Goal: Task Accomplishment & Management: Manage account settings

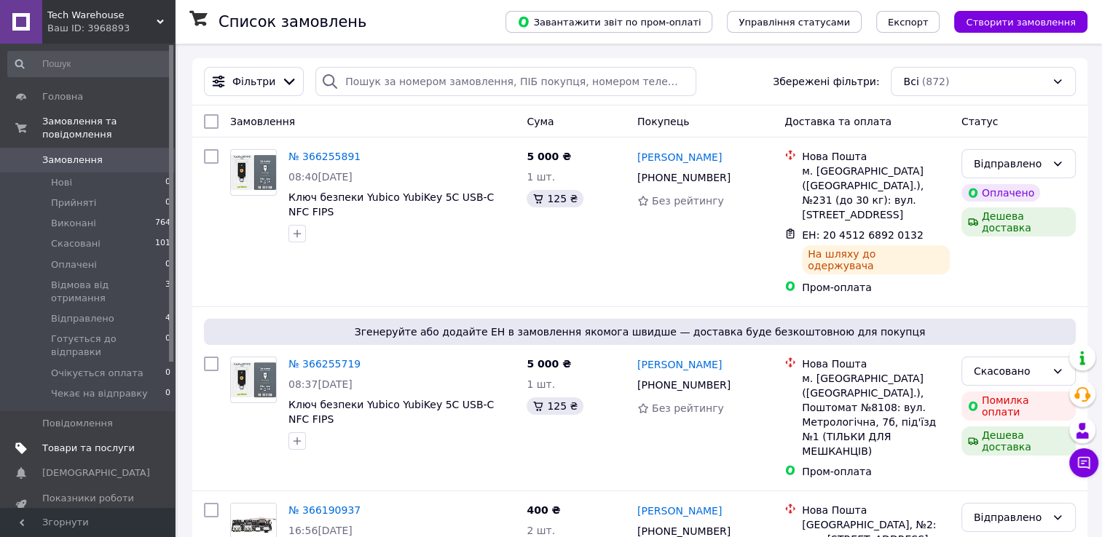
click at [79, 442] on span "Товари та послуги" at bounding box center [88, 448] width 92 height 13
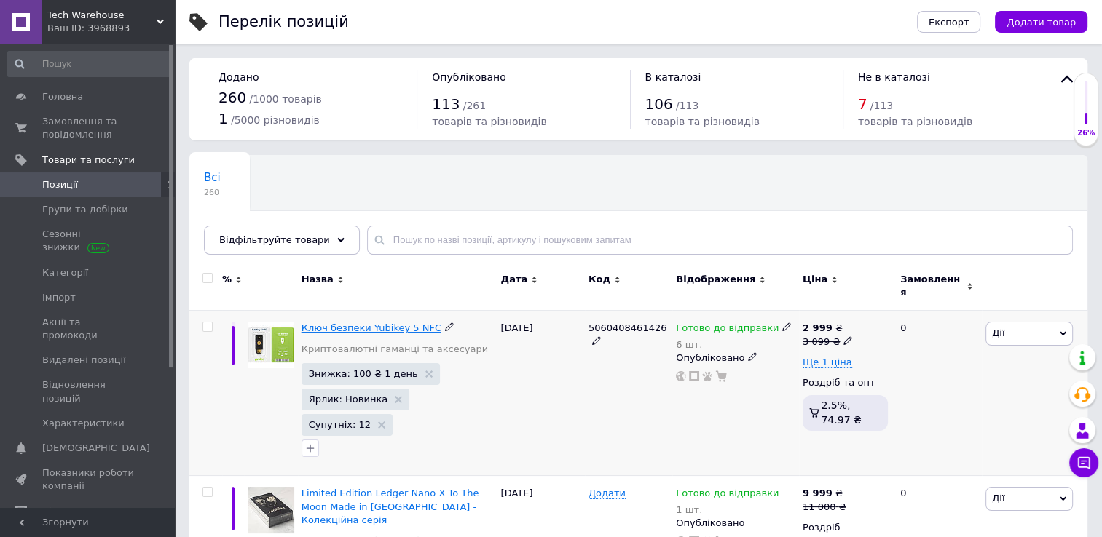
click at [383, 323] on span "Ключ безпеки Yubikey 5 NFC" at bounding box center [371, 328] width 140 height 11
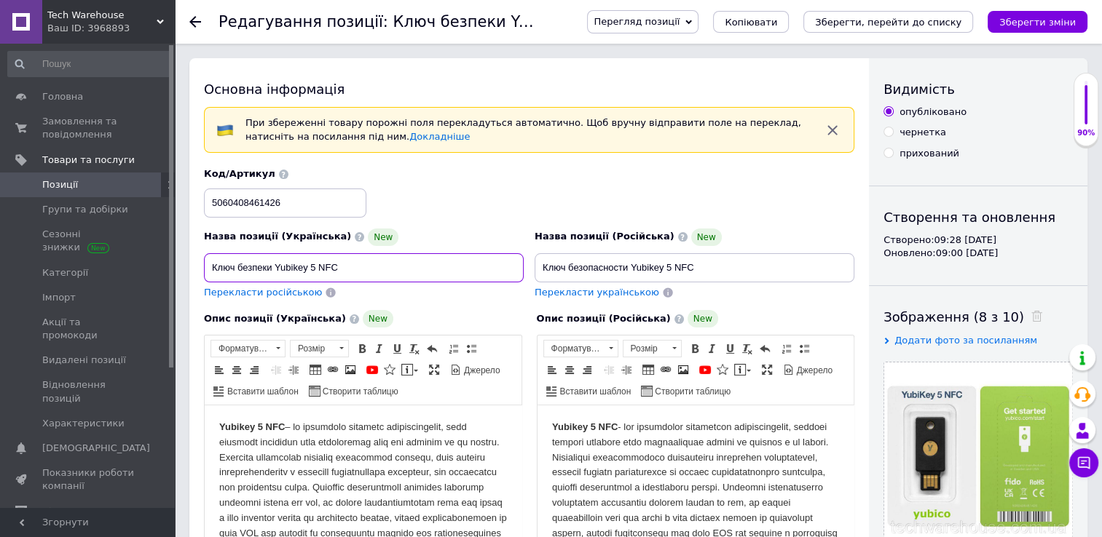
click at [387, 258] on input "Ключ безпеки Yubikey 5 NFC" at bounding box center [364, 267] width 320 height 29
click at [376, 264] on input "Ключ безпеки Yubikey 5 NFC" at bounding box center [364, 267] width 320 height 29
click at [395, 264] on input "Ключ безпеки Yubikey 5 NFC" at bounding box center [364, 267] width 320 height 29
paste input "Key 5 NFC, USB-A, Yubico"
type input "Ключ безпеки YubiKey 5 NFC, USB-A, Yubico"
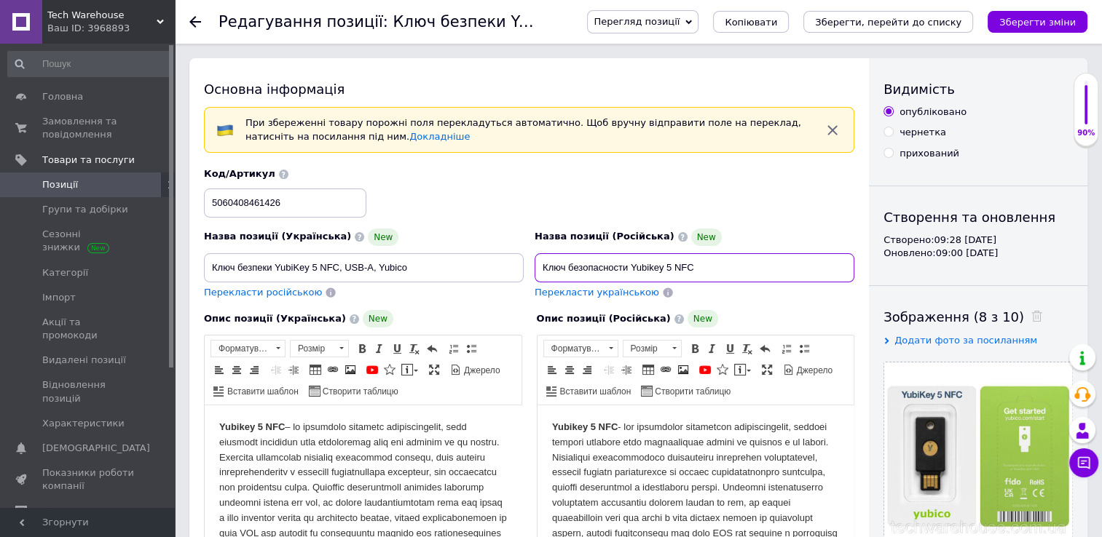
click at [588, 272] on input "Ключ безопасности Yubikey 5 NFC" at bounding box center [694, 267] width 320 height 29
paste input "[PERSON_NAME] 5 NFC, USB-A, Yubico"
click at [564, 269] on input "Ключ безопасности Yubikey 5 NFC" at bounding box center [694, 267] width 320 height 29
click at [636, 266] on input "Ключ безопасности Yubikey 5 NFC" at bounding box center [694, 267] width 320 height 29
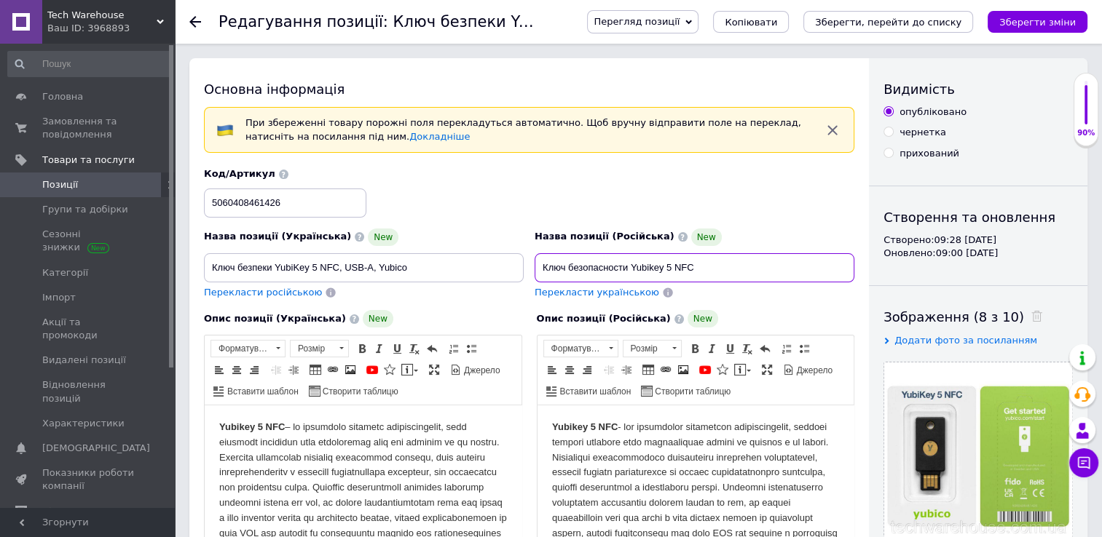
click at [636, 266] on input "Ключ безопасности Yubikey 5 NFC" at bounding box center [694, 267] width 320 height 29
drag, startPoint x: 633, startPoint y: 269, endPoint x: 702, endPoint y: 266, distance: 69.2
click at [702, 266] on input "Ключ безопасности Yubikey 5 NFC" at bounding box center [694, 267] width 320 height 29
paste input "Ключ безпеки YubiKey 5 NFC, USB-A, Yubico"
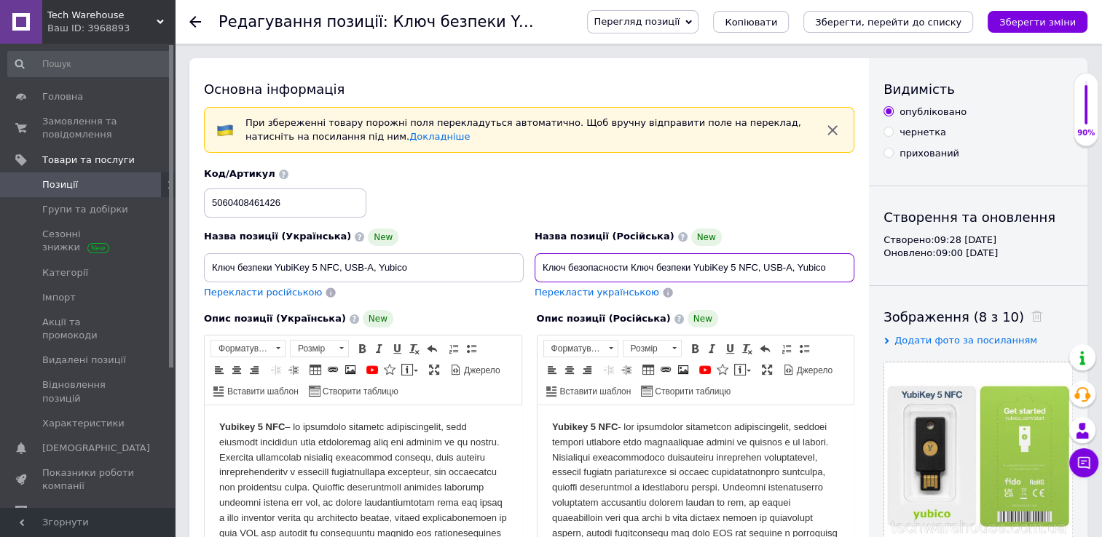
click at [576, 269] on input "Ключ безопасности Ключ безпеки YubiKey 5 NFC, USB-A, Yubico" at bounding box center [694, 267] width 320 height 29
click at [606, 270] on input "Ключ Ключ безпеки YubiKey 5 NFC, USB-A, Yubico" at bounding box center [694, 267] width 320 height 29
paste input "пасности"
click at [634, 271] on input "Ключ безопасности YubiKey 5 NFC, USB-A, Yubico" at bounding box center [694, 267] width 320 height 29
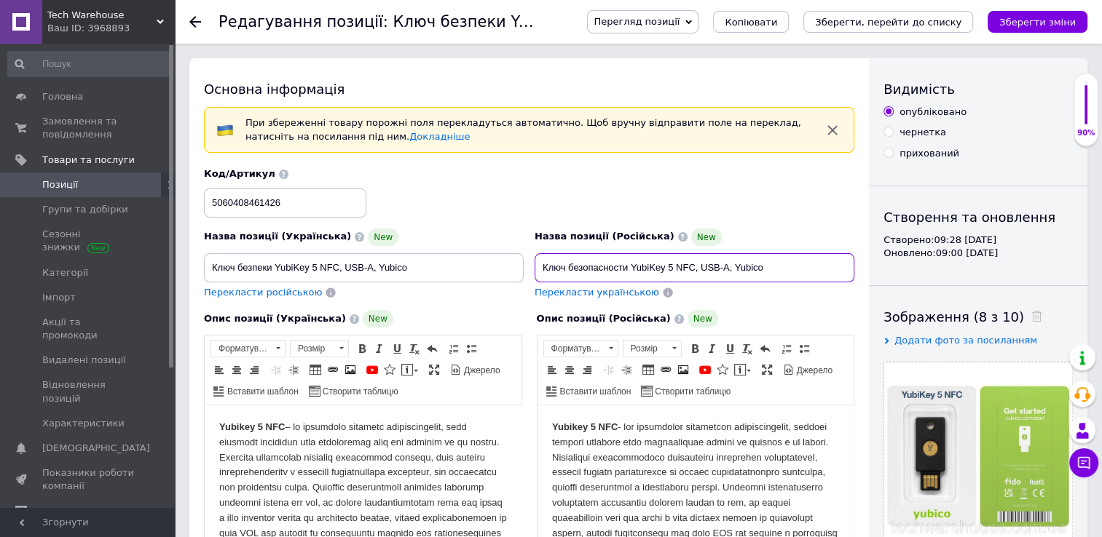
type input "Ключ безопасности YubiKey 5 NFC, USB-A, Yubico"
click at [473, 258] on input "Ключ безпеки YubiKey 5 NFC, USB-A, Yubico" at bounding box center [364, 267] width 320 height 29
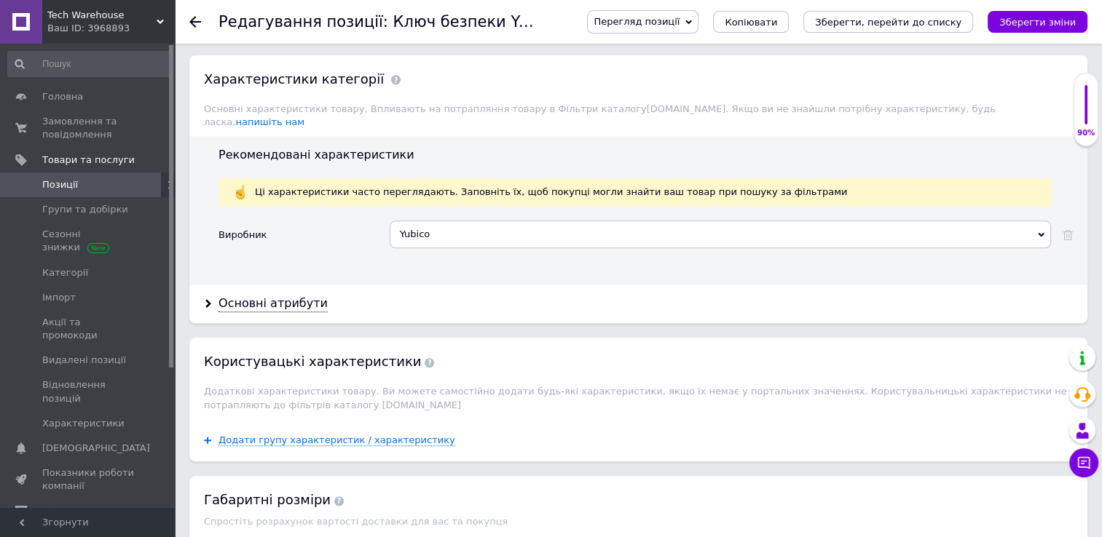
scroll to position [1407, 0]
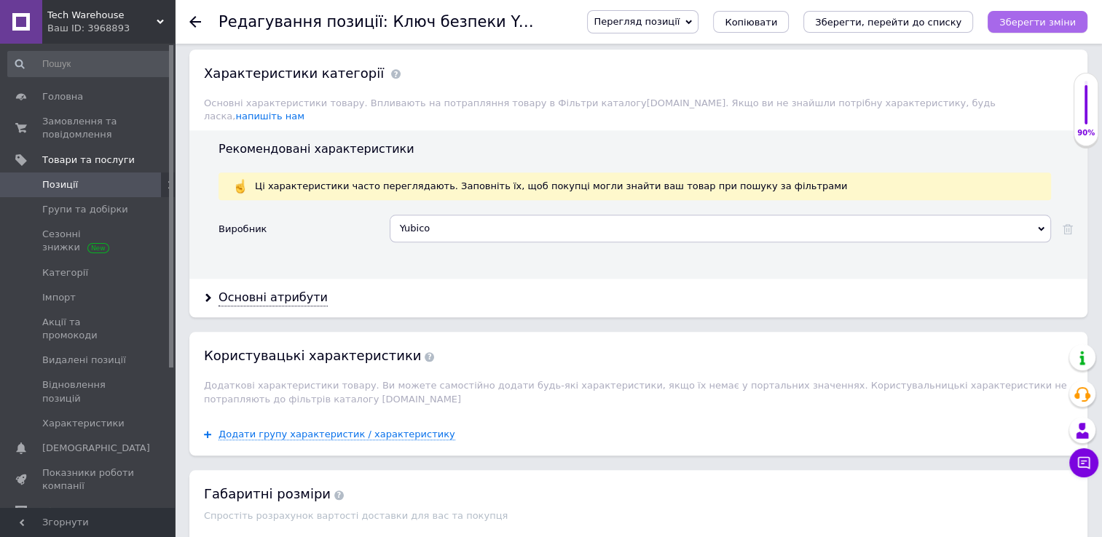
click at [1016, 24] on icon "Зберегти зміни" at bounding box center [1037, 22] width 76 height 11
click at [108, 191] on span "Позиції" at bounding box center [88, 184] width 92 height 13
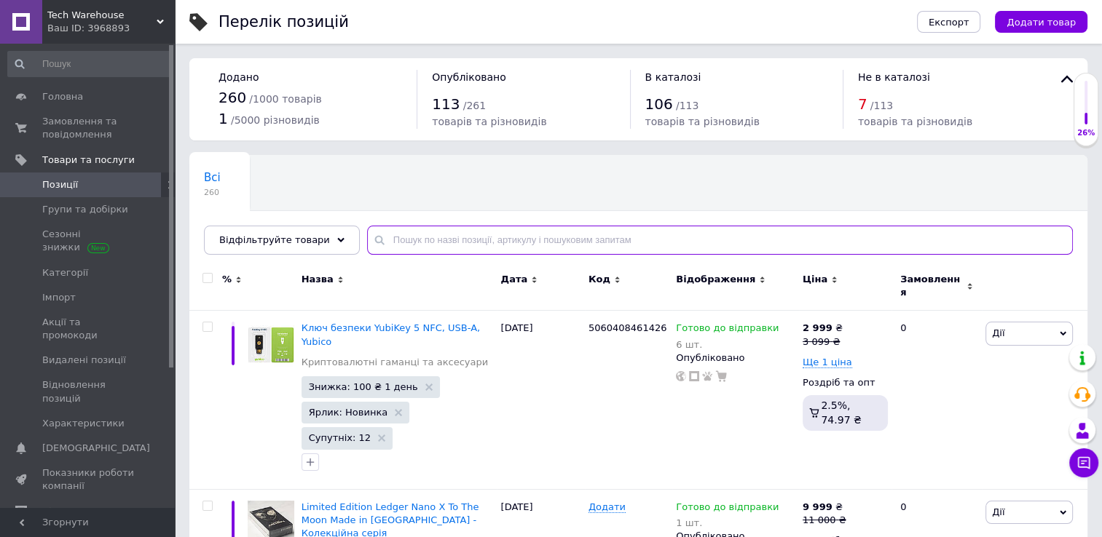
click at [435, 238] on input "text" at bounding box center [720, 240] width 706 height 29
click at [691, 339] on div "6 шт." at bounding box center [734, 344] width 116 height 11
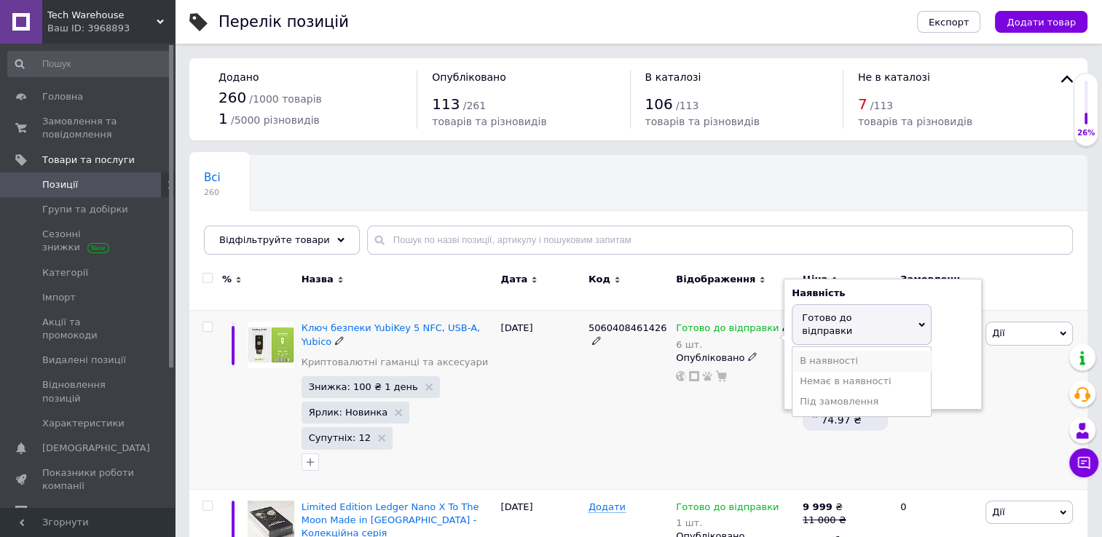
click at [842, 351] on li "В наявності" at bounding box center [861, 361] width 138 height 20
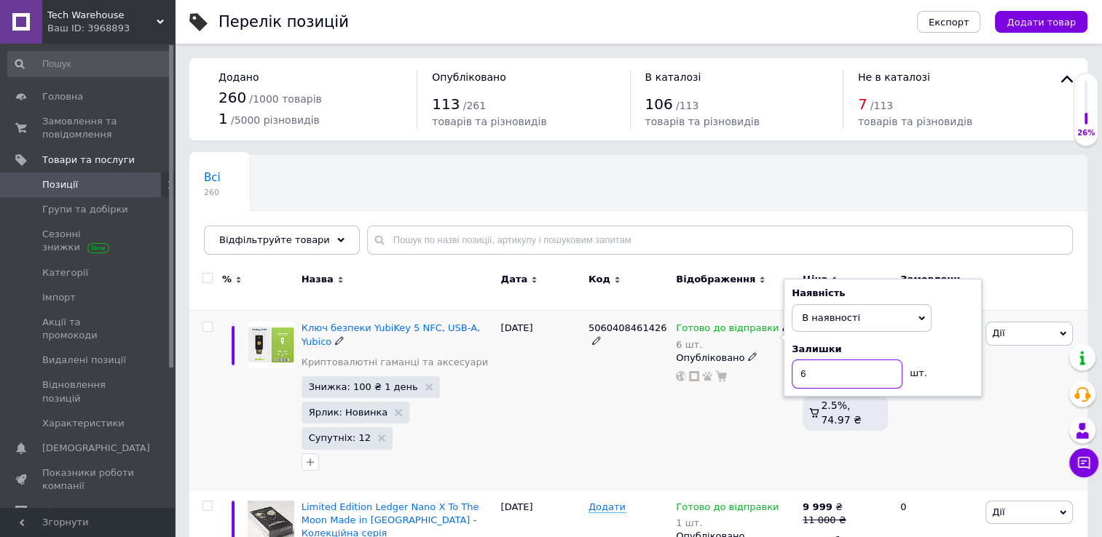
drag, startPoint x: 807, startPoint y: 363, endPoint x: 757, endPoint y: 363, distance: 49.5
click at [757, 363] on div "Готово до відправки 6 шт. Наявність В наявності Немає в наявності Під замовленн…" at bounding box center [735, 352] width 119 height 60
type input "5"
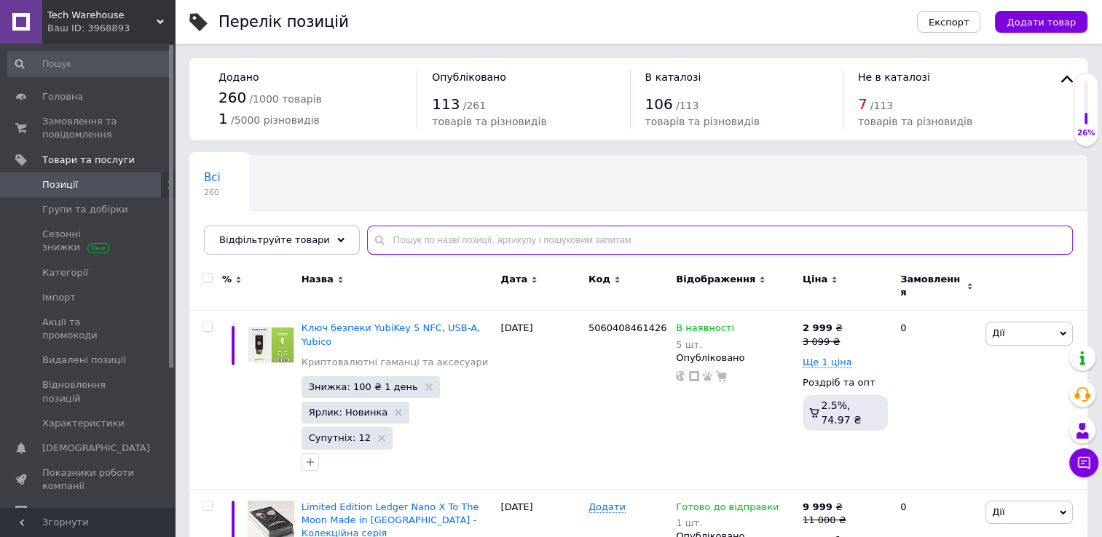
click at [400, 246] on input "text" at bounding box center [720, 240] width 706 height 29
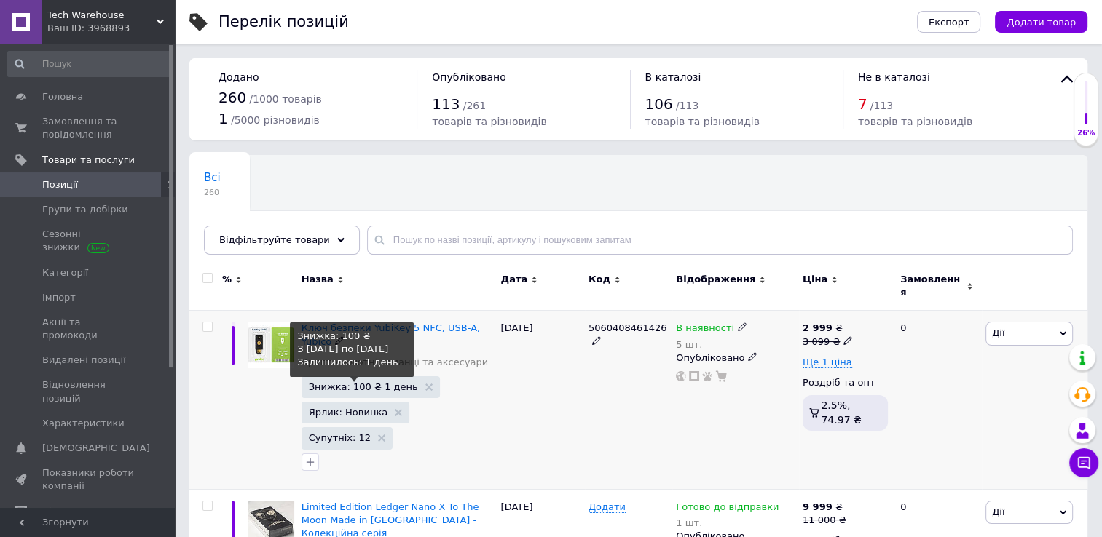
click at [367, 382] on span "Знижка: 100 ₴ 1 день" at bounding box center [363, 386] width 109 height 9
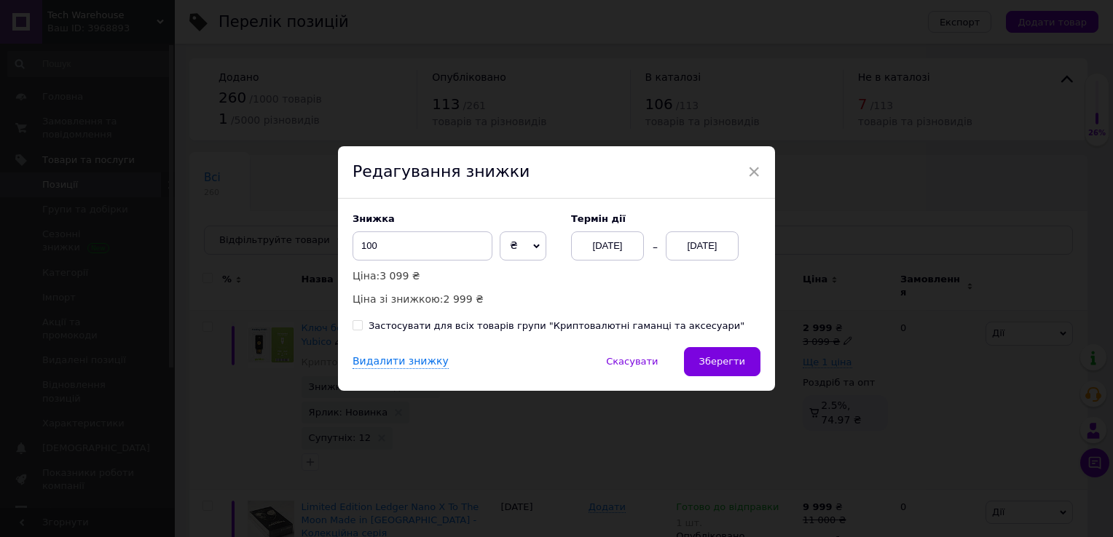
click at [719, 237] on div "[DATE]" at bounding box center [701, 246] width 73 height 29
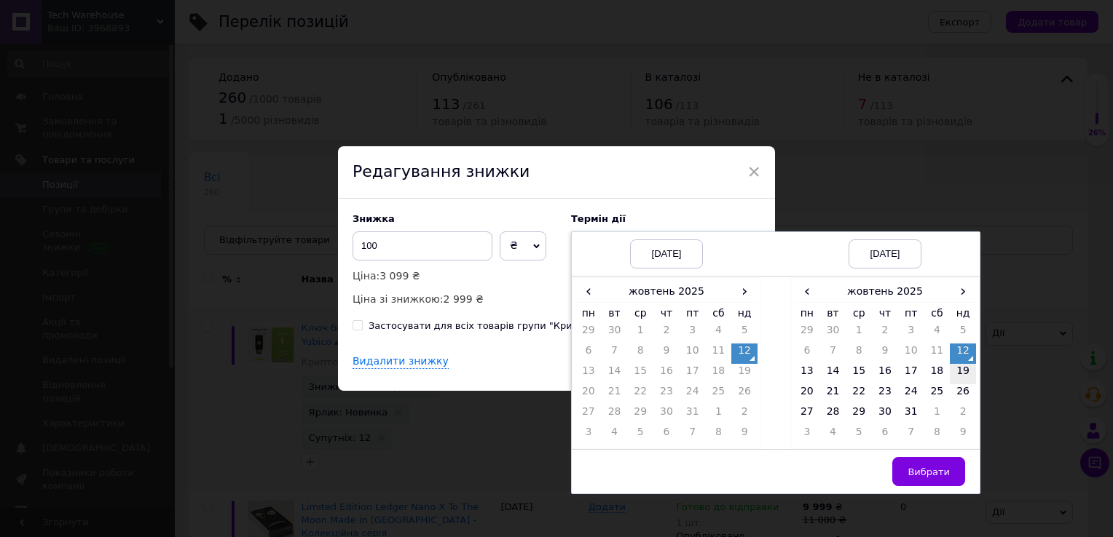
click at [966, 374] on td "19" at bounding box center [962, 374] width 26 height 20
click at [918, 471] on span "Вибрати" at bounding box center [928, 472] width 42 height 11
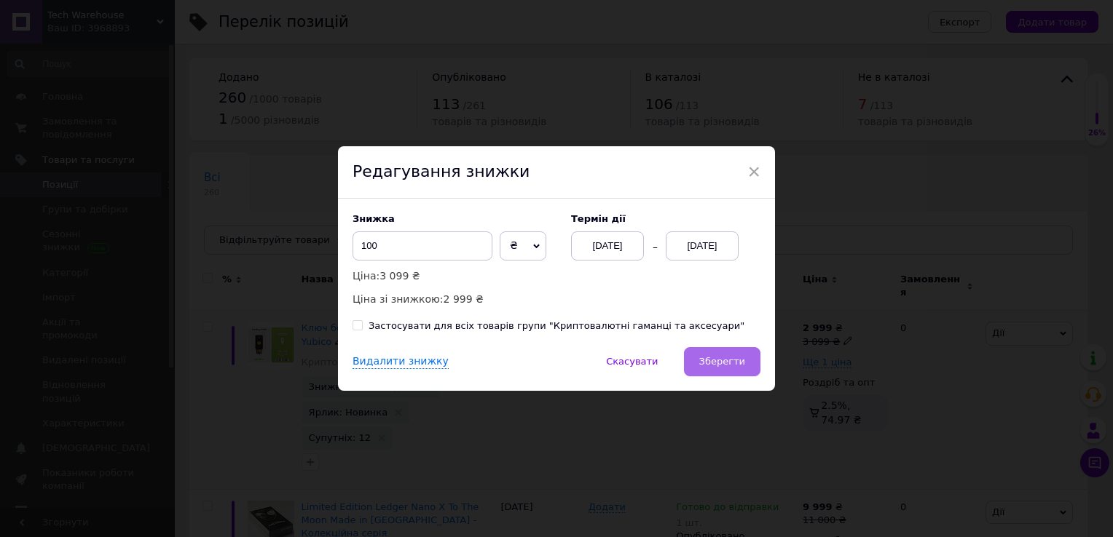
click at [715, 360] on span "Зберегти" at bounding box center [722, 361] width 46 height 11
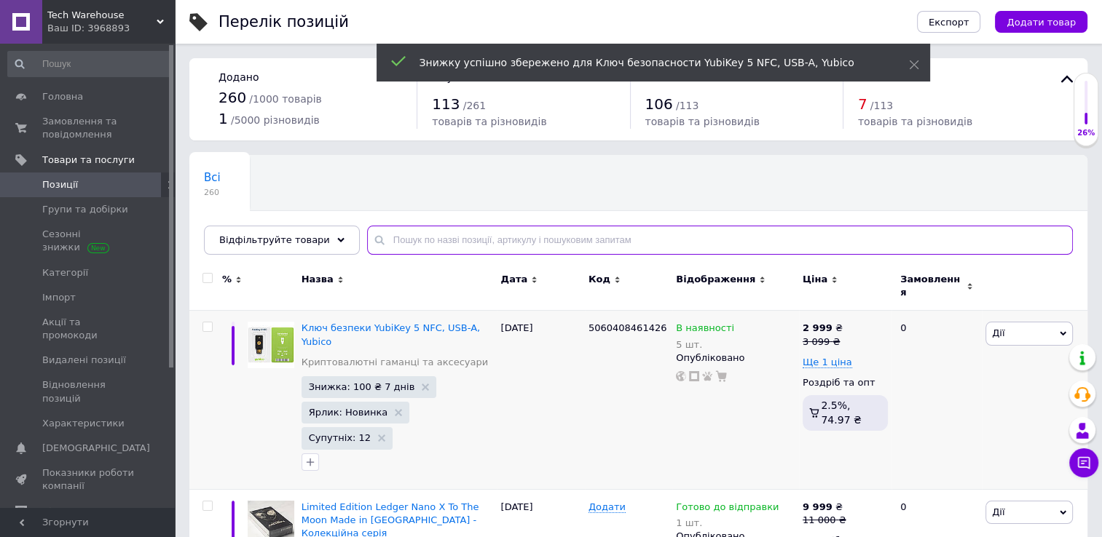
click at [387, 241] on input "text" at bounding box center [720, 240] width 706 height 29
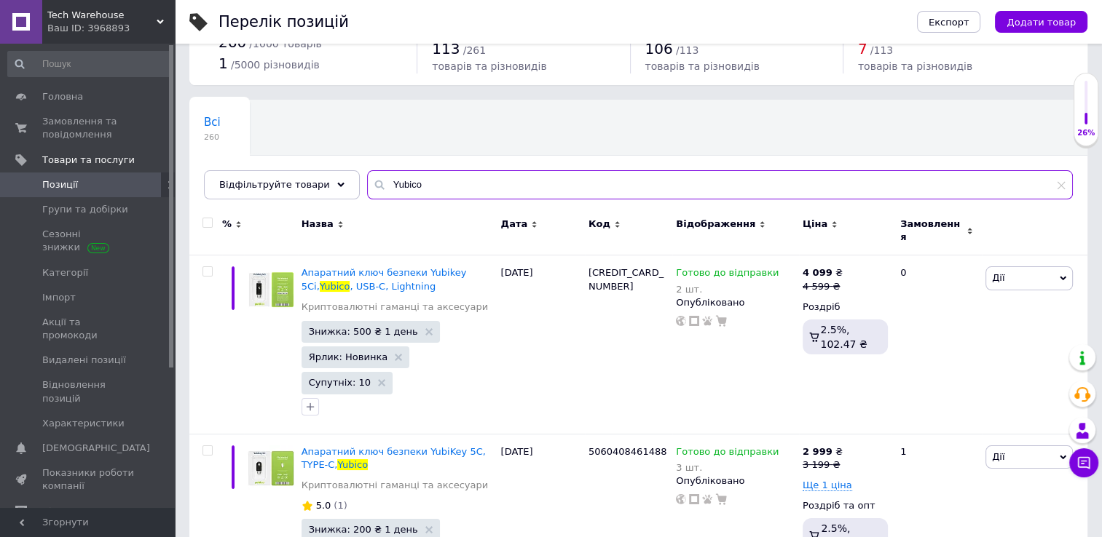
scroll to position [58, 0]
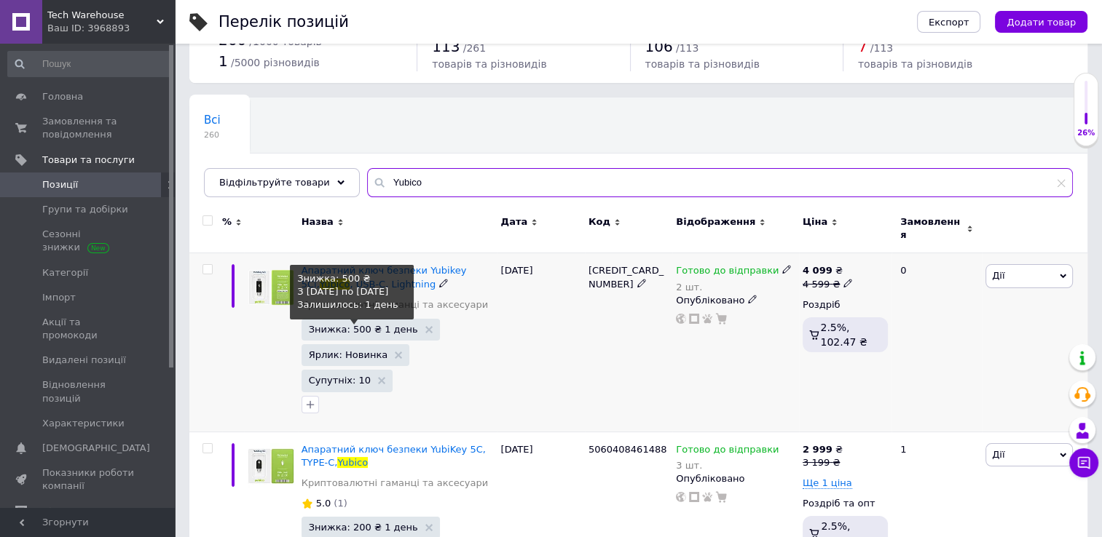
type input "Yubico"
click at [368, 325] on span "Знижка: 500 ₴ 1 день" at bounding box center [363, 329] width 109 height 9
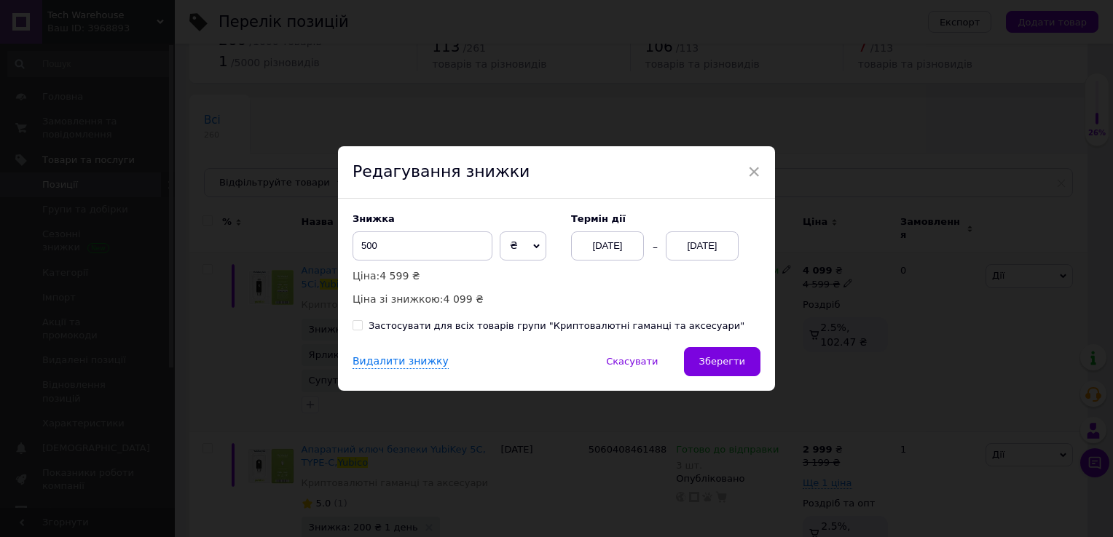
click at [714, 248] on div "[DATE]" at bounding box center [701, 246] width 73 height 29
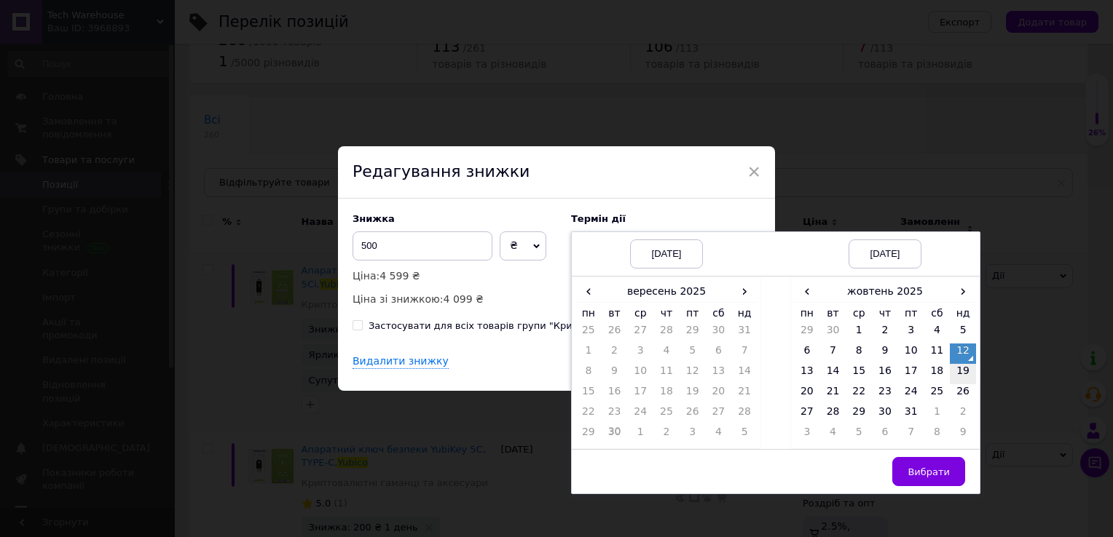
click at [957, 371] on td "19" at bounding box center [962, 374] width 26 height 20
click at [932, 480] on button "Вибрати" at bounding box center [928, 471] width 73 height 29
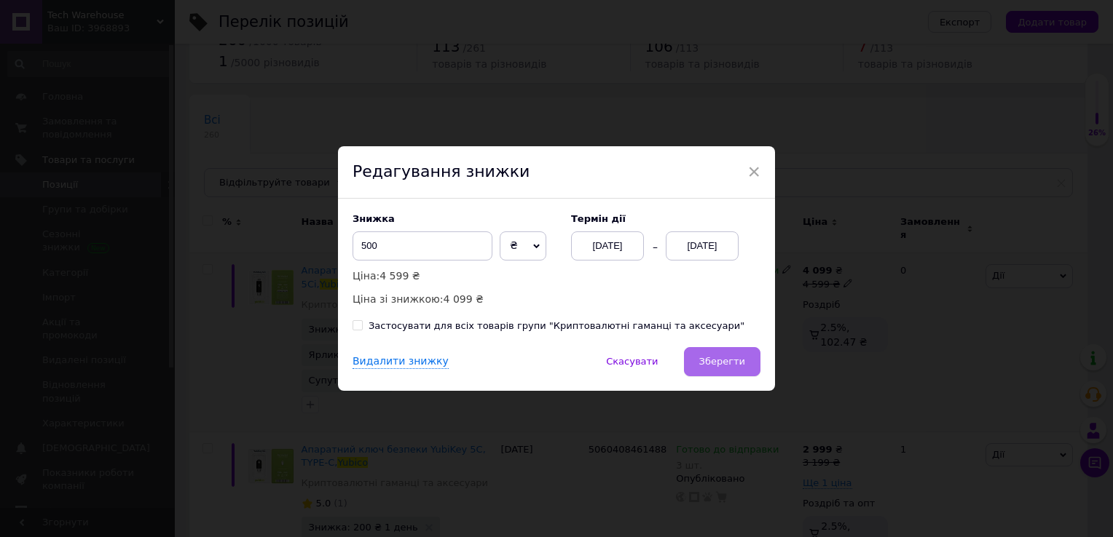
click at [740, 360] on span "Зберегти" at bounding box center [722, 361] width 46 height 11
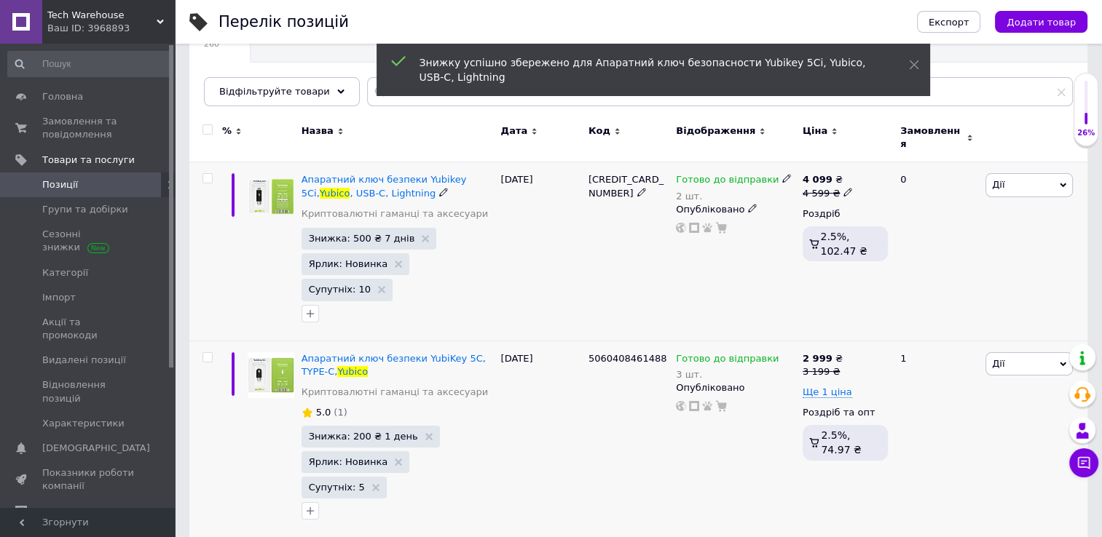
scroll to position [150, 0]
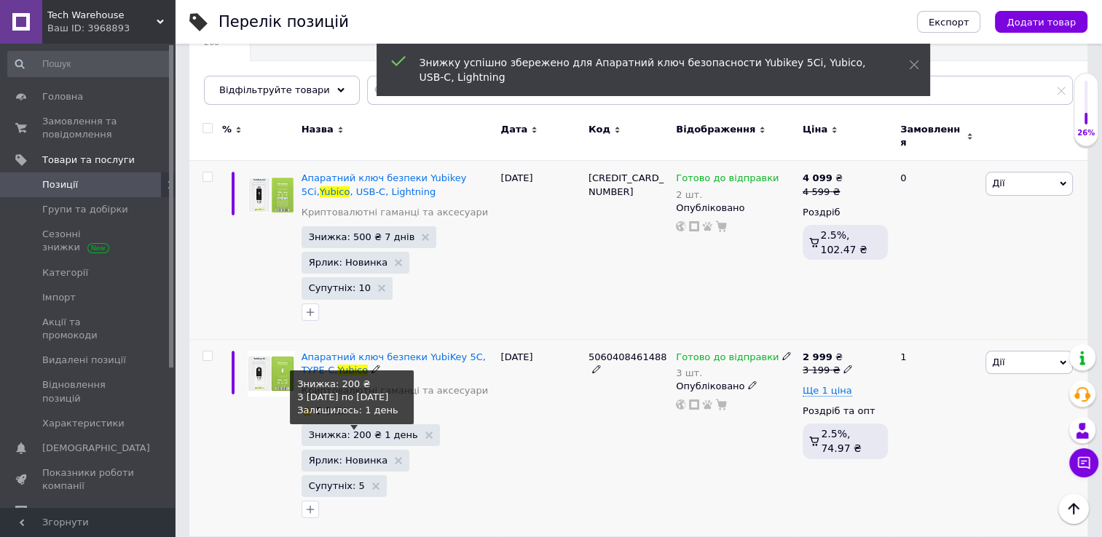
click at [378, 430] on span "Знижка: 200 ₴ 1 день" at bounding box center [363, 434] width 109 height 9
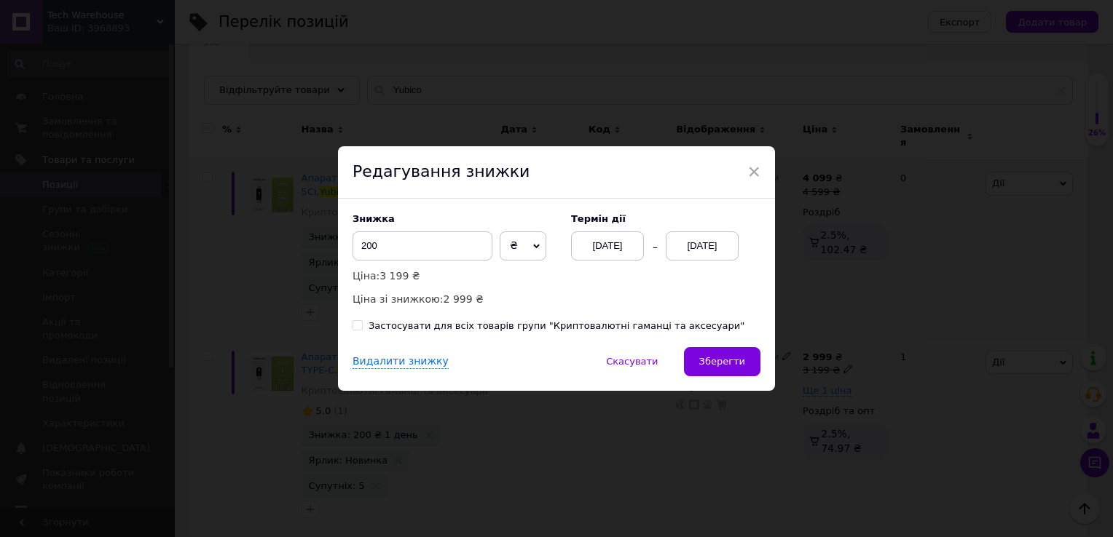
click at [700, 244] on div "[DATE]" at bounding box center [701, 246] width 73 height 29
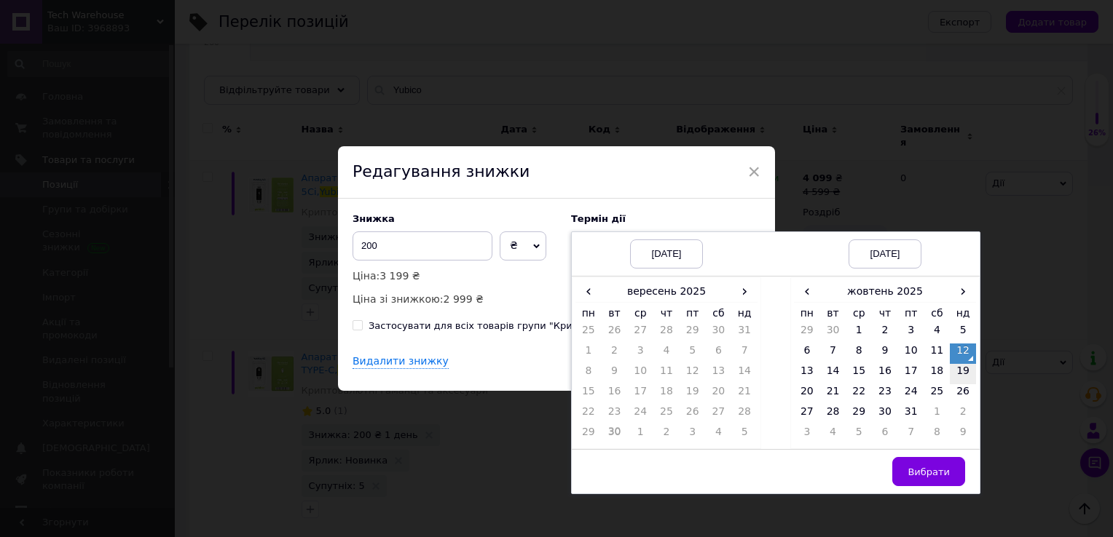
click at [963, 368] on td "19" at bounding box center [962, 374] width 26 height 20
click at [930, 470] on span "Вибрати" at bounding box center [928, 472] width 42 height 11
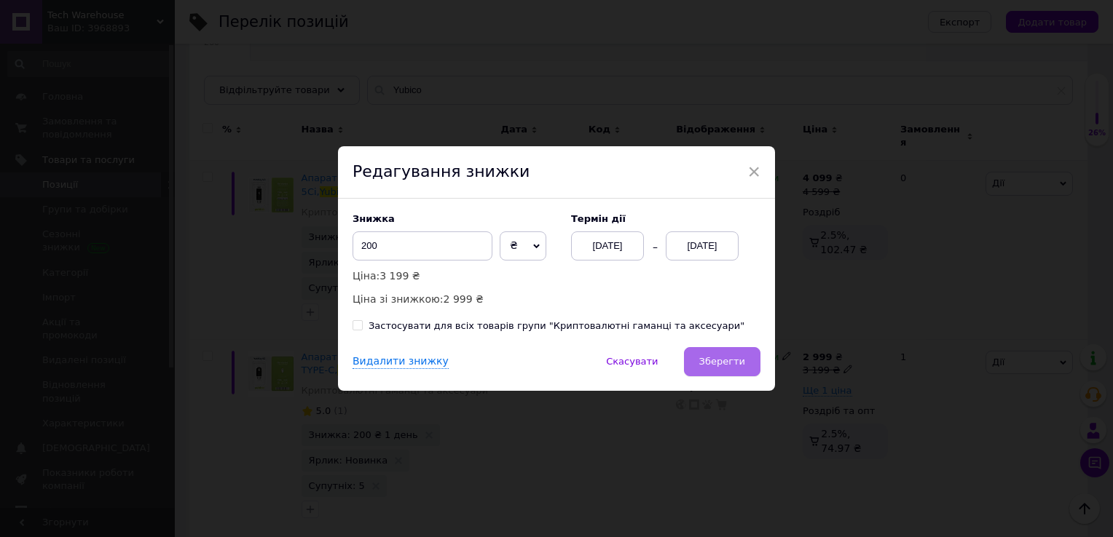
click at [720, 366] on span "Зберегти" at bounding box center [722, 361] width 46 height 11
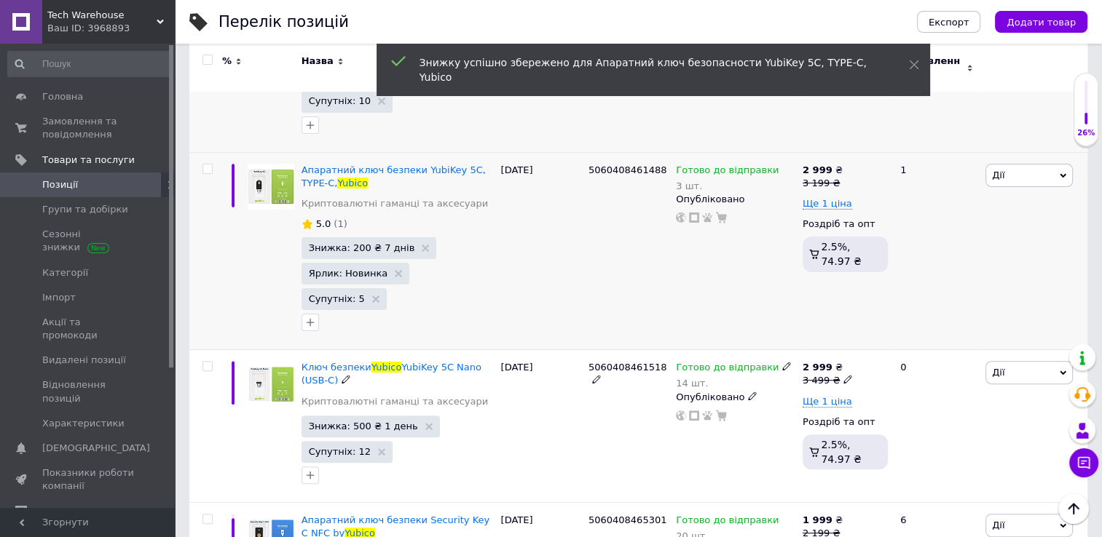
scroll to position [328, 0]
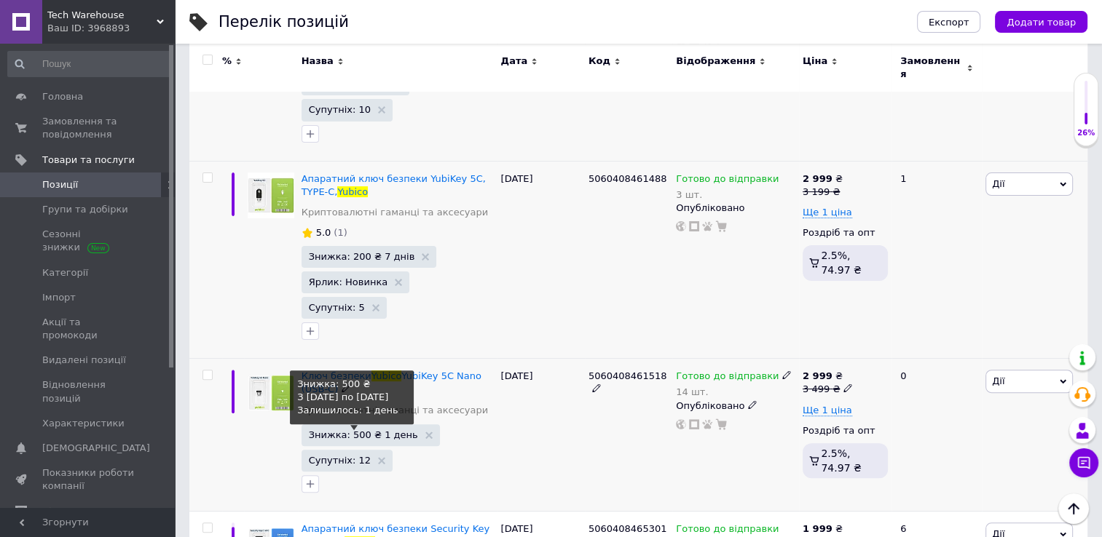
click at [340, 430] on span "Знижка: 500 ₴ 1 день" at bounding box center [363, 434] width 109 height 9
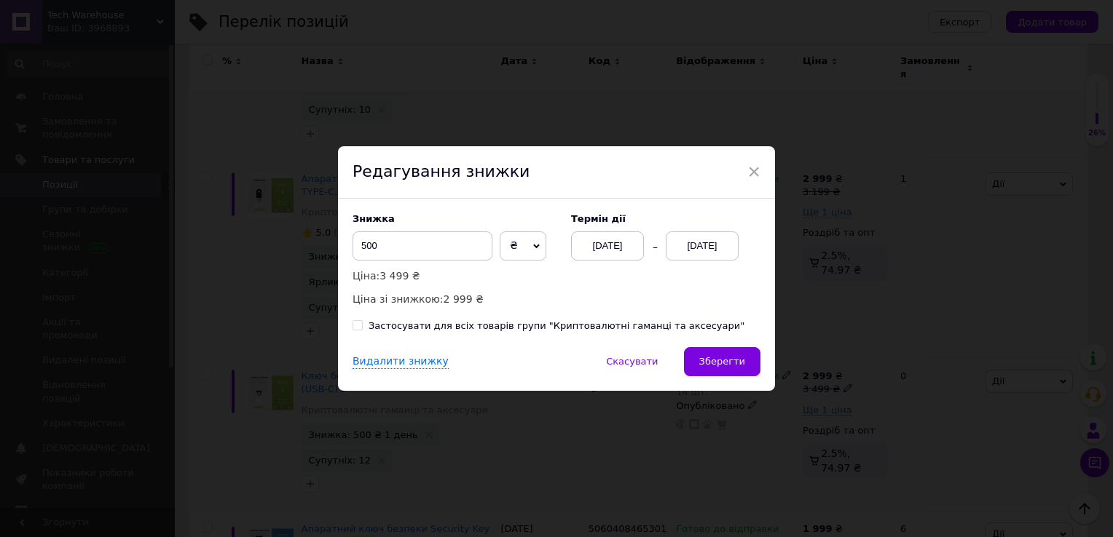
click at [713, 237] on div "[DATE]" at bounding box center [701, 246] width 73 height 29
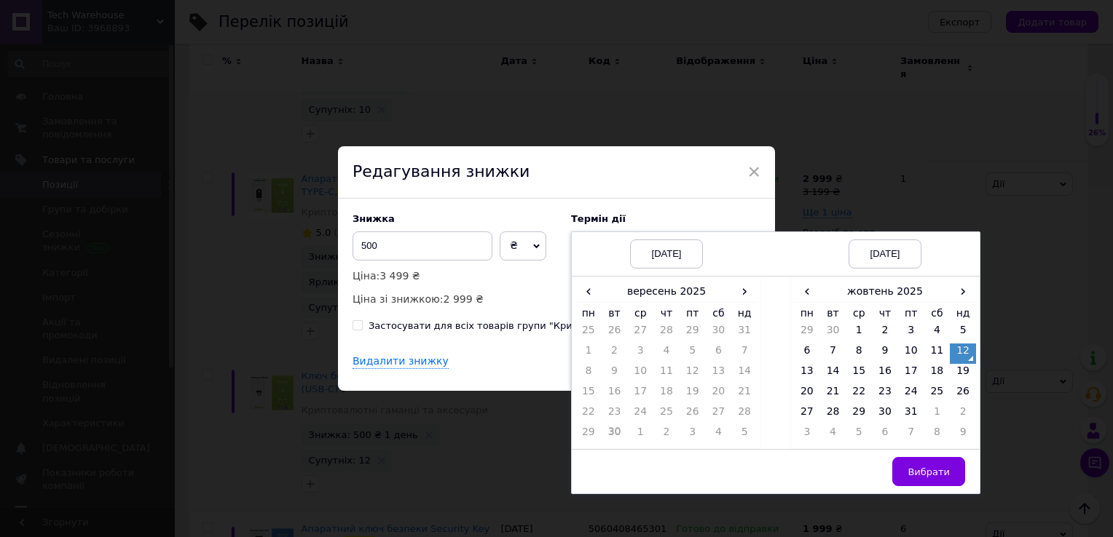
click at [950, 363] on td "12" at bounding box center [962, 354] width 26 height 20
click at [963, 372] on td "19" at bounding box center [962, 374] width 26 height 20
click at [932, 467] on span "Вибрати" at bounding box center [928, 472] width 42 height 11
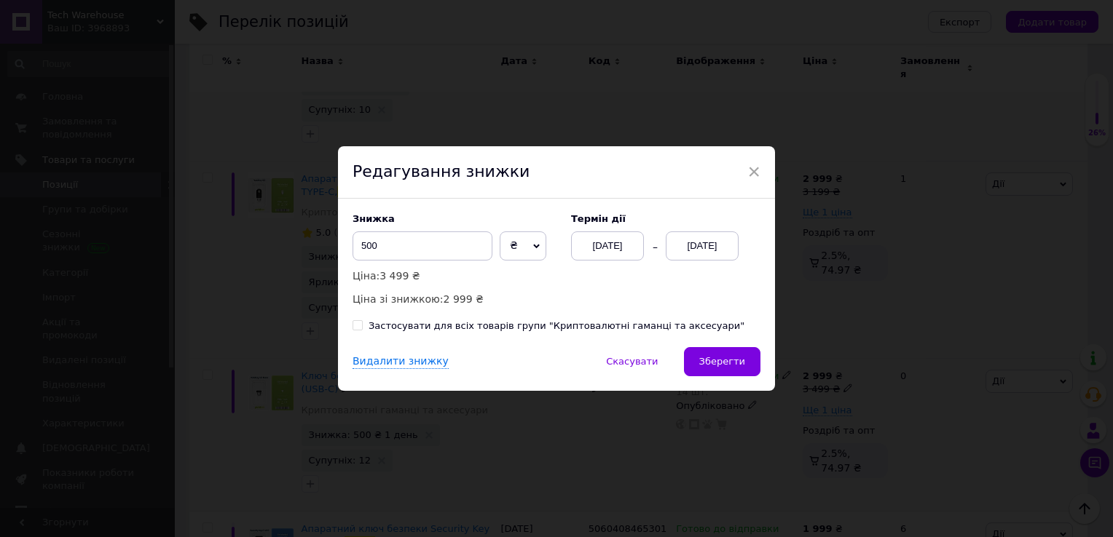
click at [733, 378] on div "Видалити знижку   Скасувати   Зберегти" at bounding box center [556, 369] width 437 height 44
click at [740, 367] on span "Зберегти" at bounding box center [722, 361] width 46 height 11
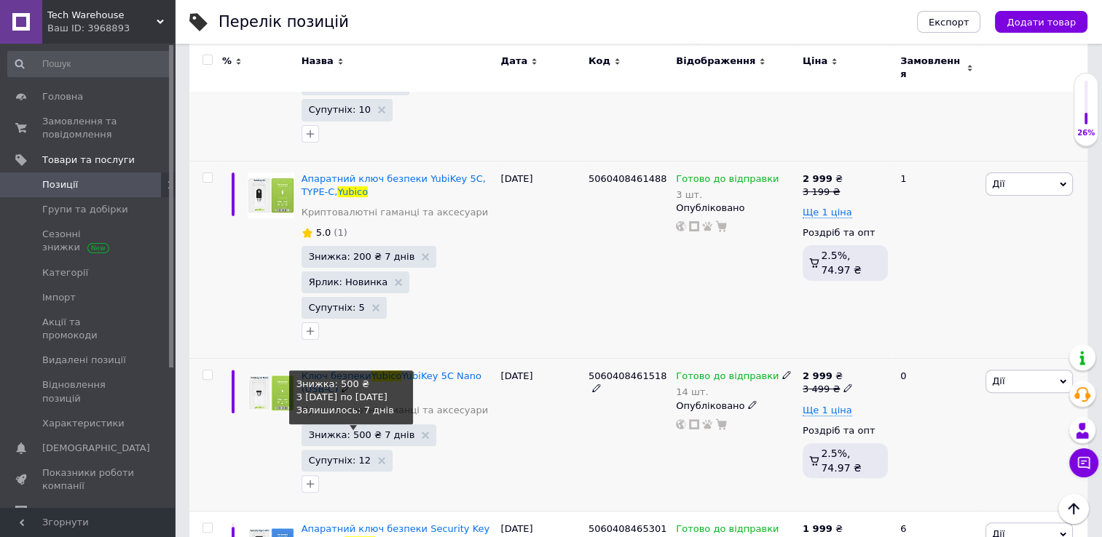
click at [343, 430] on span "Знижка: 500 ₴ 7 днів" at bounding box center [362, 434] width 106 height 9
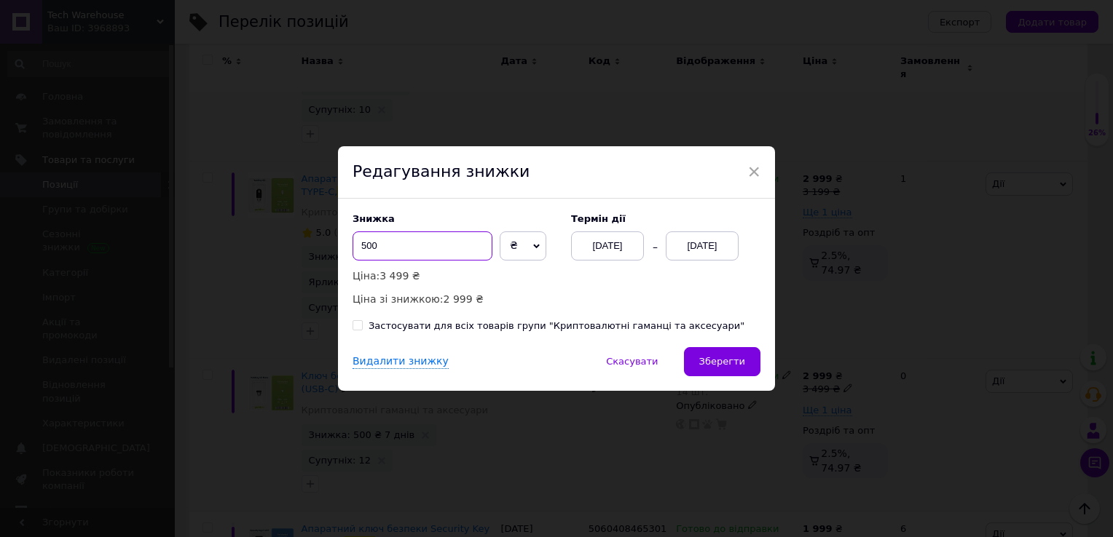
click at [422, 255] on input "500" at bounding box center [422, 246] width 140 height 29
type input "5"
type input "400"
click at [734, 357] on span "Зберегти" at bounding box center [722, 361] width 46 height 11
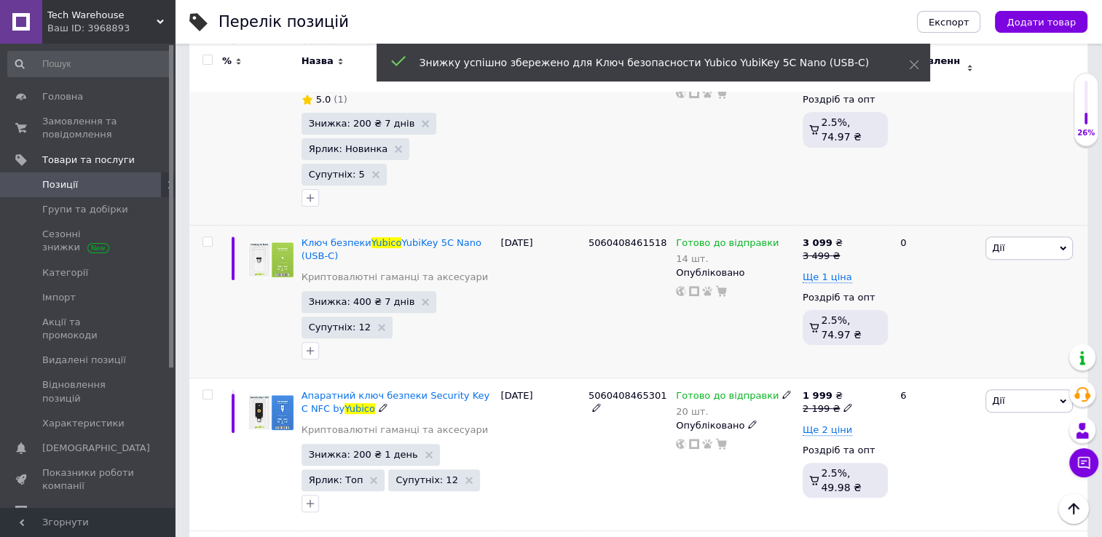
scroll to position [462, 0]
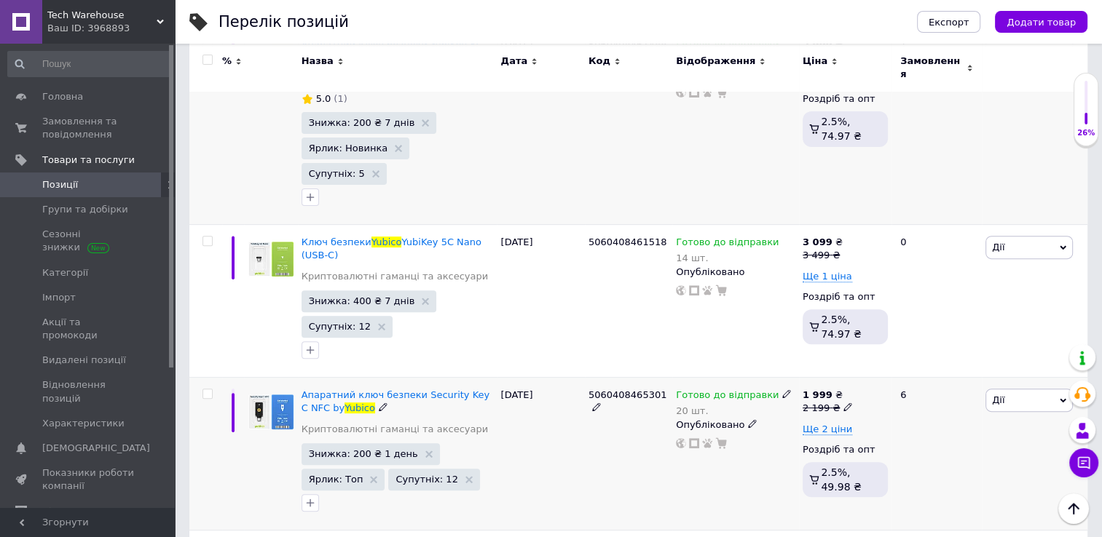
click at [373, 443] on span "Знижка: 200 ₴ 1 день" at bounding box center [370, 454] width 138 height 22
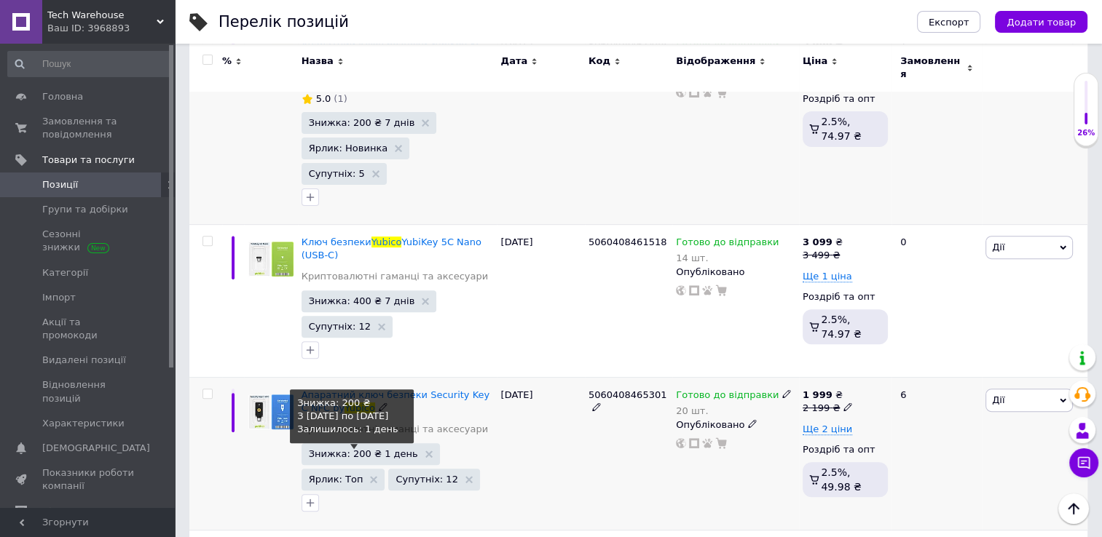
click at [370, 449] on span "Знижка: 200 ₴ 1 день" at bounding box center [363, 453] width 109 height 9
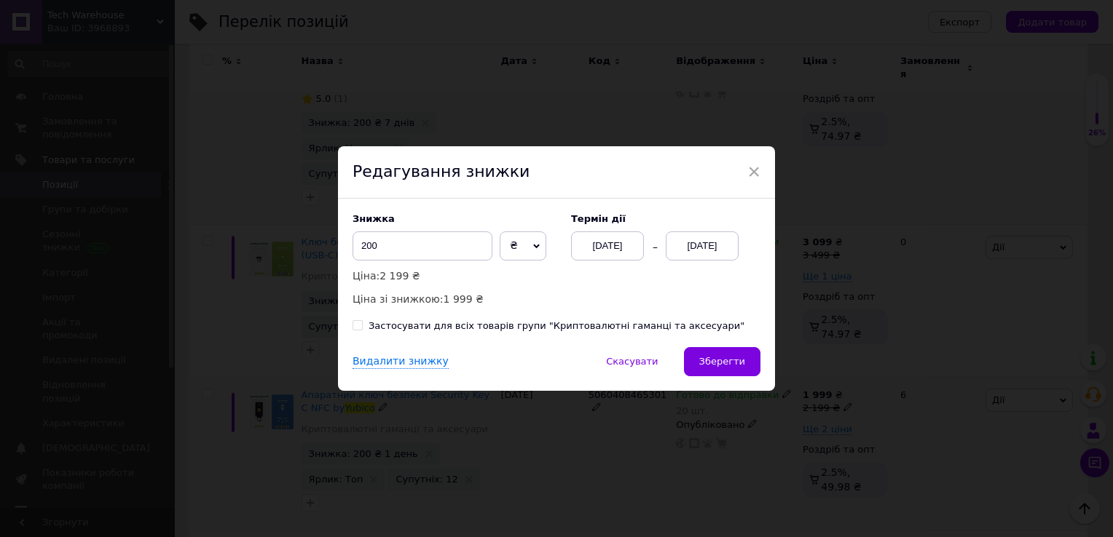
click at [668, 257] on div "[DATE]" at bounding box center [701, 246] width 73 height 29
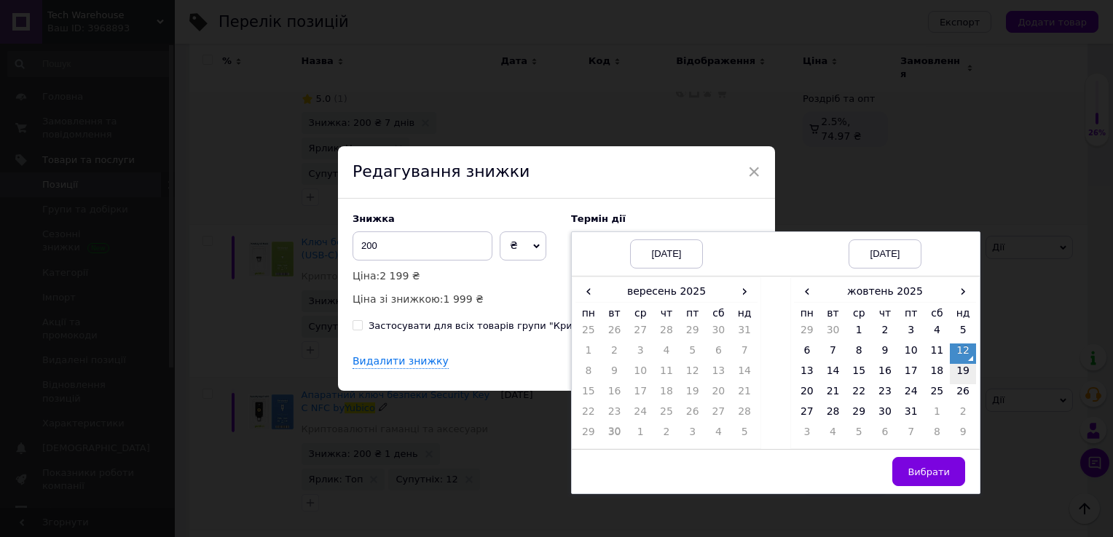
click at [963, 371] on td "19" at bounding box center [962, 374] width 26 height 20
click at [927, 467] on span "Вибрати" at bounding box center [928, 472] width 42 height 11
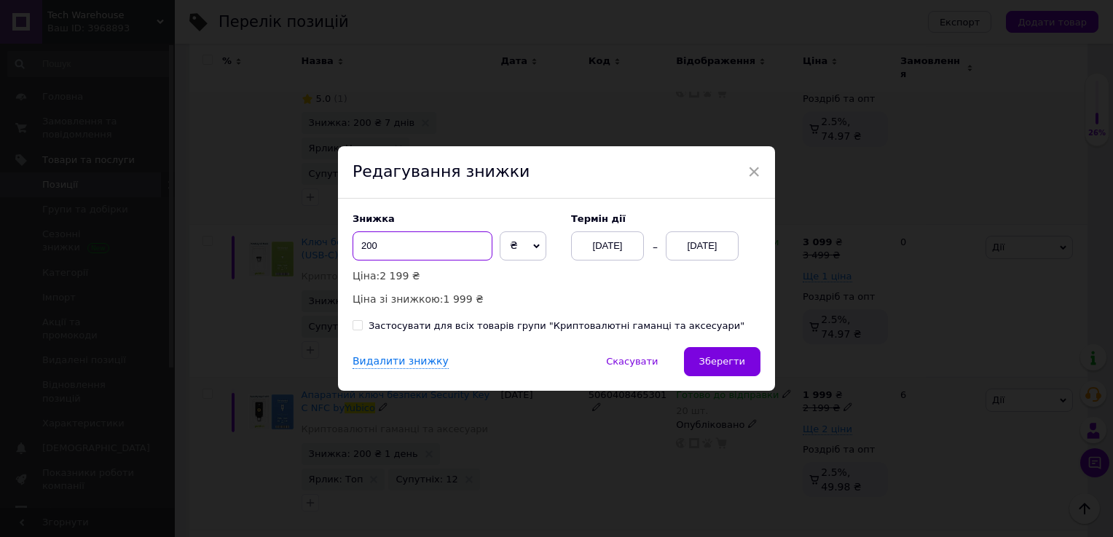
click at [399, 242] on input "200" at bounding box center [422, 246] width 140 height 29
click at [732, 366] on span "Зберегти" at bounding box center [722, 361] width 46 height 11
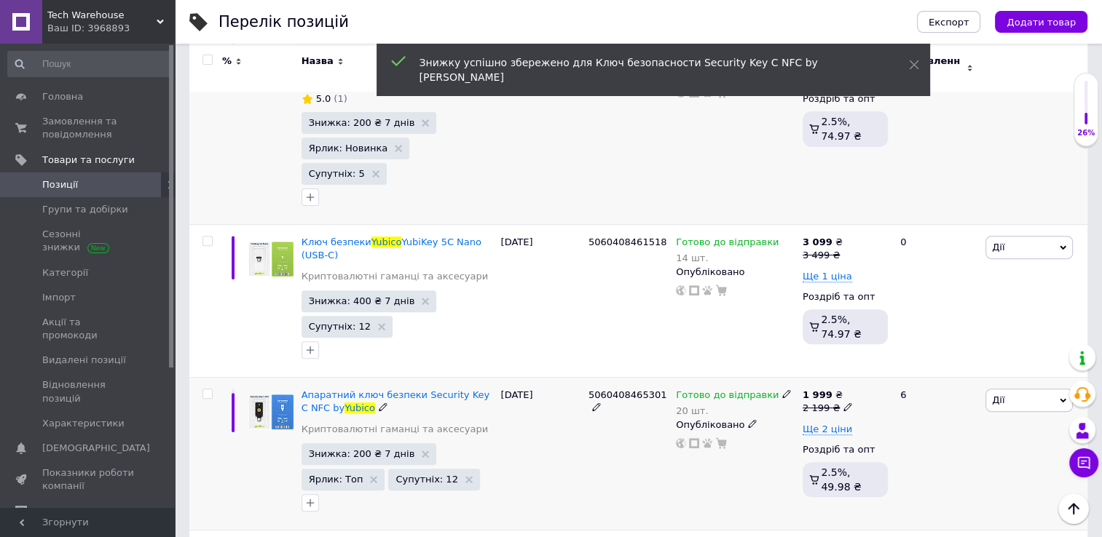
click at [806, 390] on b "1 999" at bounding box center [817, 395] width 30 height 11
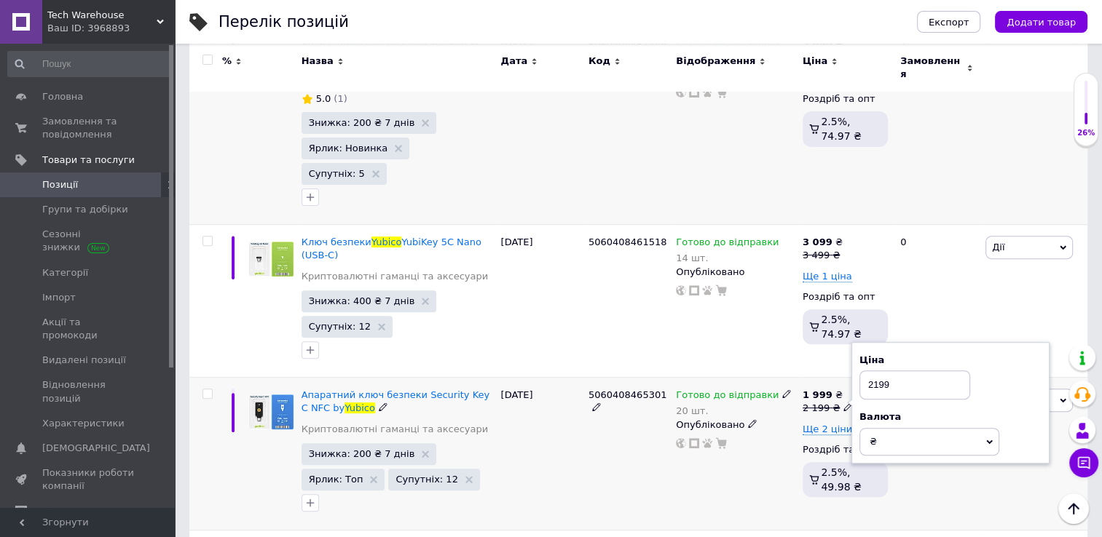
drag, startPoint x: 880, startPoint y: 324, endPoint x: 958, endPoint y: 317, distance: 78.9
click at [958, 371] on input "2199" at bounding box center [914, 385] width 111 height 29
type input "2149"
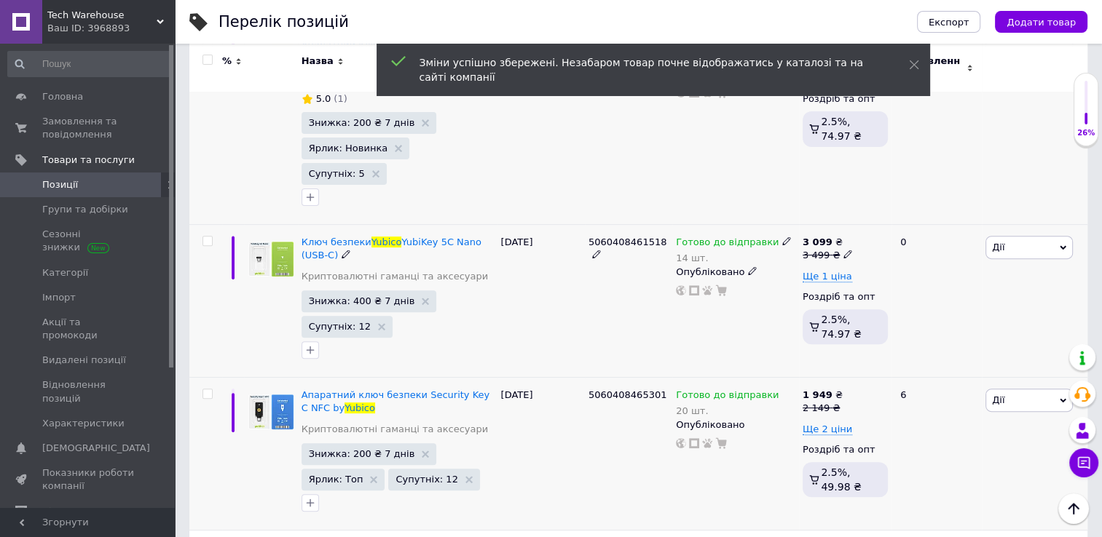
drag, startPoint x: 731, startPoint y: 274, endPoint x: 557, endPoint y: 297, distance: 175.6
click at [557, 297] on div "Ключ безпеки Yubico YubiKey 5C Nano (USB-C) Криптовалютні гаманці та аксесуари …" at bounding box center [638, 301] width 898 height 153
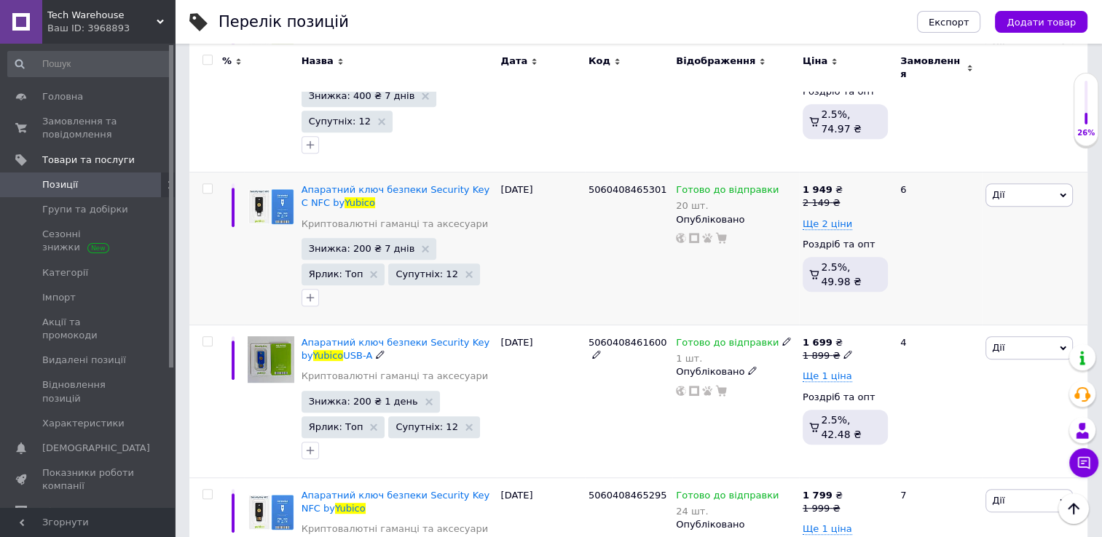
scroll to position [675, 0]
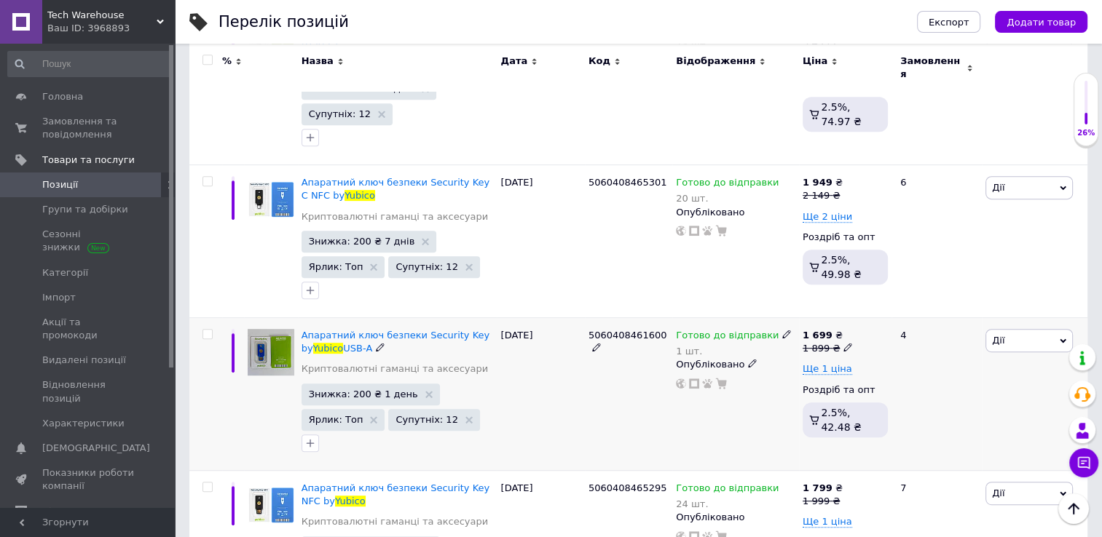
click at [814, 330] on b "1 699" at bounding box center [817, 335] width 30 height 11
drag, startPoint x: 874, startPoint y: 263, endPoint x: 928, endPoint y: 262, distance: 53.9
click at [928, 311] on input "1899" at bounding box center [914, 325] width 111 height 29
click at [882, 311] on input "1899" at bounding box center [914, 325] width 111 height 29
type input "1849"
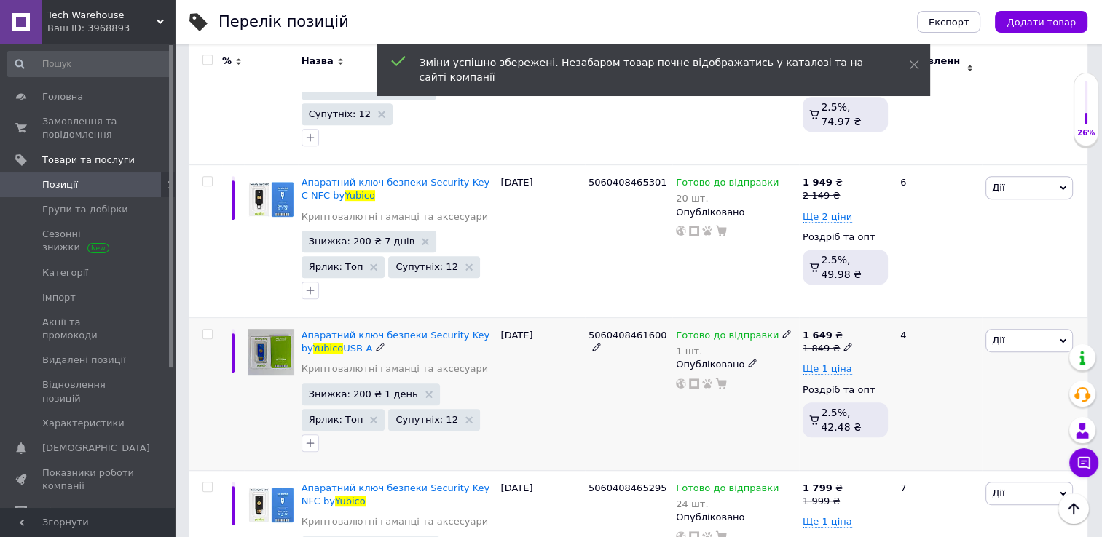
click at [818, 330] on b "1 649" at bounding box center [817, 335] width 30 height 11
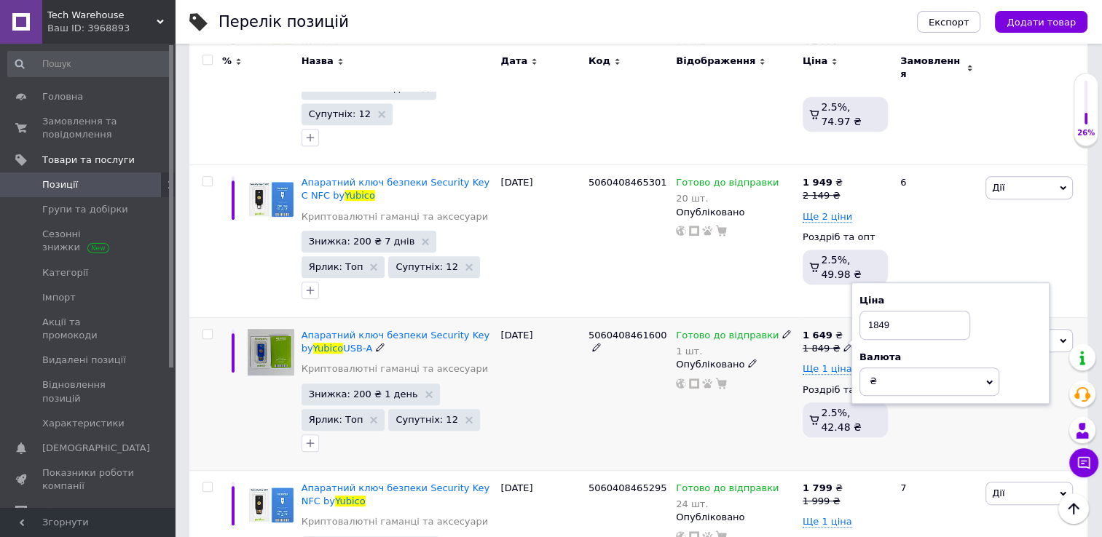
click at [894, 311] on input "1849" at bounding box center [914, 325] width 111 height 29
type input "1799"
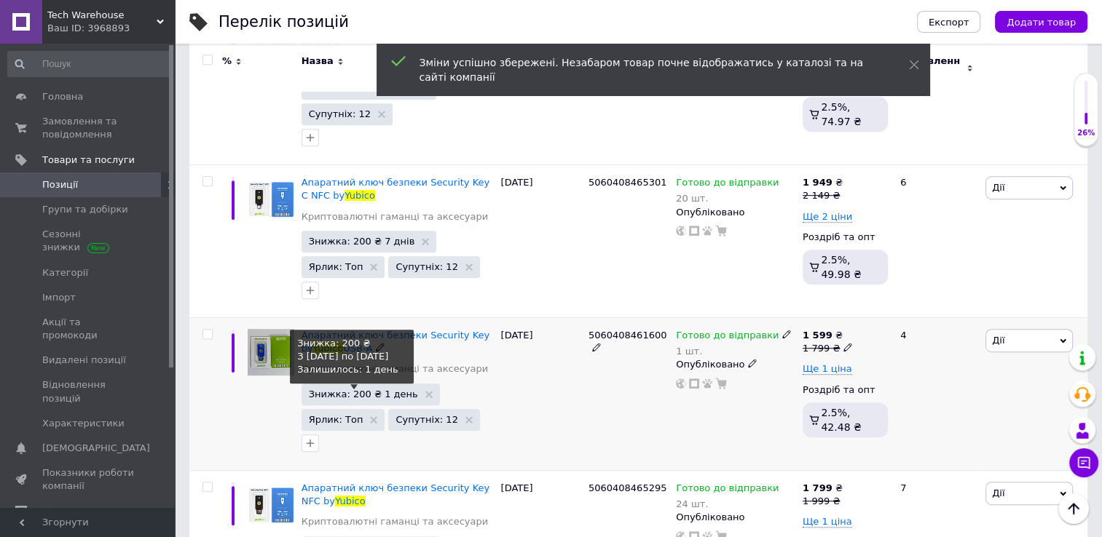
click at [369, 390] on span "Знижка: 200 ₴ 1 день" at bounding box center [363, 394] width 109 height 9
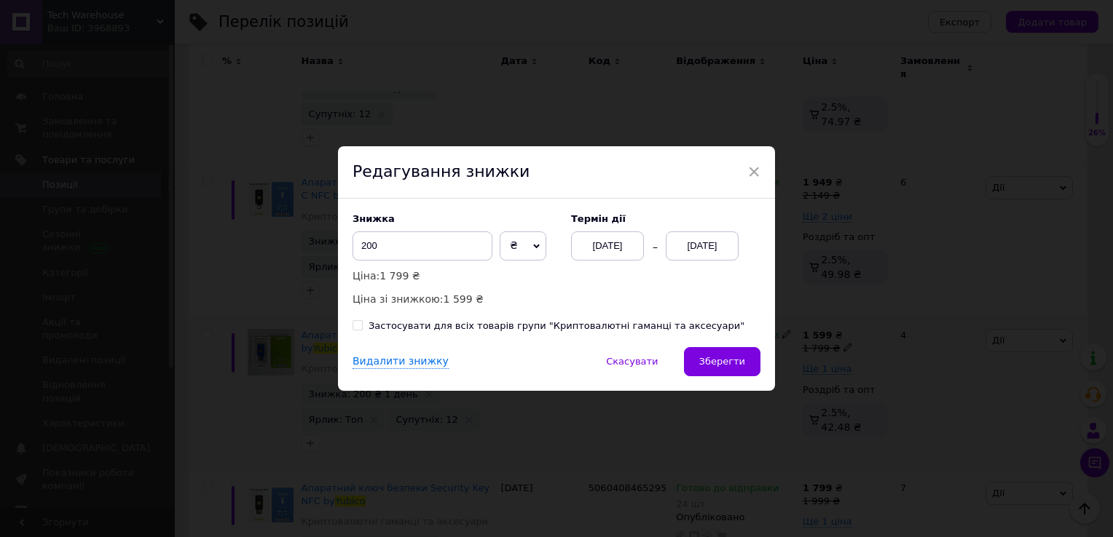
click at [695, 250] on div "[DATE]" at bounding box center [701, 246] width 73 height 29
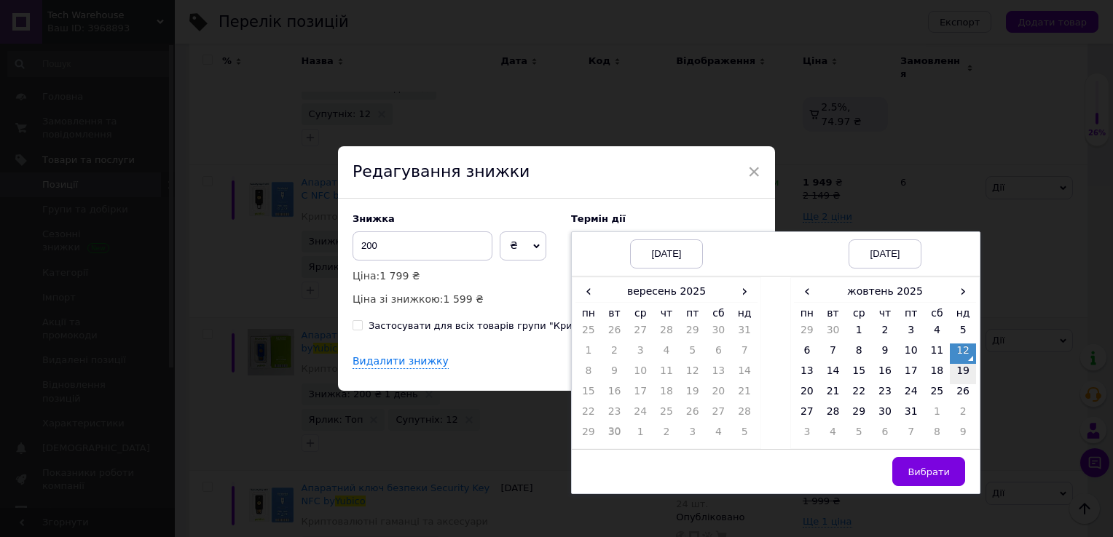
click at [960, 374] on td "19" at bounding box center [962, 374] width 26 height 20
click at [933, 475] on span "Вибрати" at bounding box center [928, 472] width 42 height 11
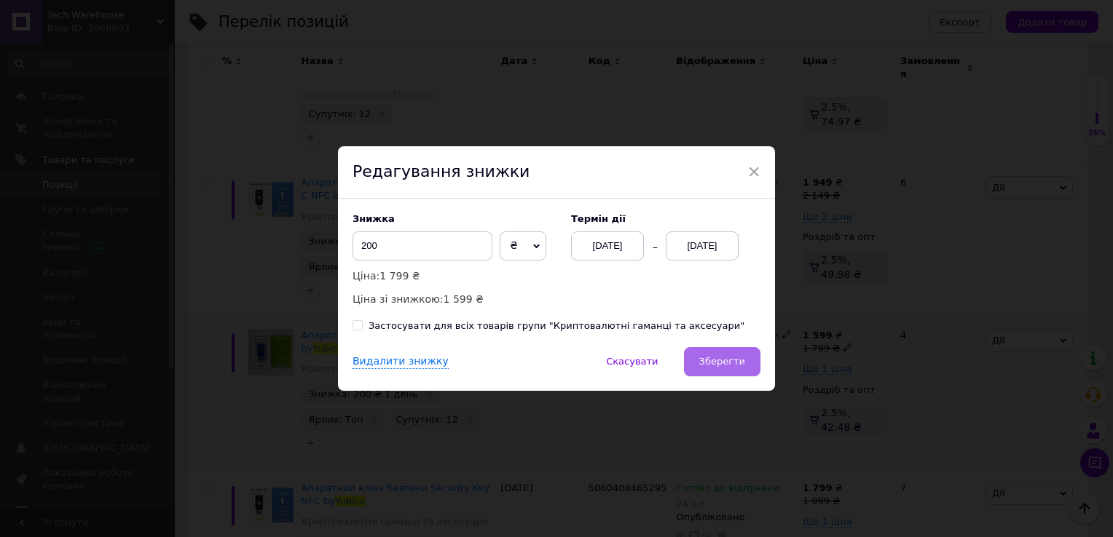
click at [729, 364] on span "Зберегти" at bounding box center [722, 361] width 46 height 11
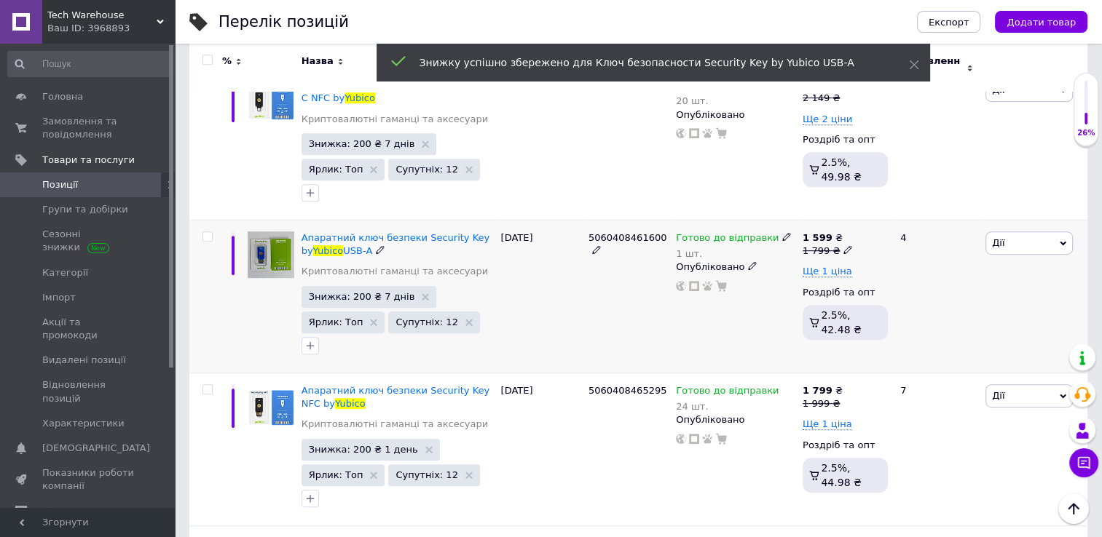
scroll to position [774, 0]
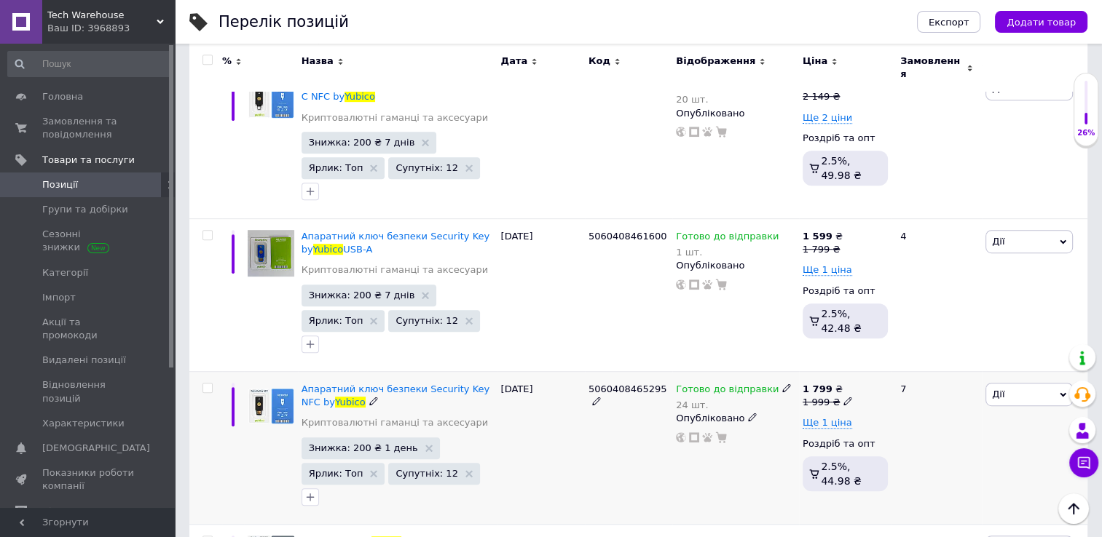
click at [361, 438] on span "Знижка: 200 ₴ 1 день" at bounding box center [370, 449] width 138 height 22
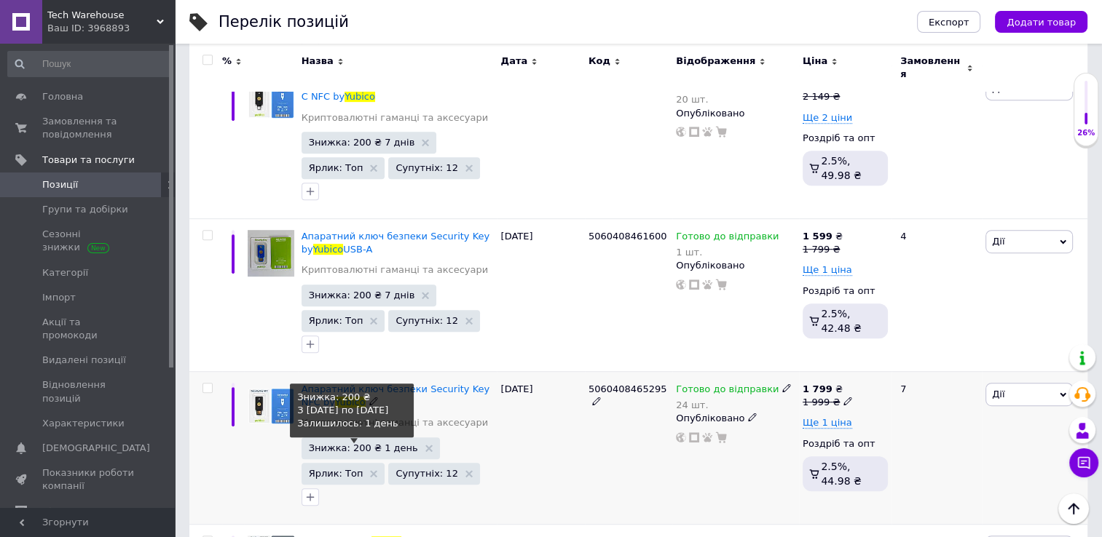
click at [358, 443] on span "Знижка: 200 ₴ 1 день" at bounding box center [363, 447] width 109 height 9
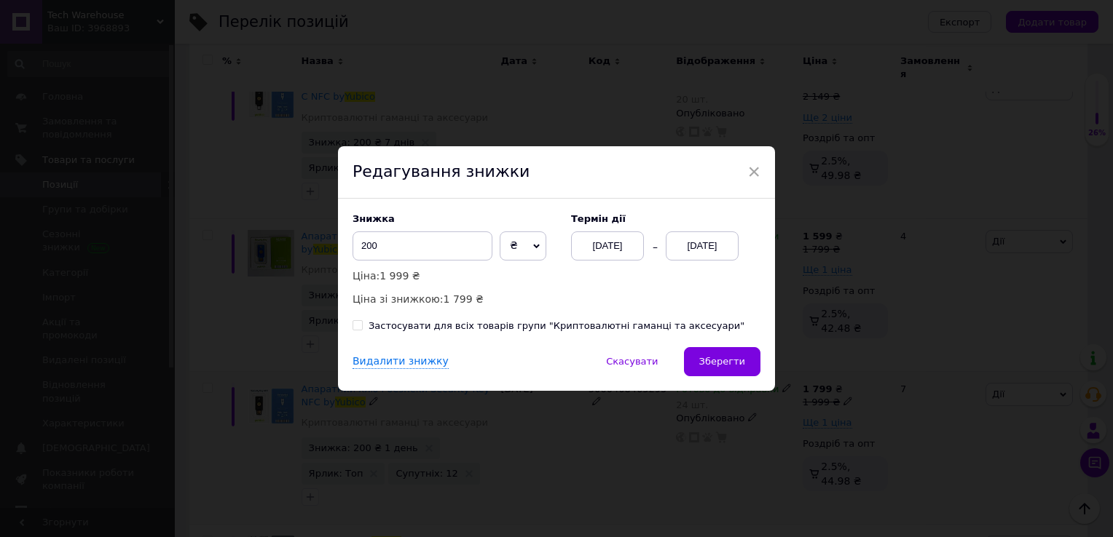
click at [705, 247] on div "[DATE]" at bounding box center [701, 246] width 73 height 29
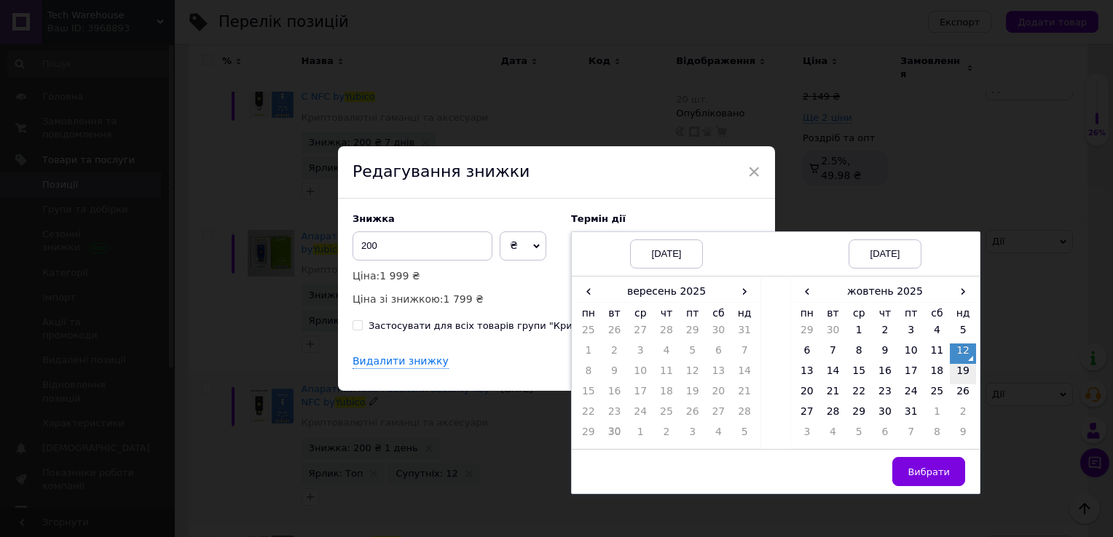
click at [969, 374] on td "19" at bounding box center [962, 374] width 26 height 20
click at [930, 458] on button "Вибрати" at bounding box center [928, 471] width 73 height 29
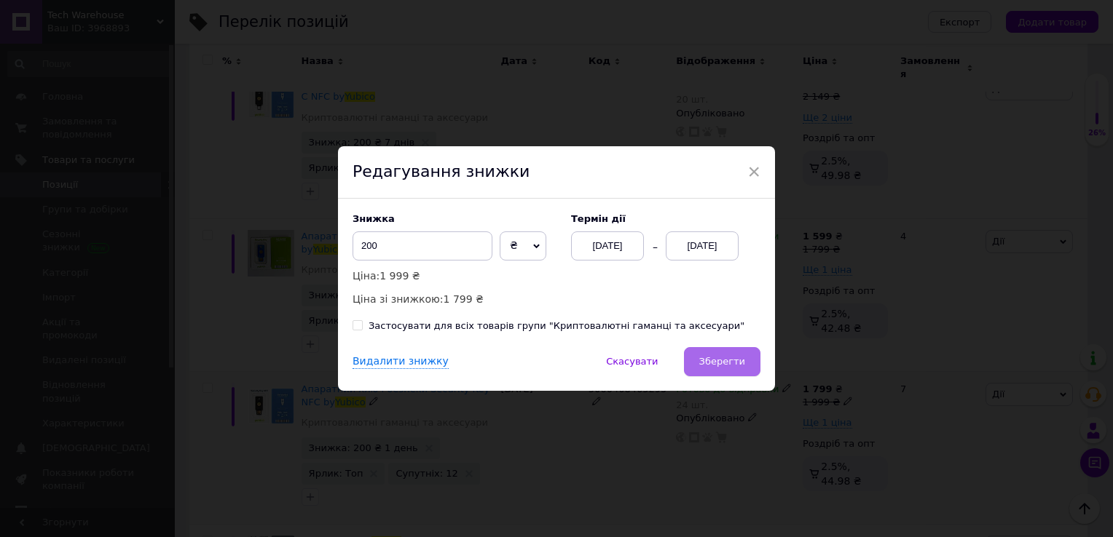
click at [740, 360] on span "Зберегти" at bounding box center [722, 361] width 46 height 11
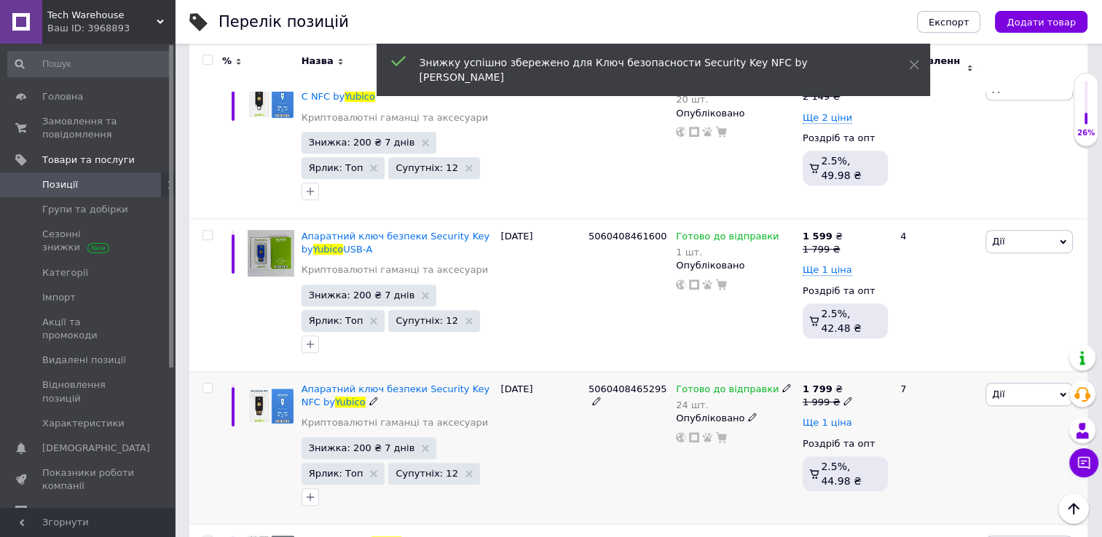
click at [814, 417] on span "Ще 1 ціна" at bounding box center [827, 423] width 50 height 12
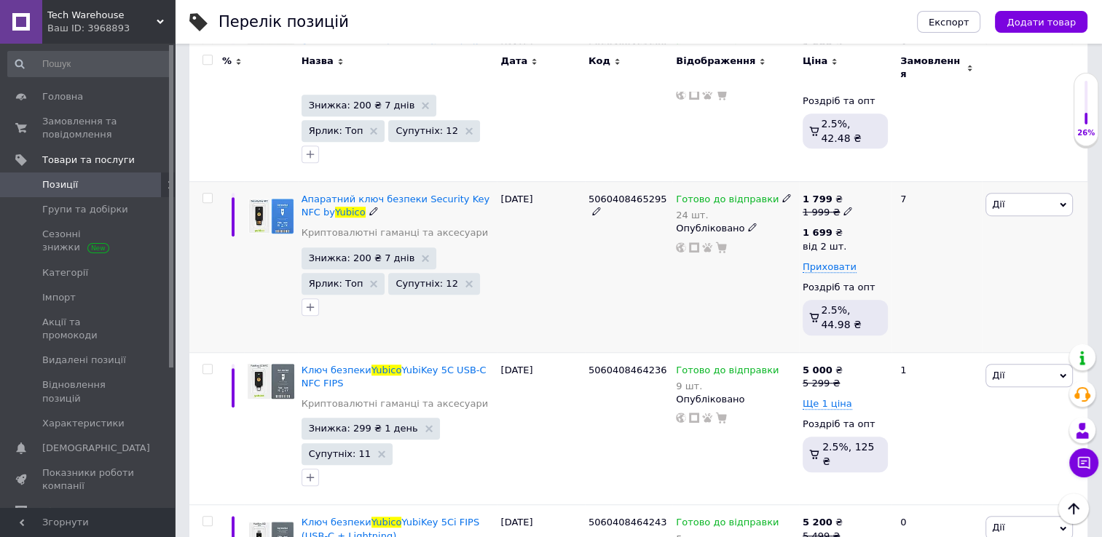
scroll to position [965, 0]
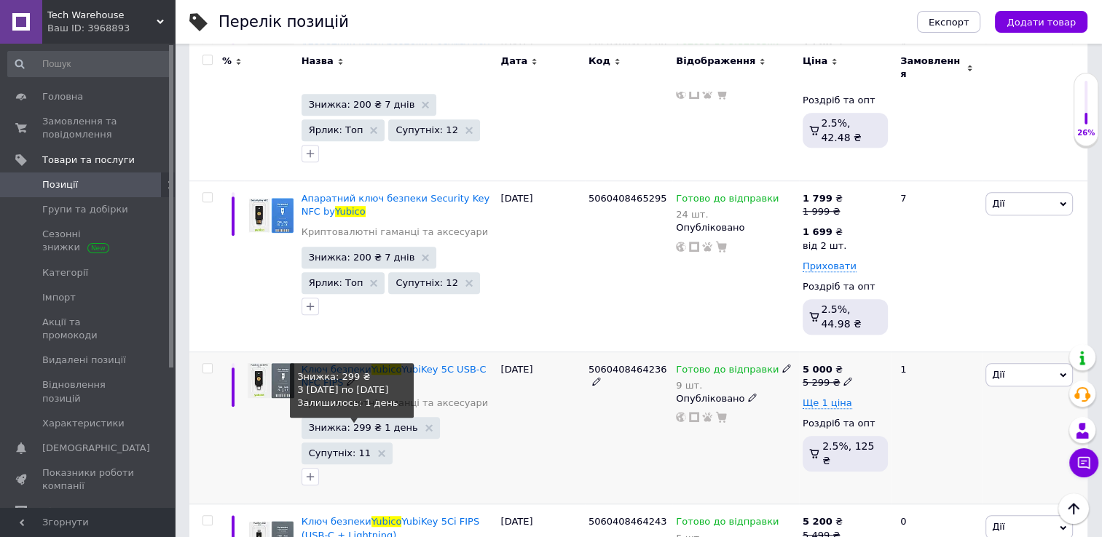
click at [362, 423] on span "Знижка: 299 ₴ 1 день" at bounding box center [363, 427] width 109 height 9
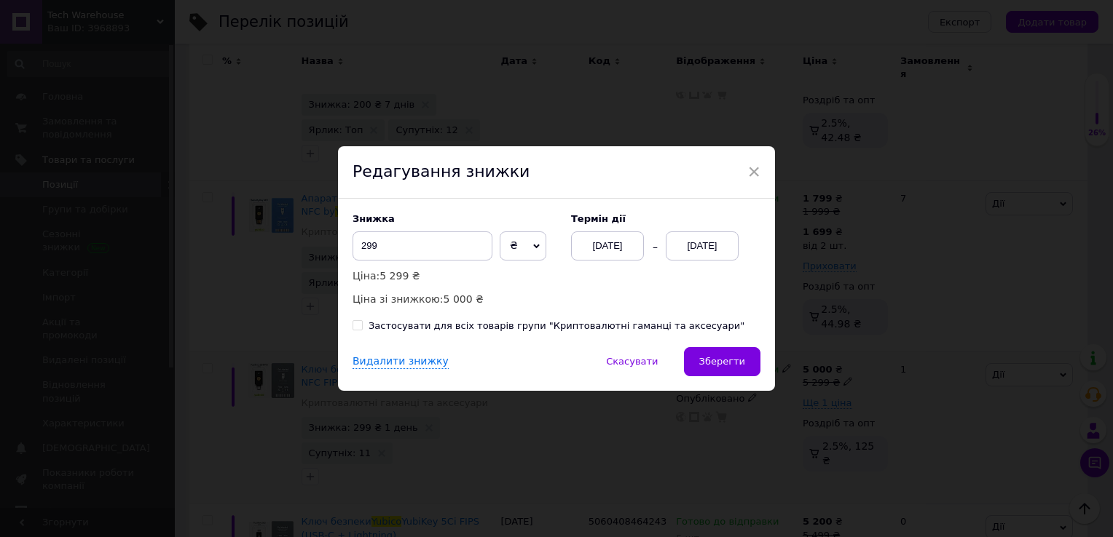
click at [710, 252] on div "[DATE]" at bounding box center [701, 246] width 73 height 29
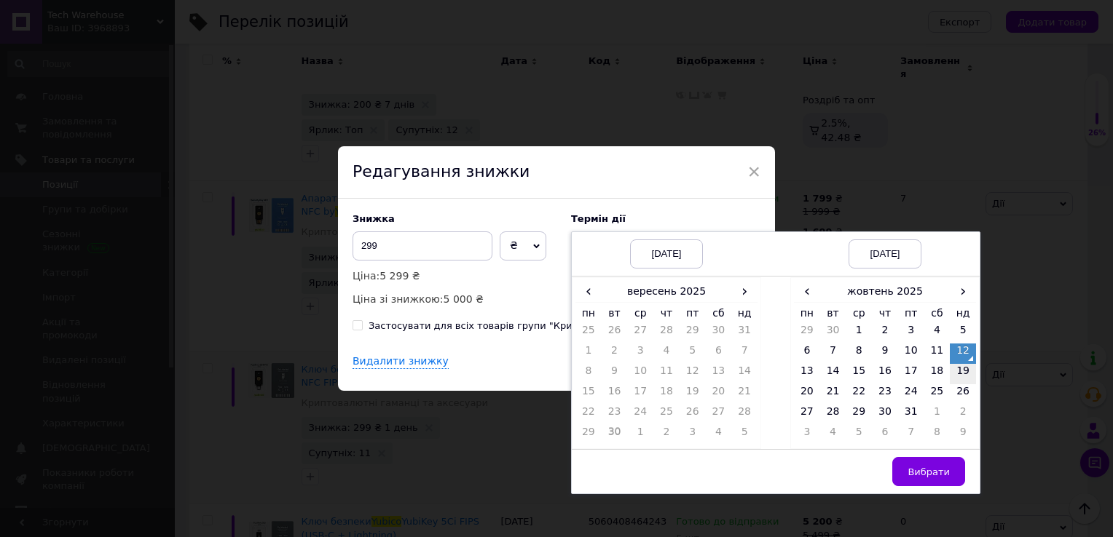
click at [955, 377] on td "19" at bounding box center [962, 374] width 26 height 20
click at [933, 473] on span "Вибрати" at bounding box center [928, 472] width 42 height 11
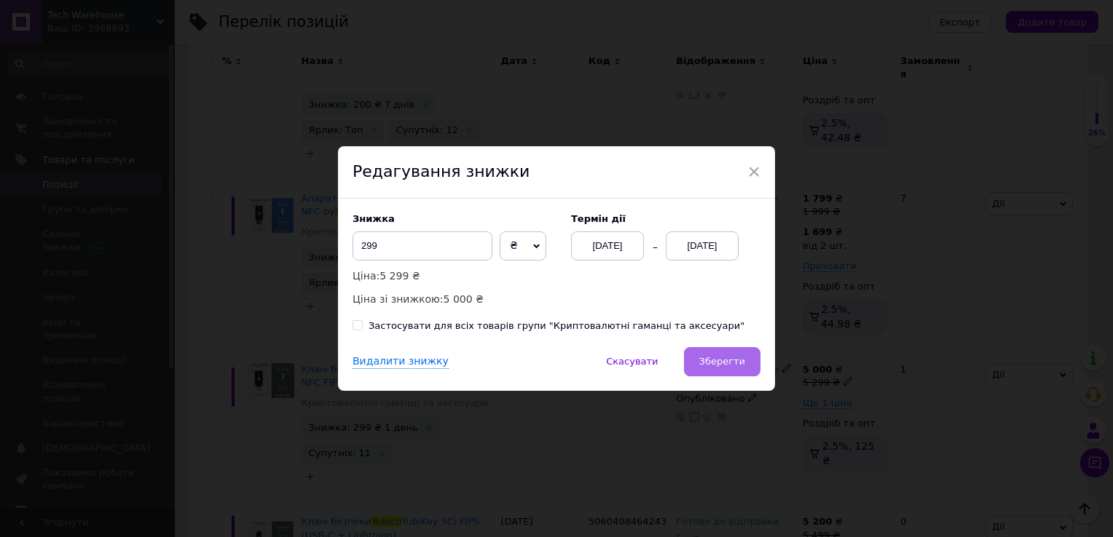
click at [725, 363] on span "Зберегти" at bounding box center [722, 361] width 46 height 11
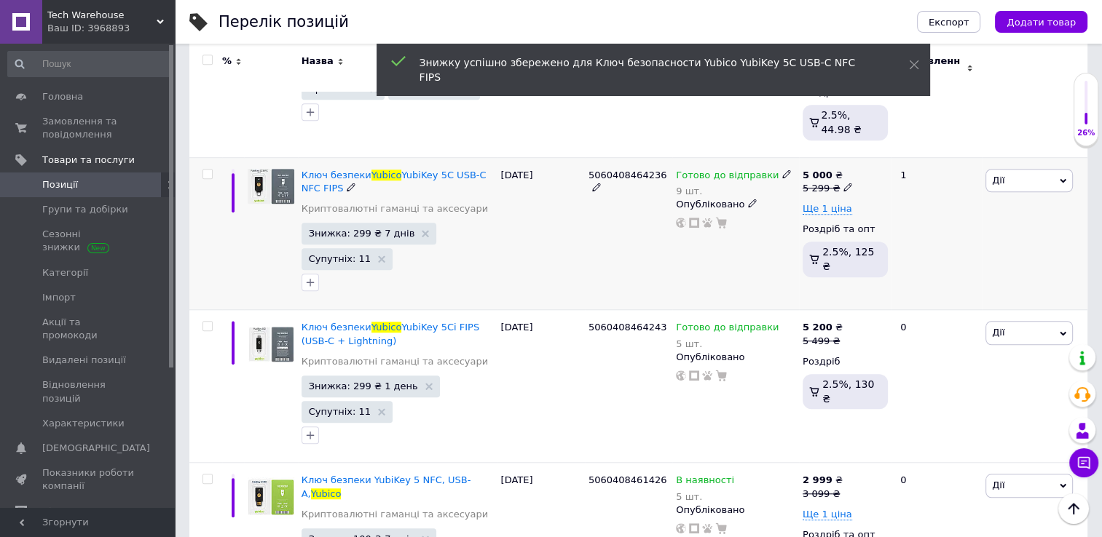
scroll to position [1165, 0]
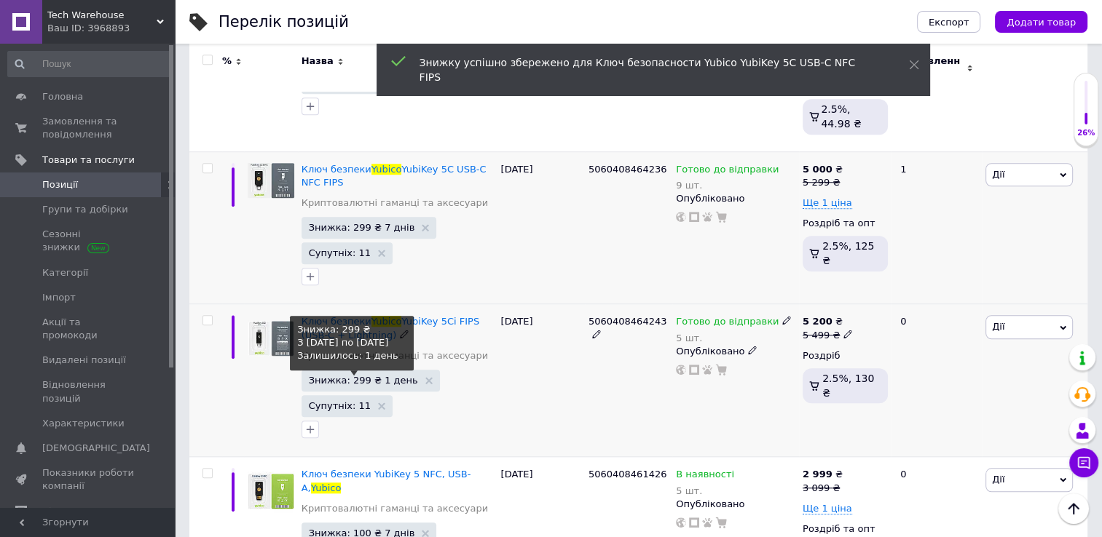
click at [363, 376] on span "Знижка: 299 ₴ 1 день" at bounding box center [363, 380] width 109 height 9
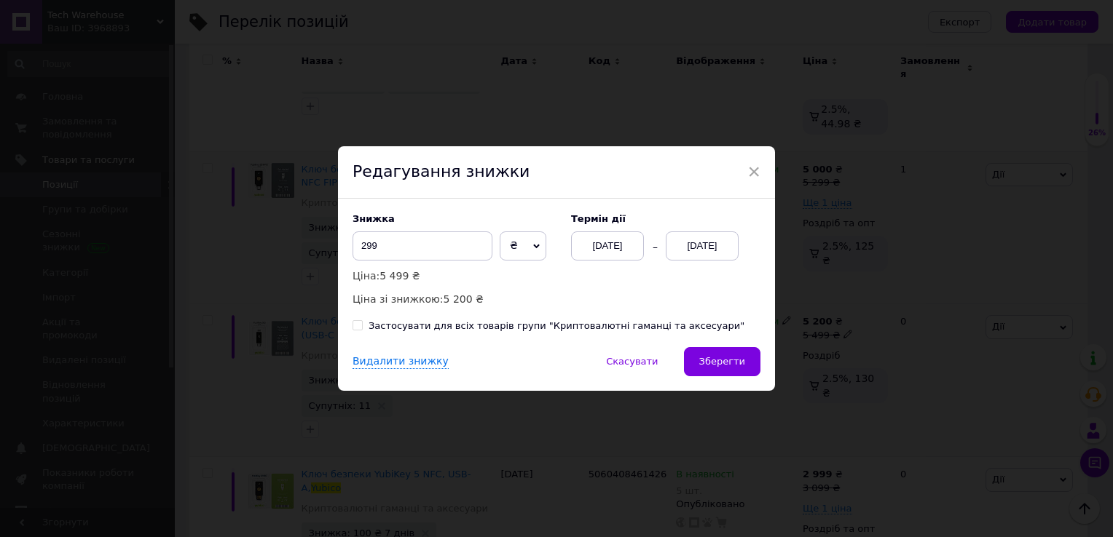
click at [696, 252] on div "[DATE]" at bounding box center [701, 246] width 73 height 29
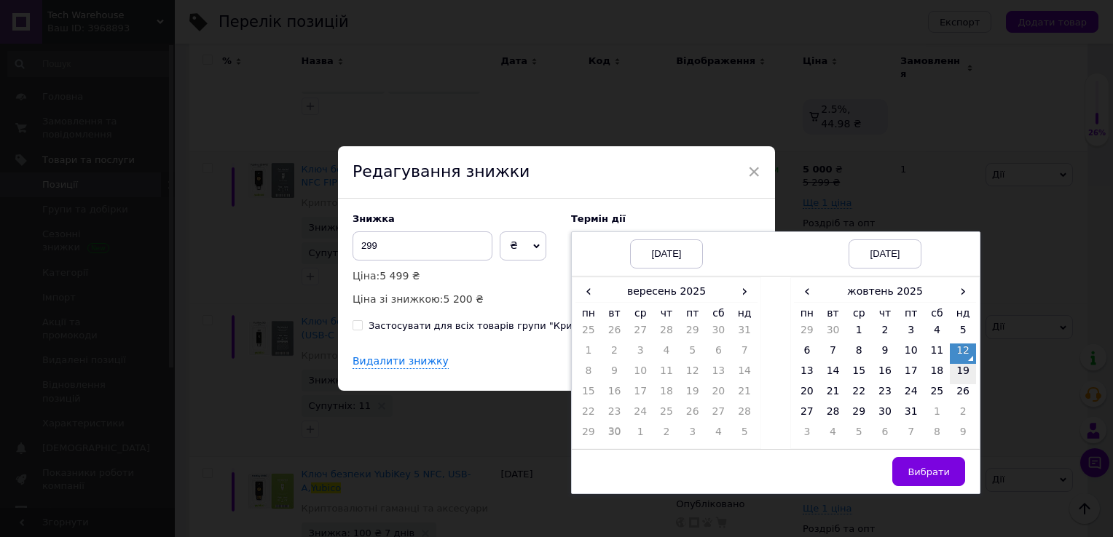
click at [961, 377] on td "19" at bounding box center [962, 374] width 26 height 20
click at [913, 473] on span "Вибрати" at bounding box center [928, 472] width 42 height 11
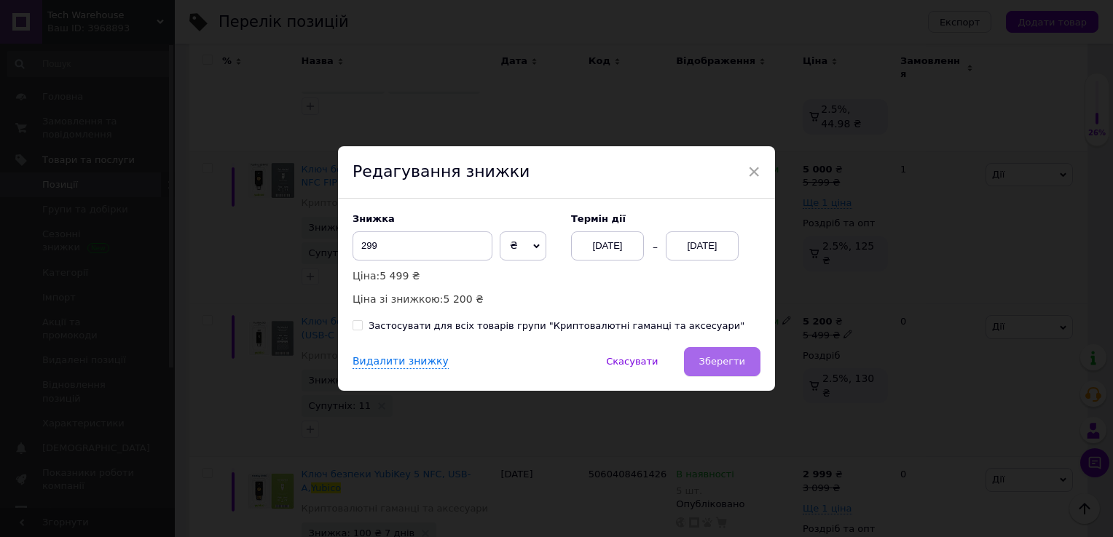
click at [715, 357] on span "Зберегти" at bounding box center [722, 361] width 46 height 11
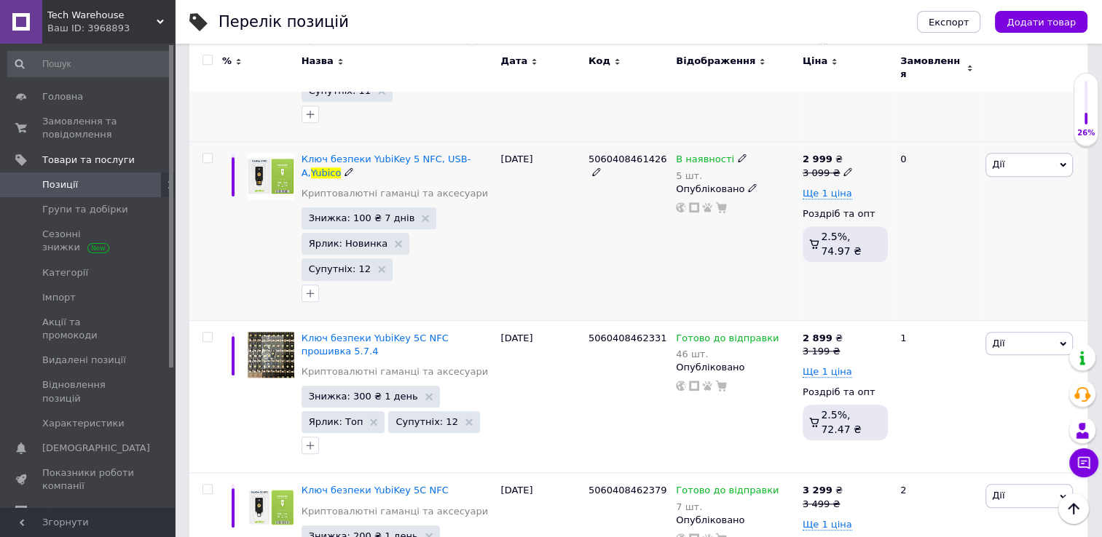
scroll to position [1482, 0]
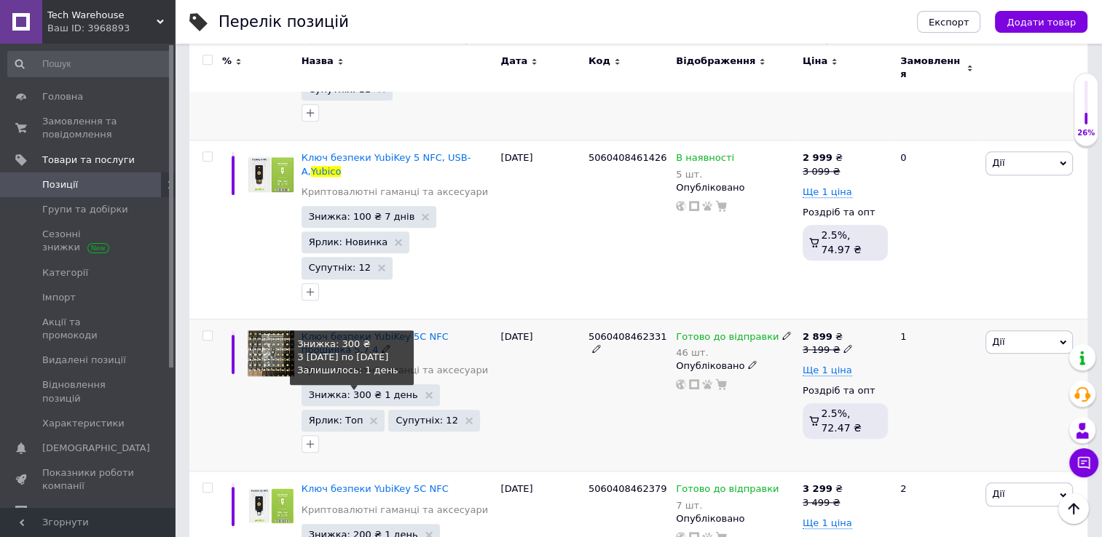
click at [341, 390] on span "Знижка: 300 ₴ 1 день" at bounding box center [363, 394] width 109 height 9
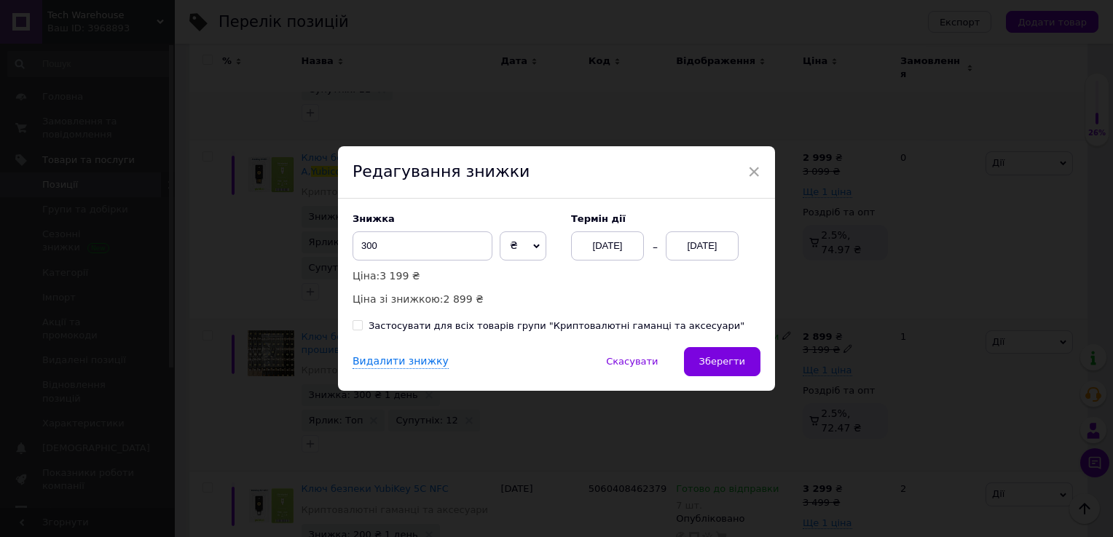
click at [685, 243] on div "[DATE]" at bounding box center [701, 246] width 73 height 29
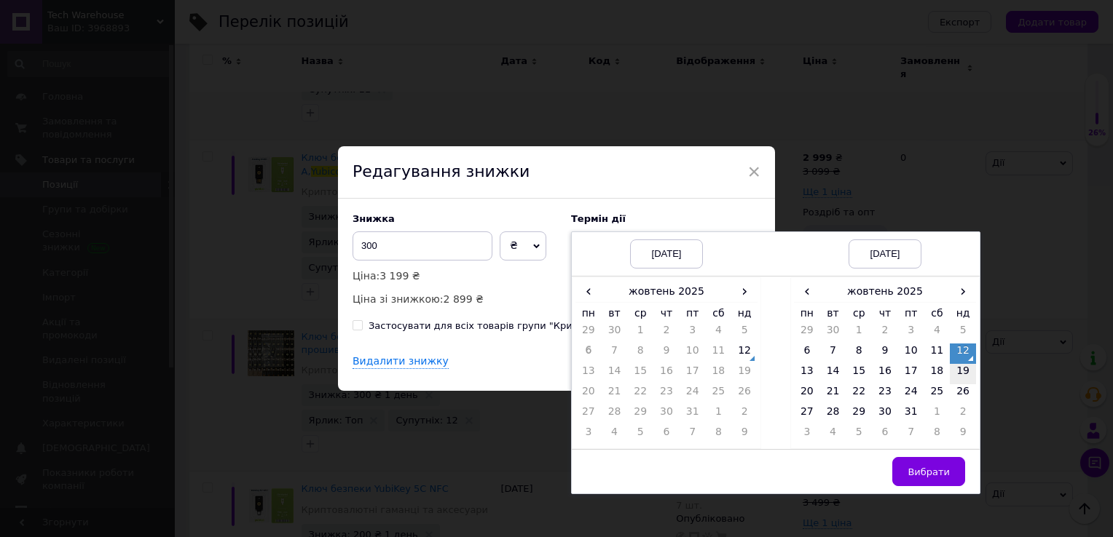
click at [968, 374] on td "19" at bounding box center [962, 374] width 26 height 20
click at [929, 479] on button "Вибрати" at bounding box center [928, 471] width 73 height 29
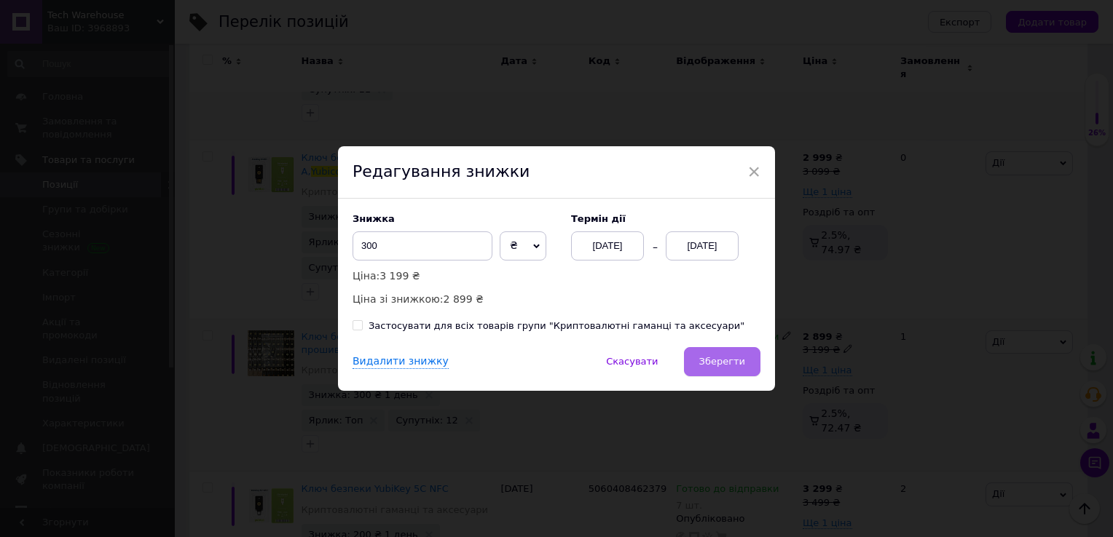
click at [726, 359] on span "Зберегти" at bounding box center [722, 361] width 46 height 11
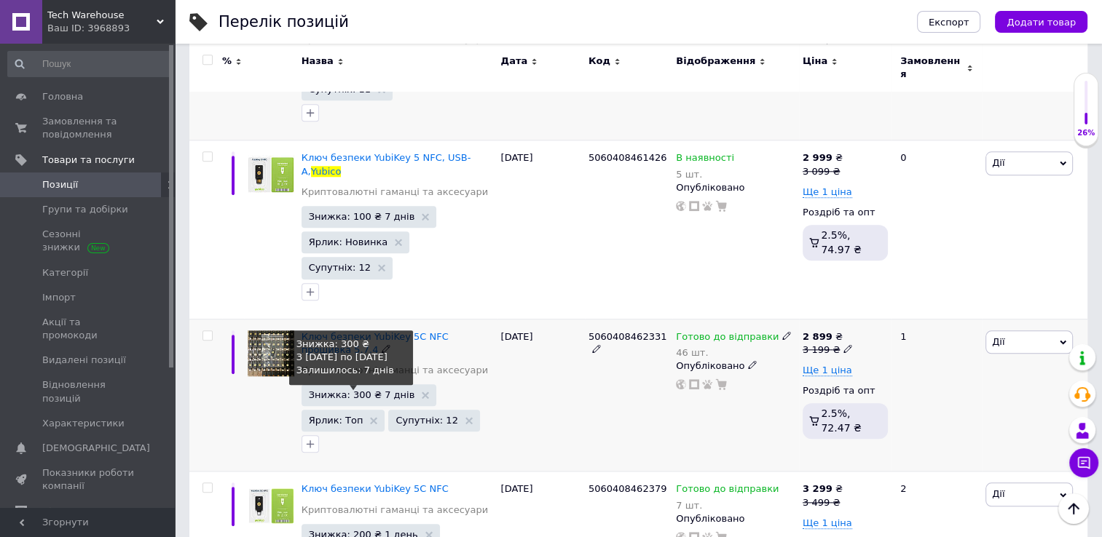
click at [371, 390] on span "Знижка: 300 ₴ 7 днів" at bounding box center [362, 394] width 106 height 9
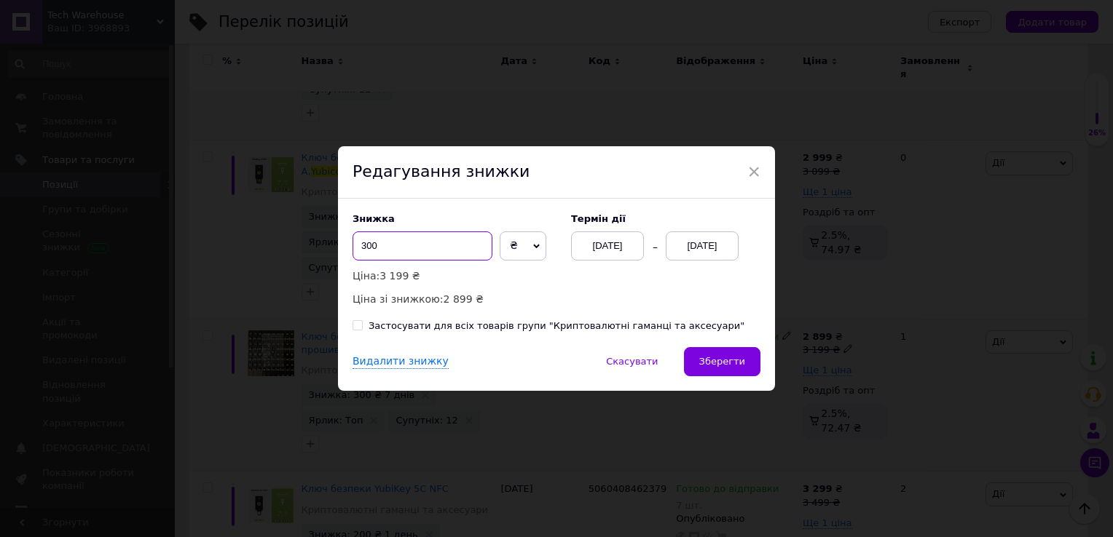
click at [409, 252] on input "300" at bounding box center [422, 246] width 140 height 29
type input "200"
click at [726, 366] on span "Зберегти" at bounding box center [722, 361] width 46 height 11
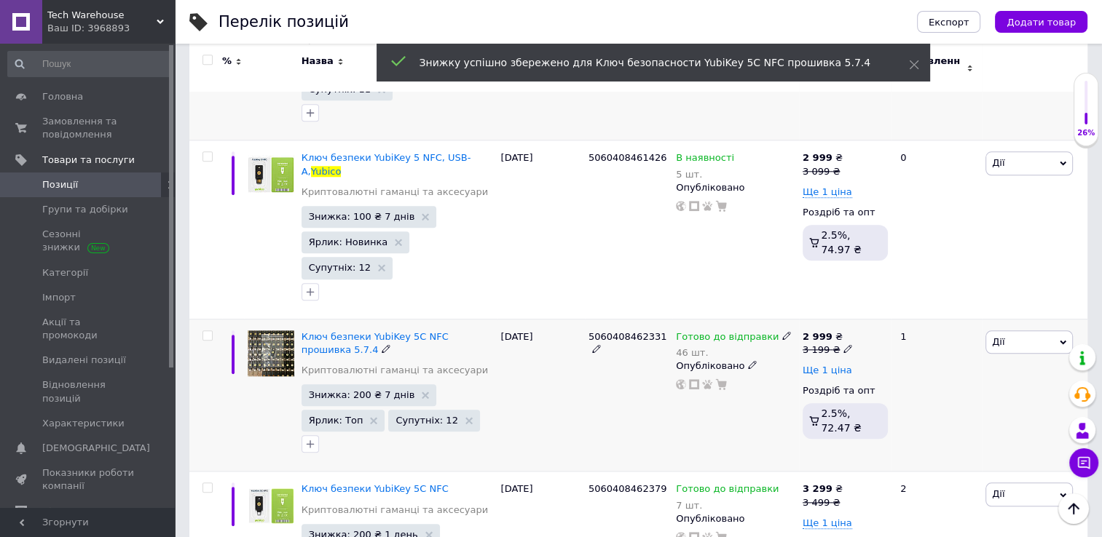
click at [818, 365] on span "Ще 1 ціна" at bounding box center [827, 371] width 50 height 12
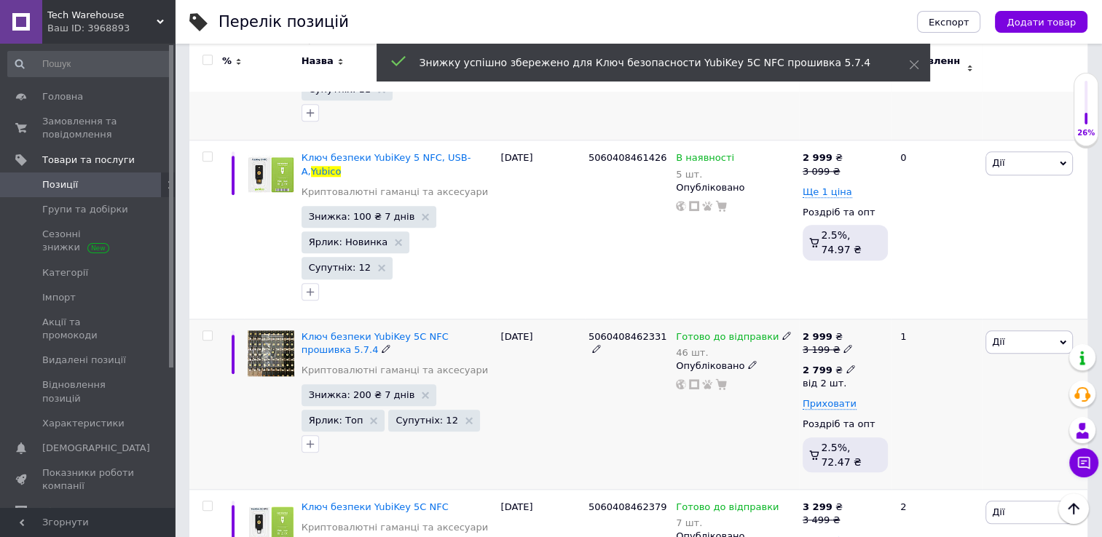
click at [846, 365] on icon at bounding box center [850, 369] width 9 height 9
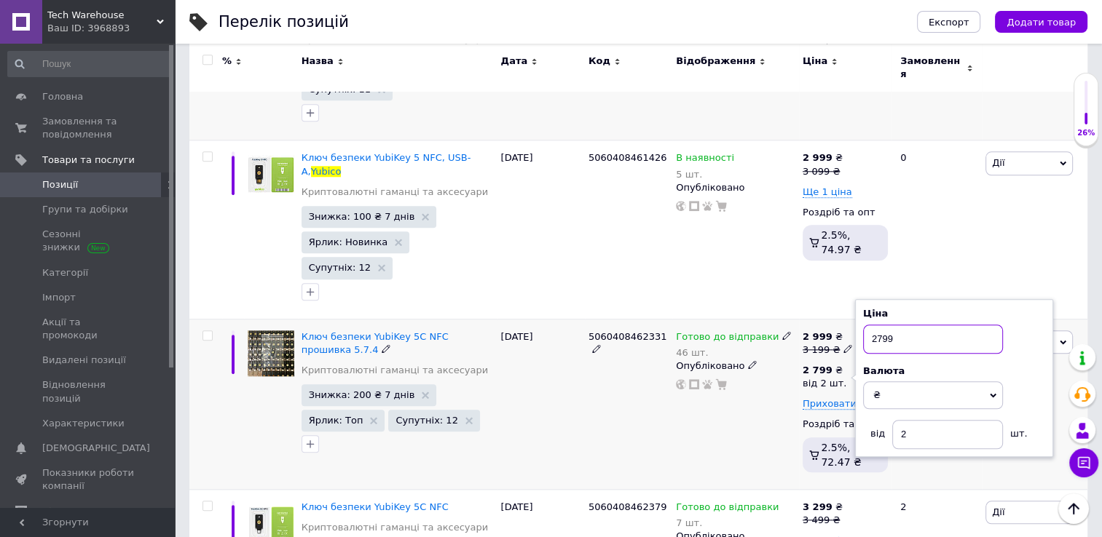
click at [875, 325] on input "2799" at bounding box center [933, 339] width 140 height 29
type input "2899"
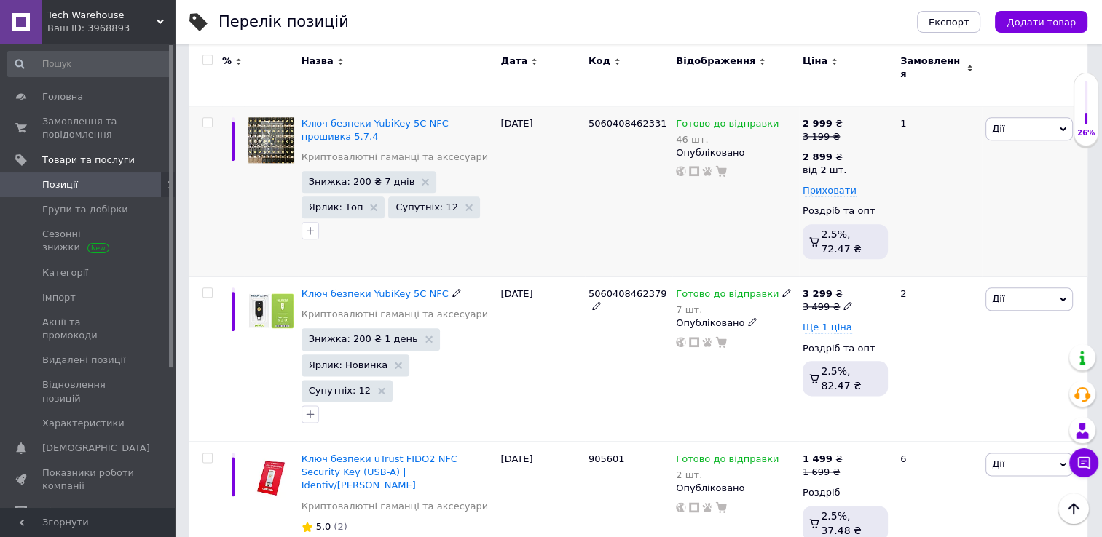
scroll to position [1696, 0]
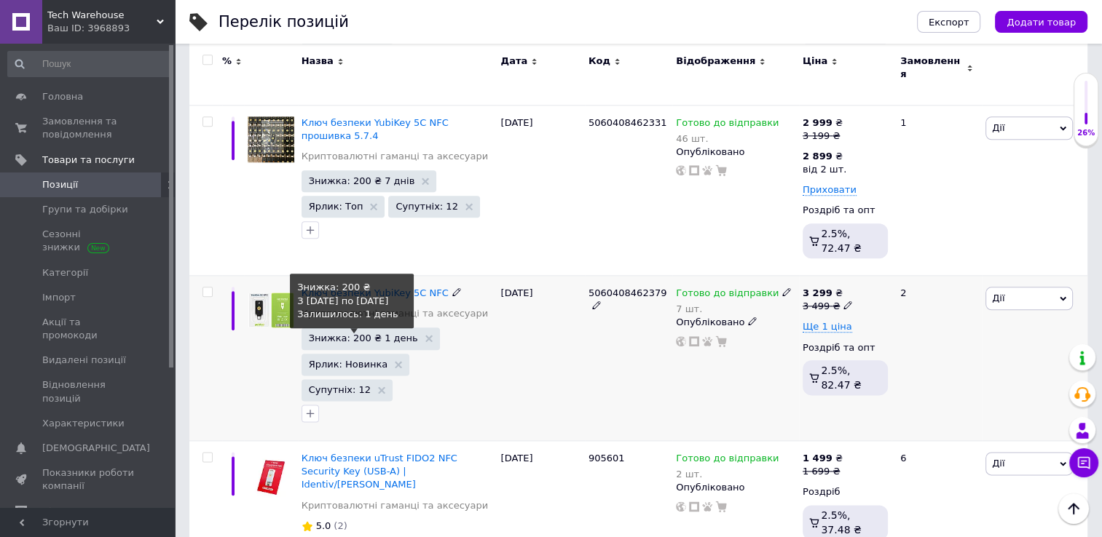
click at [344, 333] on span "Знижка: 200 ₴ 1 день" at bounding box center [363, 337] width 109 height 9
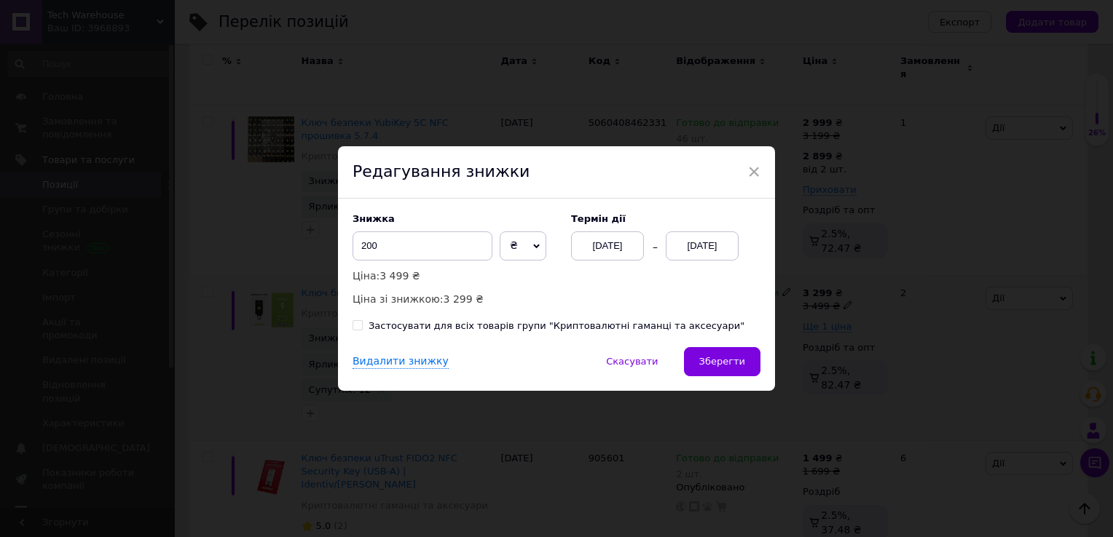
click at [690, 263] on div "Знижка 200 ₴ % Ціна: 3 499 ₴ Ціна зі знижкою: 3 299 ₴ Термін дії [DATE] [DATE]" at bounding box center [556, 260] width 408 height 95
click at [716, 249] on div "[DATE]" at bounding box center [701, 246] width 73 height 29
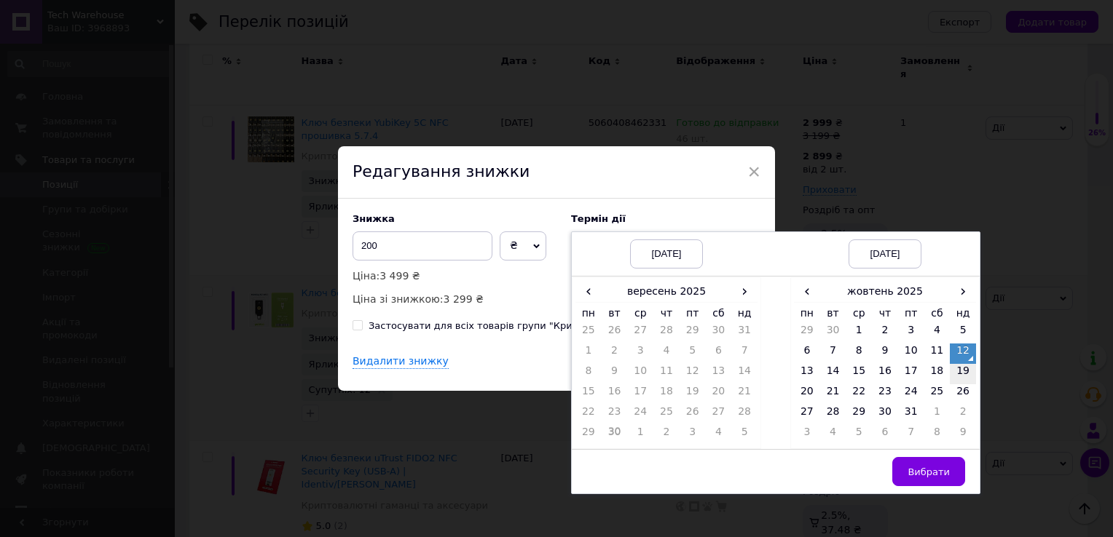
click at [960, 368] on td "19" at bounding box center [962, 374] width 26 height 20
click at [944, 459] on button "Вибрати" at bounding box center [928, 471] width 73 height 29
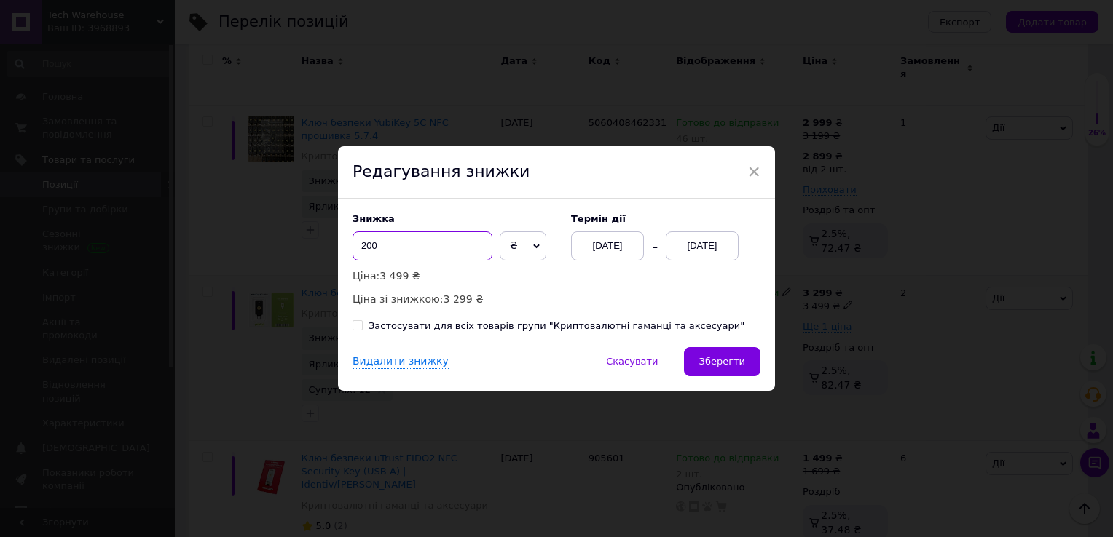
click at [414, 250] on input "200" at bounding box center [422, 246] width 140 height 29
type input "300"
click at [770, 363] on div "Видалити знижку   Скасувати   Зберегти" at bounding box center [556, 369] width 437 height 44
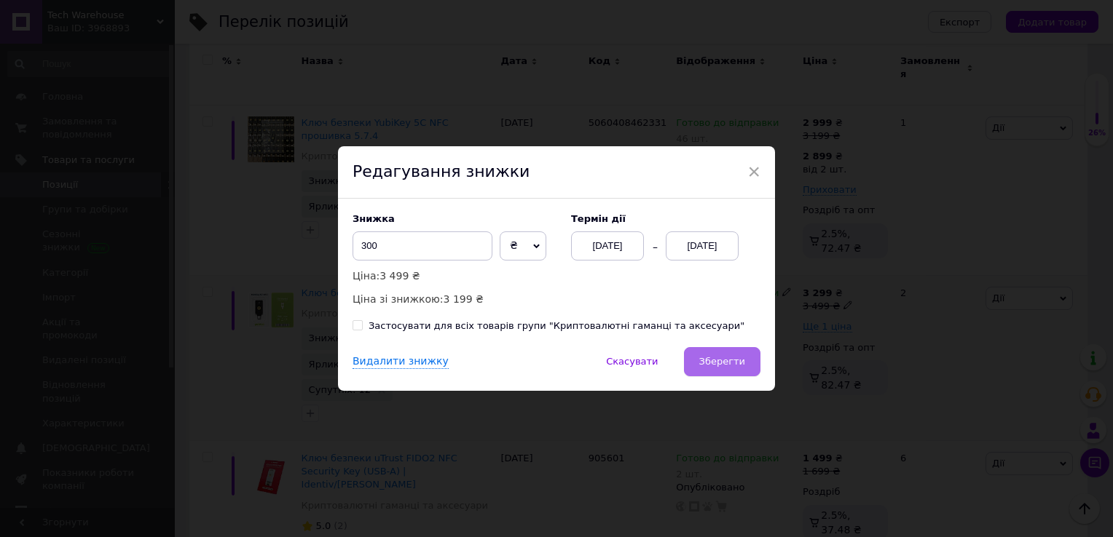
click at [716, 363] on span "Зберегти" at bounding box center [722, 361] width 46 height 11
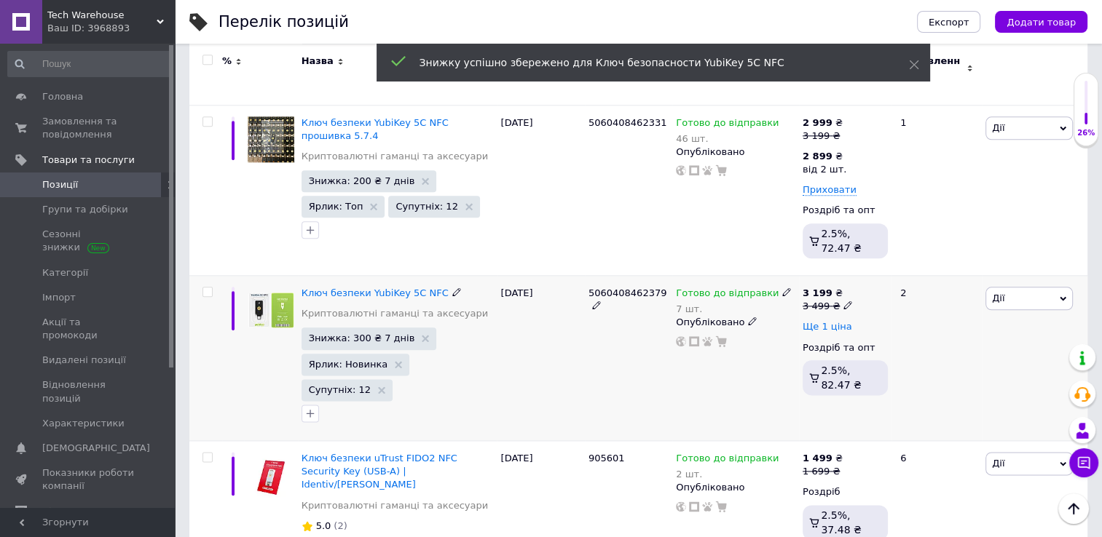
click at [831, 321] on span "Ще 1 ціна" at bounding box center [827, 327] width 50 height 12
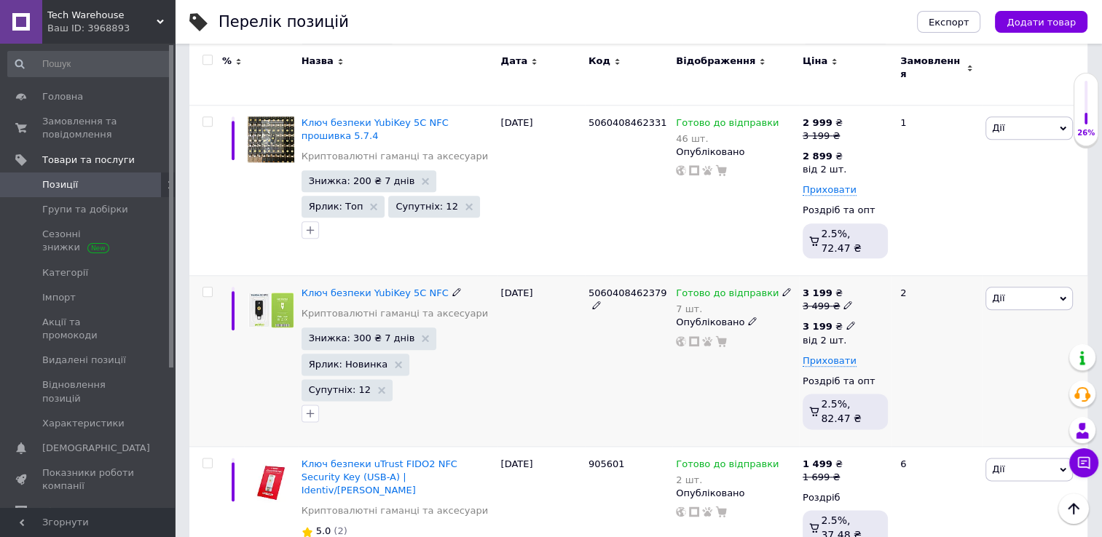
click at [846, 321] on icon at bounding box center [850, 325] width 9 height 9
click at [877, 281] on input "3199" at bounding box center [933, 295] width 140 height 29
type input "2999"
click at [736, 301] on div "Готово до відправки 7 шт. Опубліковано" at bounding box center [735, 361] width 127 height 171
click at [843, 301] on use at bounding box center [847, 305] width 8 height 8
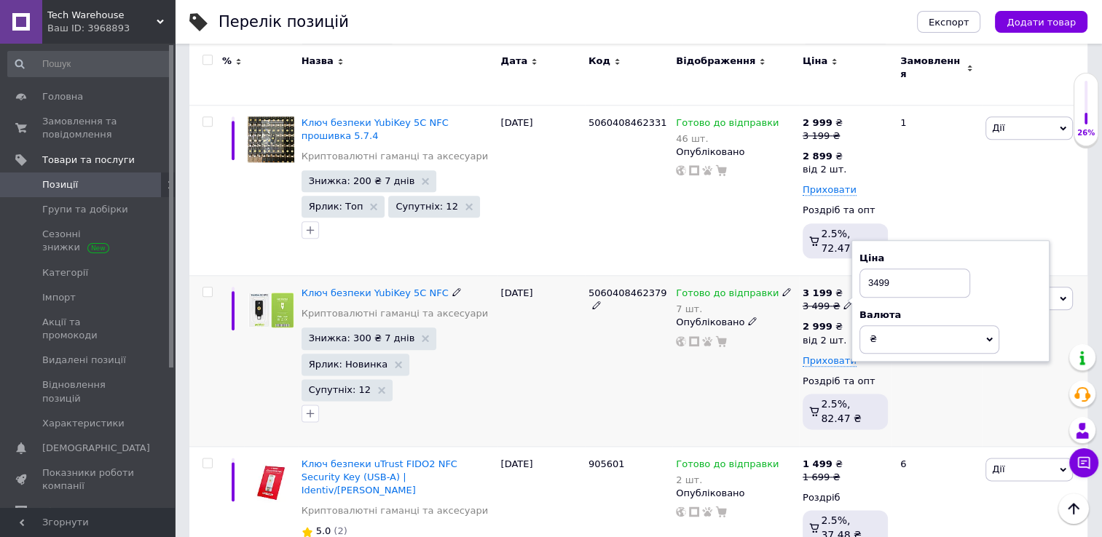
click at [871, 269] on input "3499" at bounding box center [914, 283] width 111 height 29
type input "3399"
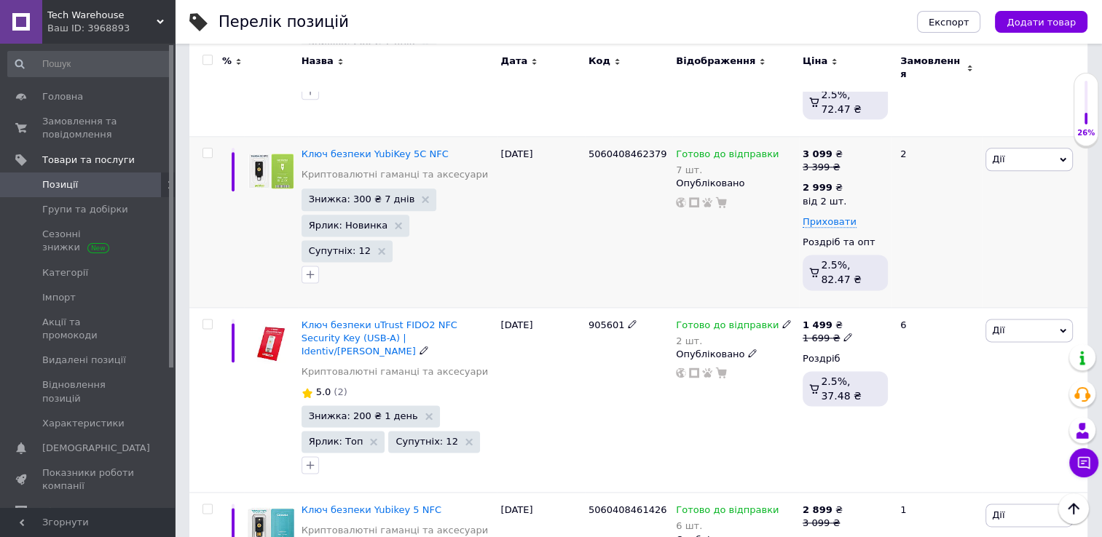
scroll to position [1848, 0]
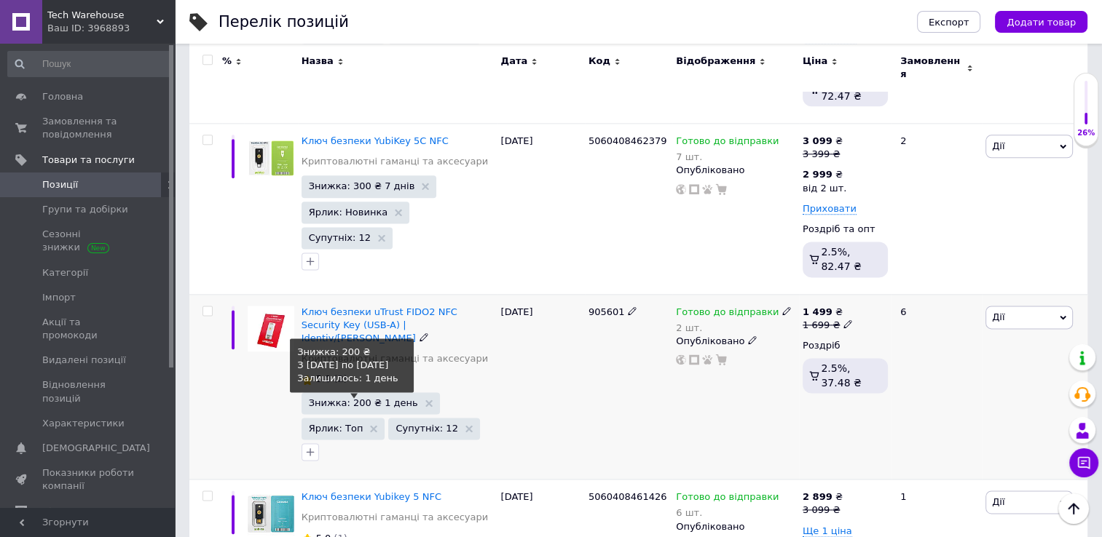
click at [374, 398] on span "Знижка: 200 ₴ 1 день" at bounding box center [363, 402] width 109 height 9
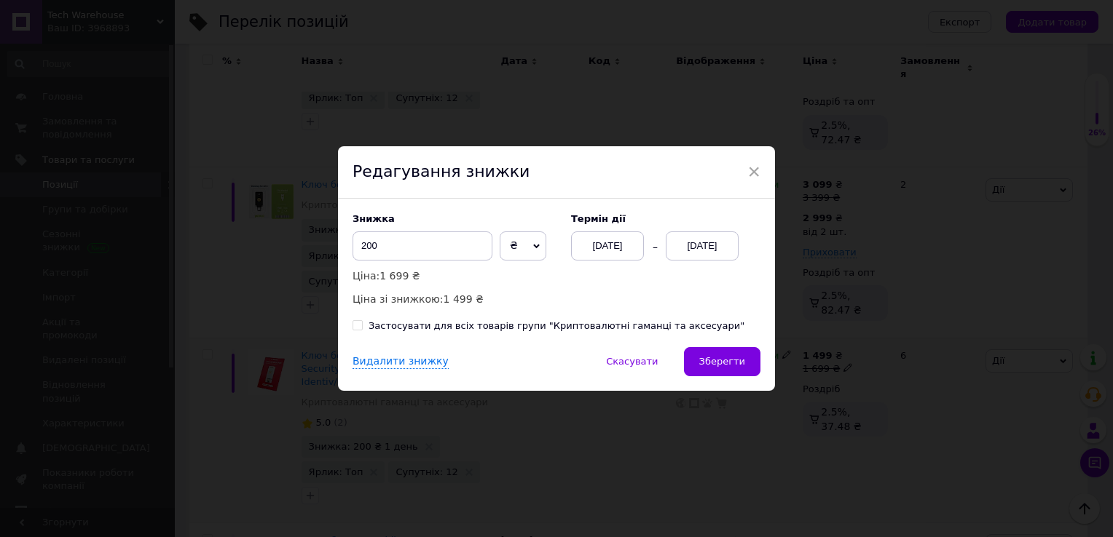
click at [687, 251] on div "[DATE]" at bounding box center [701, 246] width 73 height 29
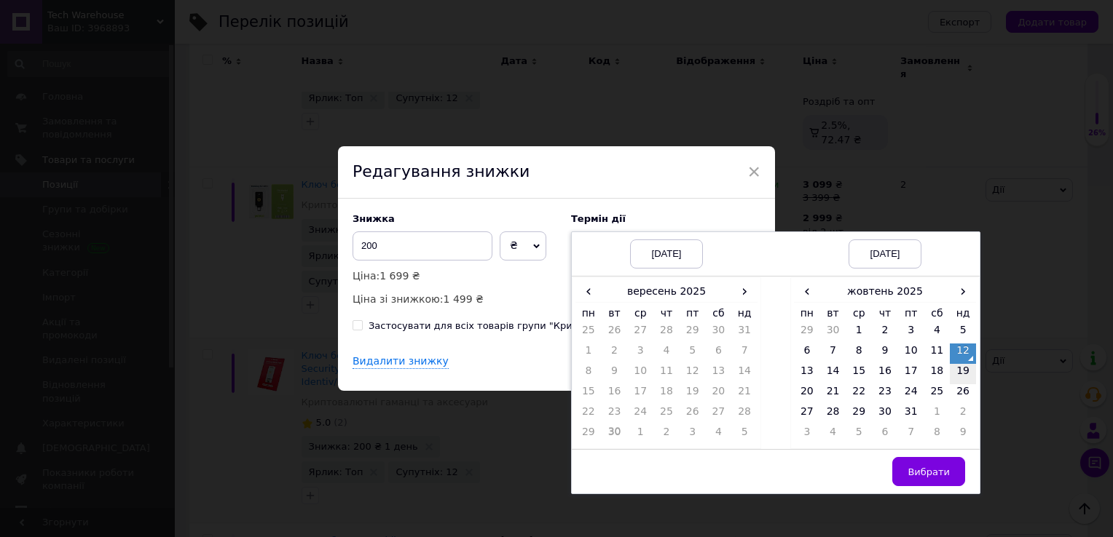
click at [961, 382] on td "19" at bounding box center [962, 374] width 26 height 20
click at [918, 467] on span "Вибрати" at bounding box center [928, 472] width 42 height 11
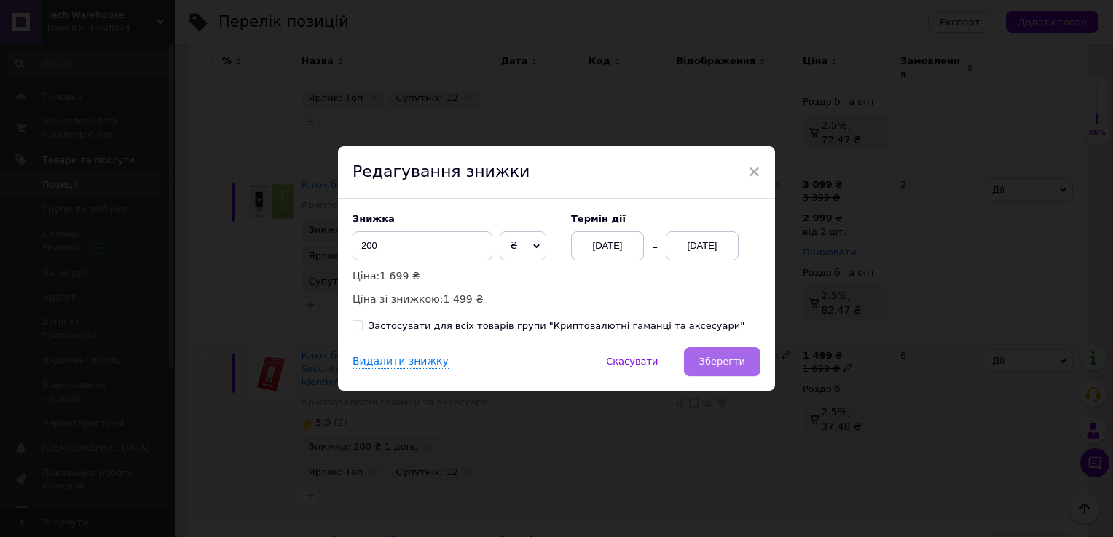
click at [732, 367] on span "Зберегти" at bounding box center [722, 361] width 46 height 11
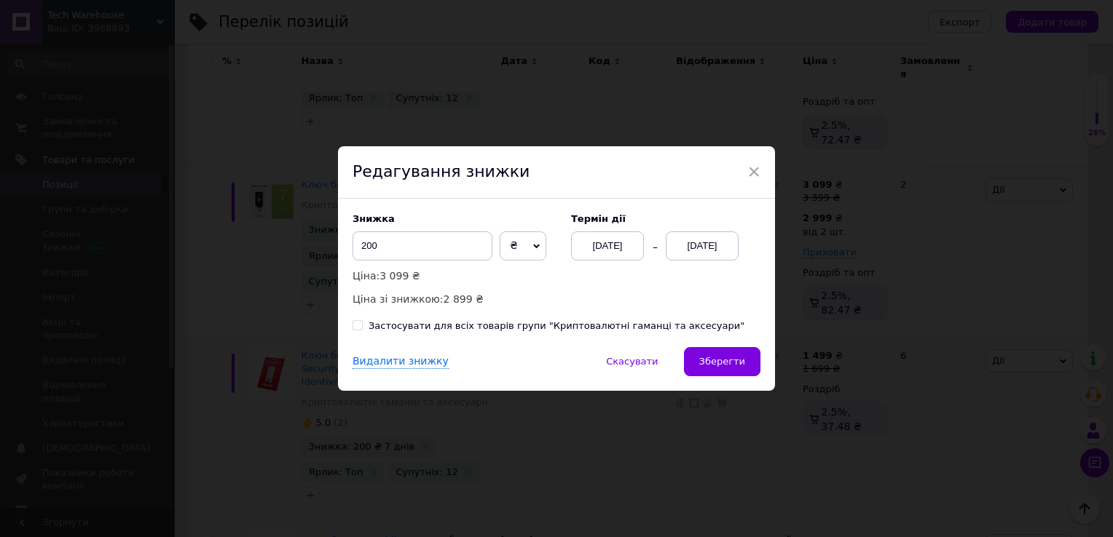
click at [708, 244] on div "[DATE]" at bounding box center [701, 246] width 73 height 29
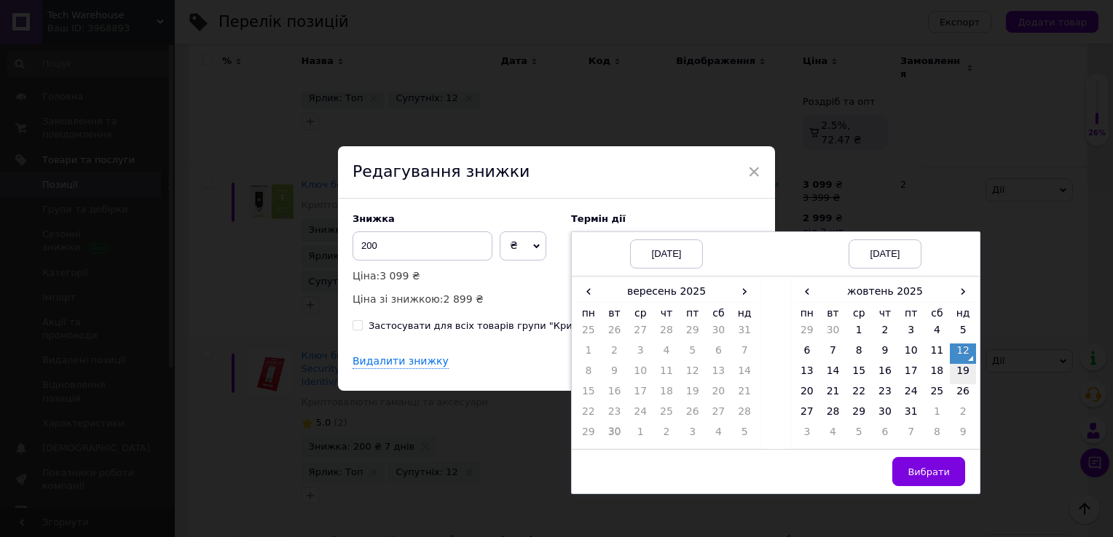
click at [968, 374] on td "19" at bounding box center [962, 374] width 26 height 20
click at [914, 456] on td "Вибрати" at bounding box center [884, 472] width 189 height 44
click at [921, 467] on span "Вибрати" at bounding box center [928, 472] width 42 height 11
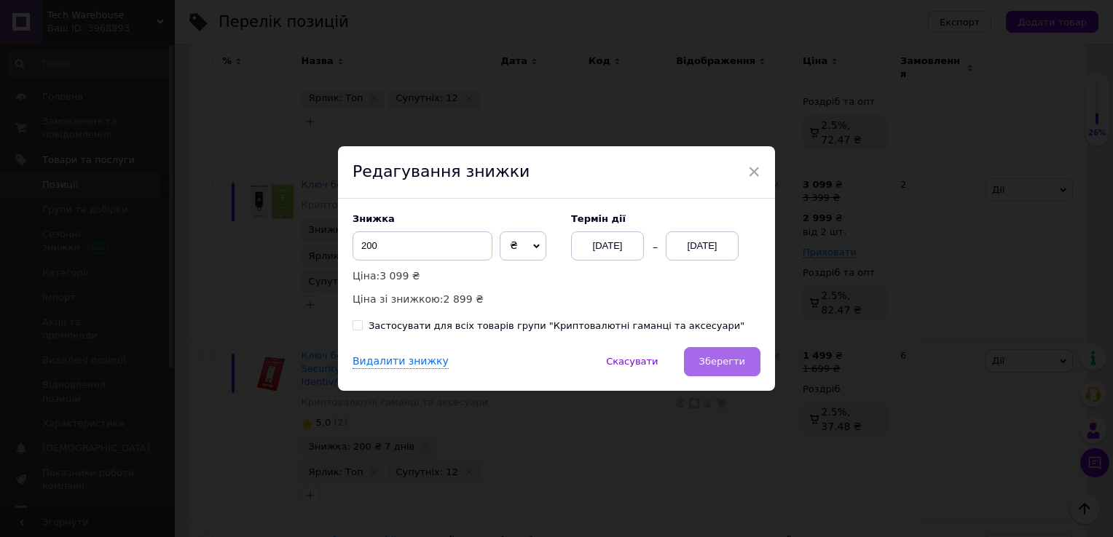
click at [744, 370] on button "Зберегти" at bounding box center [722, 361] width 76 height 29
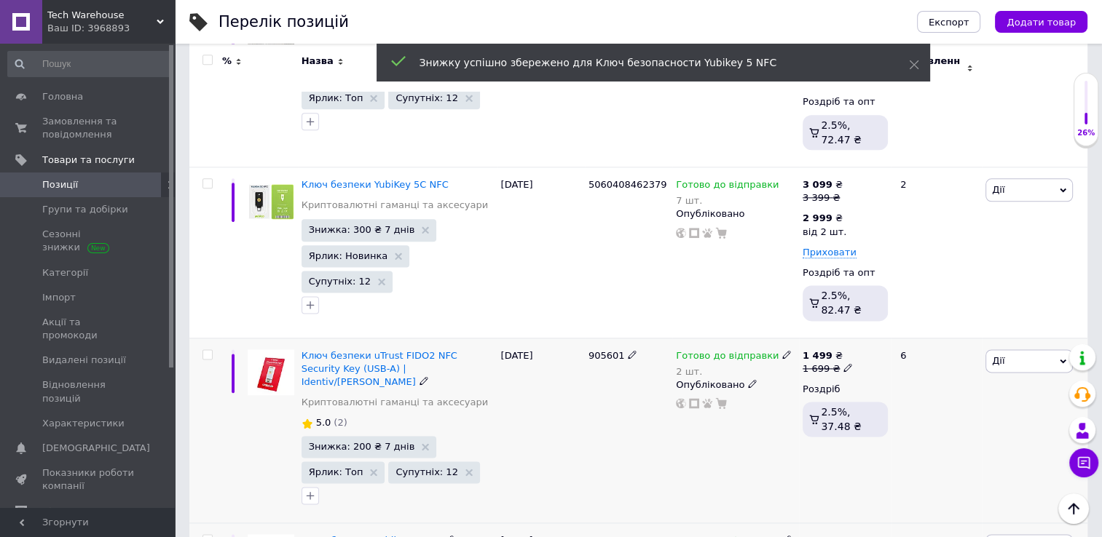
scroll to position [1848, 0]
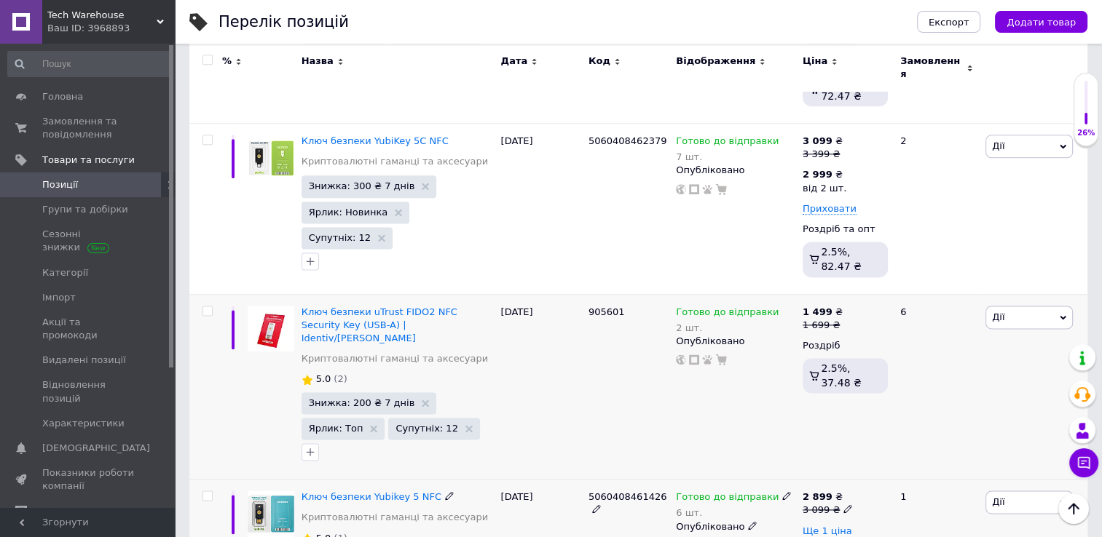
click at [815, 526] on span "Ще 1 ціна" at bounding box center [827, 532] width 50 height 12
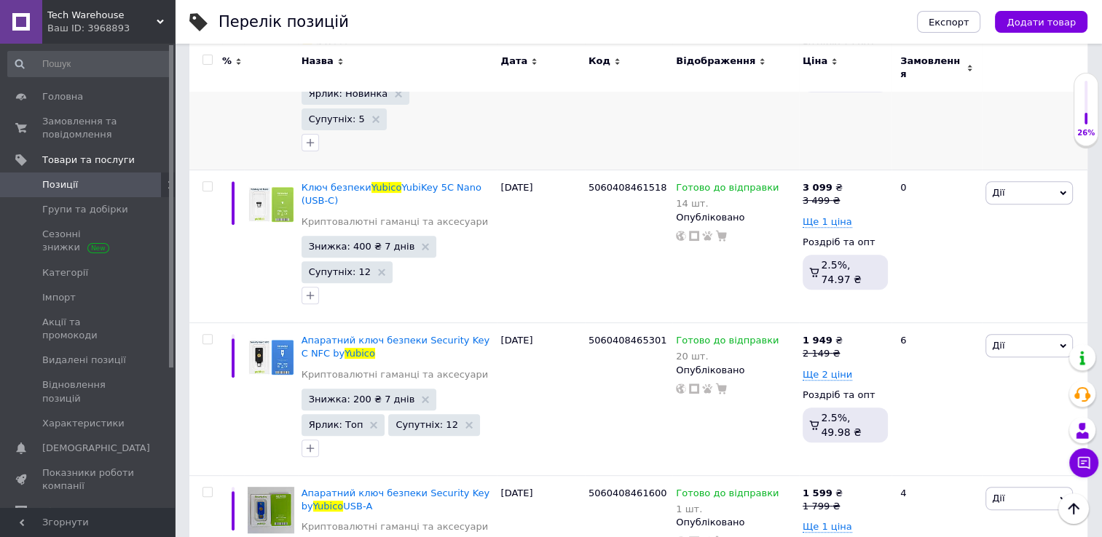
scroll to position [0, 0]
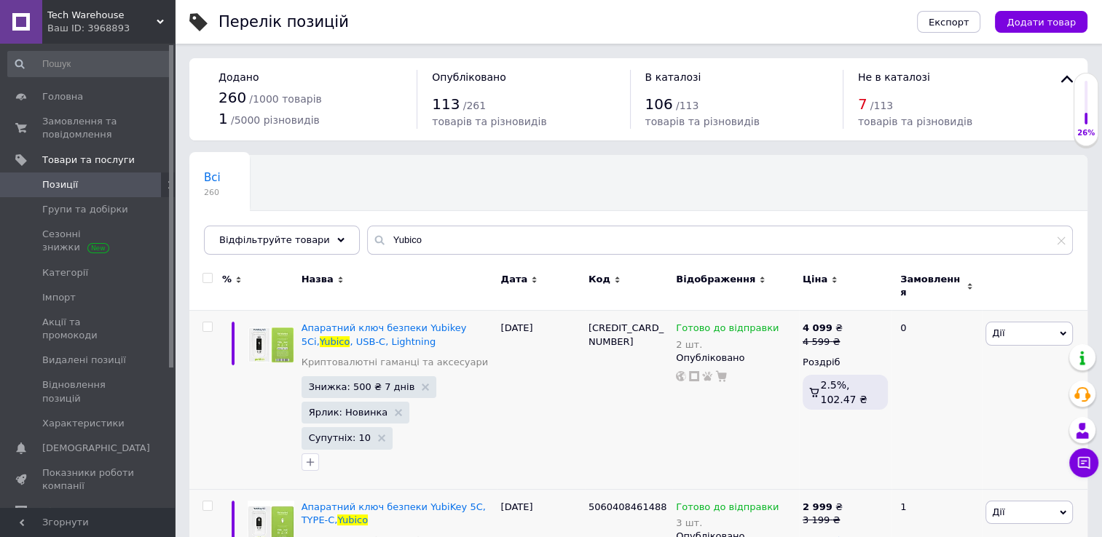
click at [427, 254] on div "Всі 260 Ok Відфільтровано... Зберегти" at bounding box center [638, 212] width 898 height 120
click at [440, 235] on input "Yubico" at bounding box center [720, 240] width 706 height 29
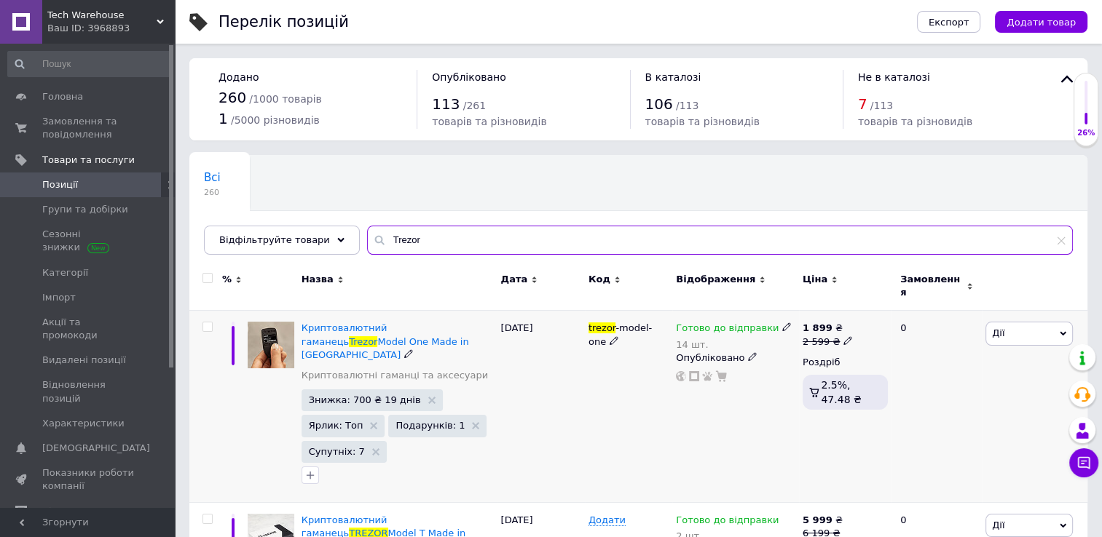
type input "Trezor"
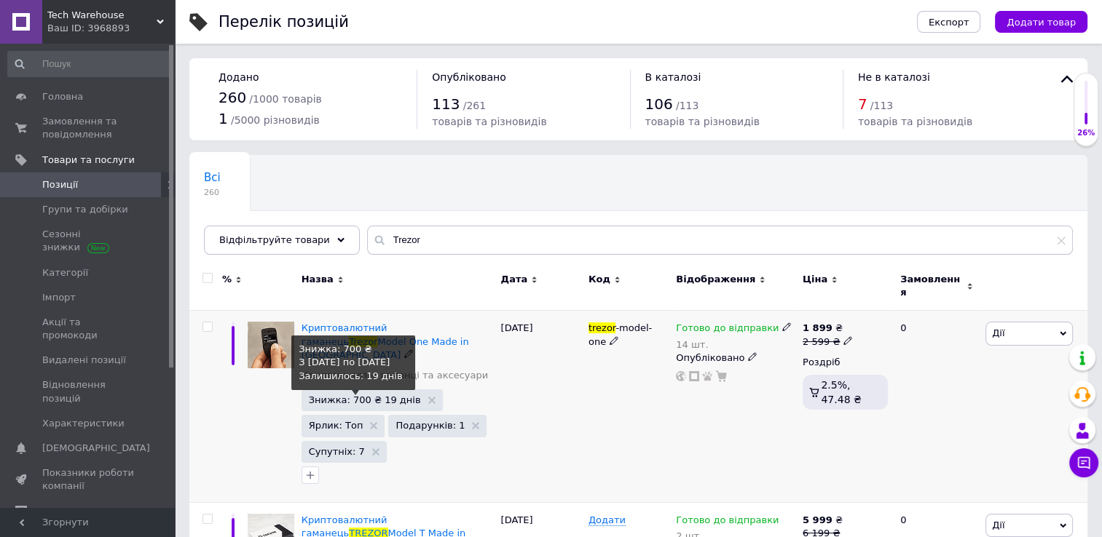
click at [364, 395] on span "Знижка: 700 ₴ 19 днів" at bounding box center [365, 399] width 112 height 9
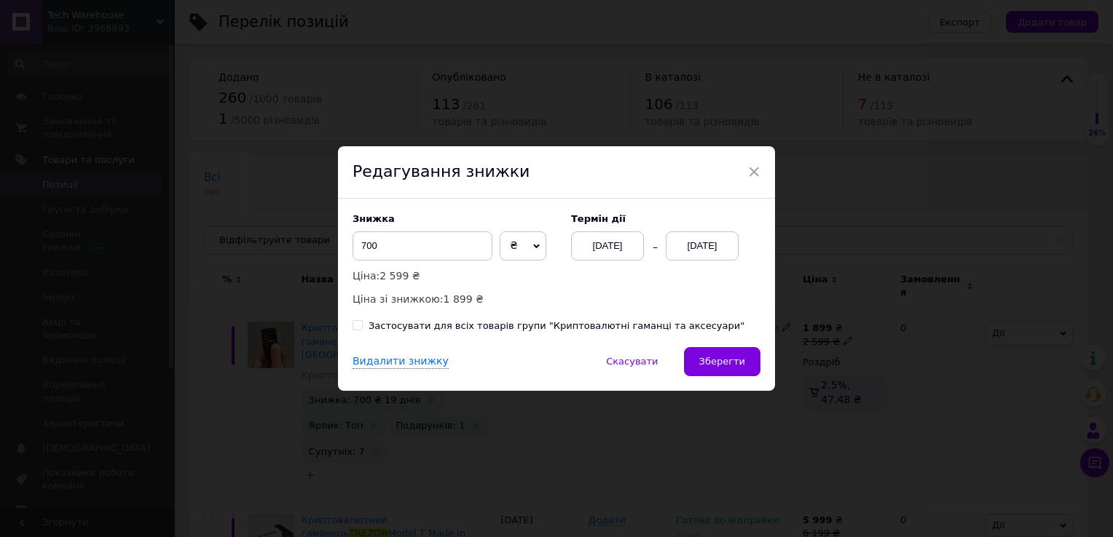
click at [681, 245] on div "[DATE]" at bounding box center [701, 246] width 73 height 29
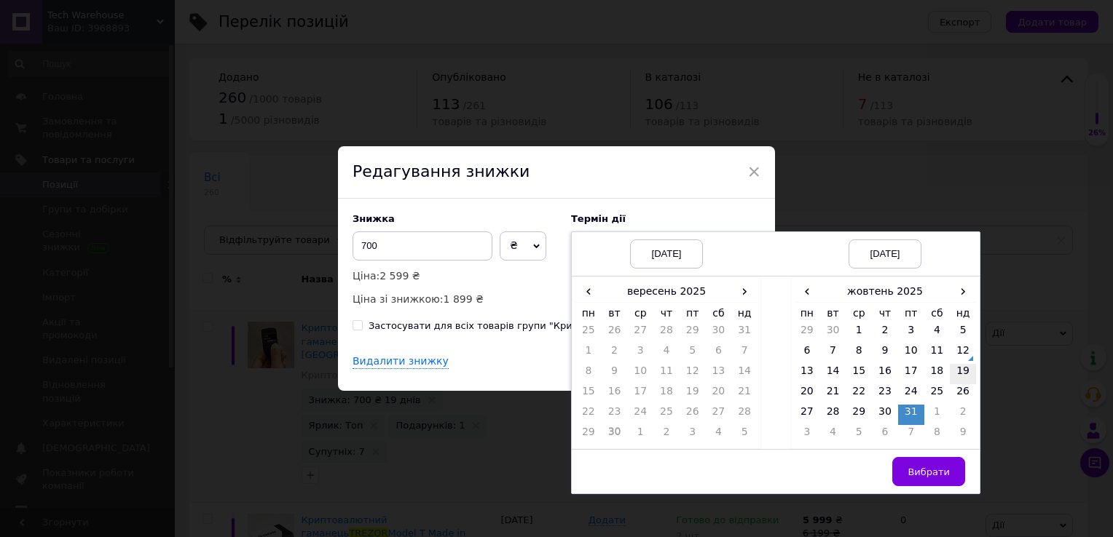
click at [958, 374] on td "19" at bounding box center [962, 374] width 26 height 20
click at [916, 482] on button "Вибрати" at bounding box center [928, 471] width 73 height 29
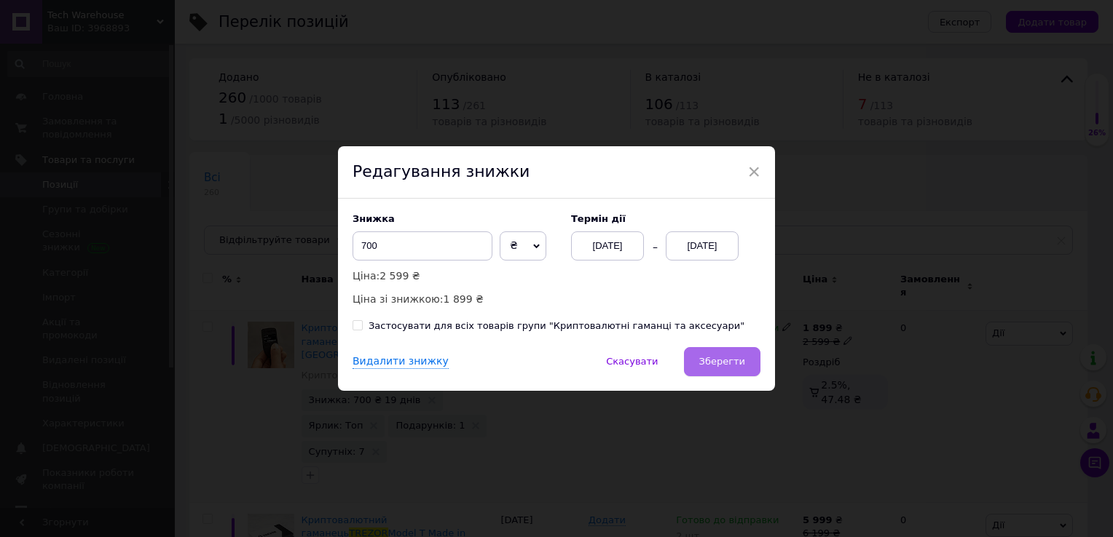
click at [729, 360] on span "Зберегти" at bounding box center [722, 361] width 46 height 11
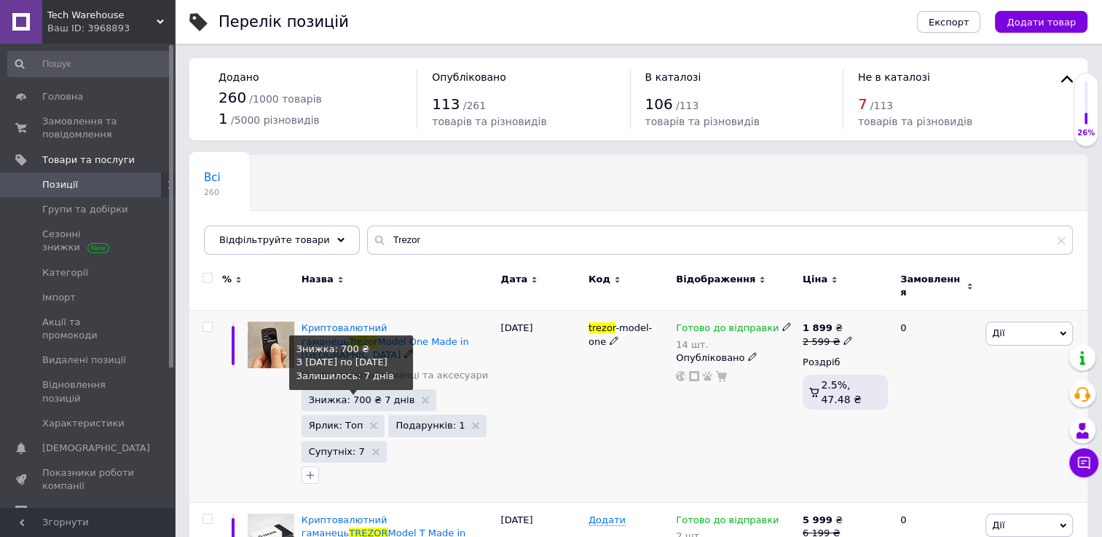
click at [347, 395] on span "Знижка: 700 ₴ 7 днів" at bounding box center [362, 399] width 106 height 9
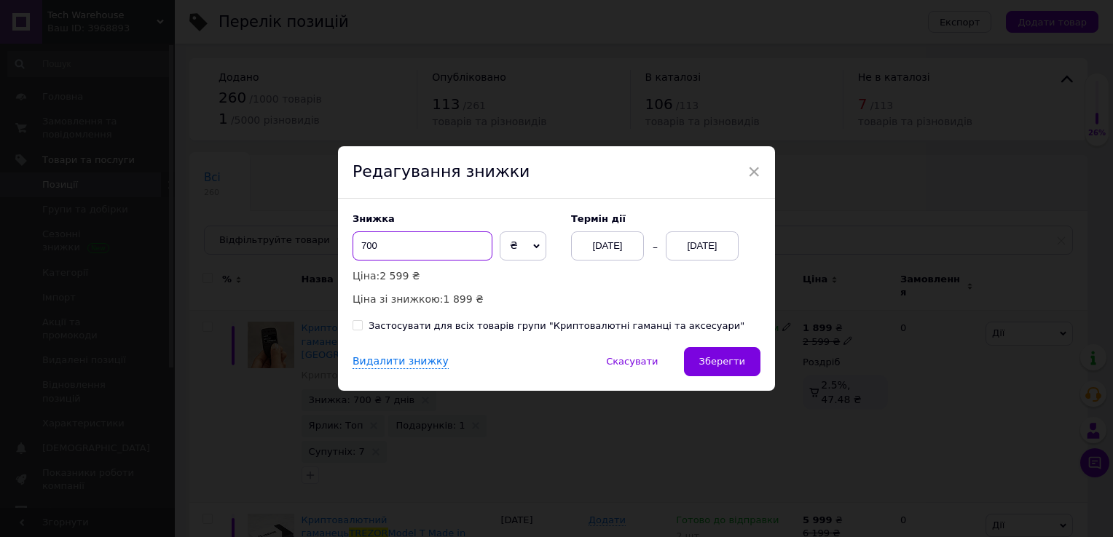
click at [432, 256] on input "700" at bounding box center [422, 246] width 140 height 29
click at [743, 170] on div "Редагування знижки" at bounding box center [556, 172] width 437 height 52
click at [752, 167] on span "×" at bounding box center [753, 171] width 13 height 25
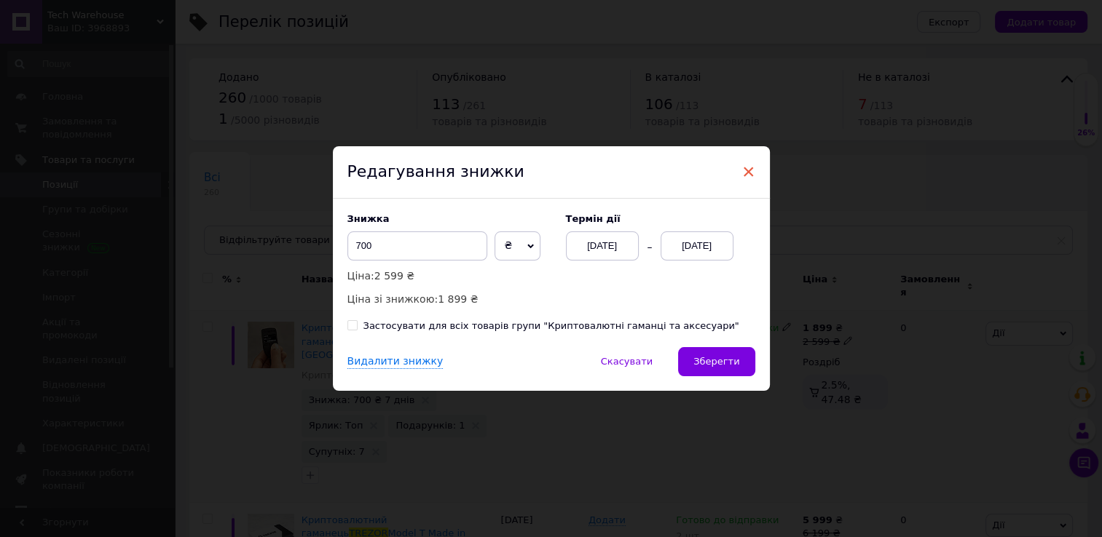
click at [748, 167] on span "×" at bounding box center [748, 171] width 13 height 25
click at [716, 367] on span "Зберегти" at bounding box center [716, 361] width 46 height 11
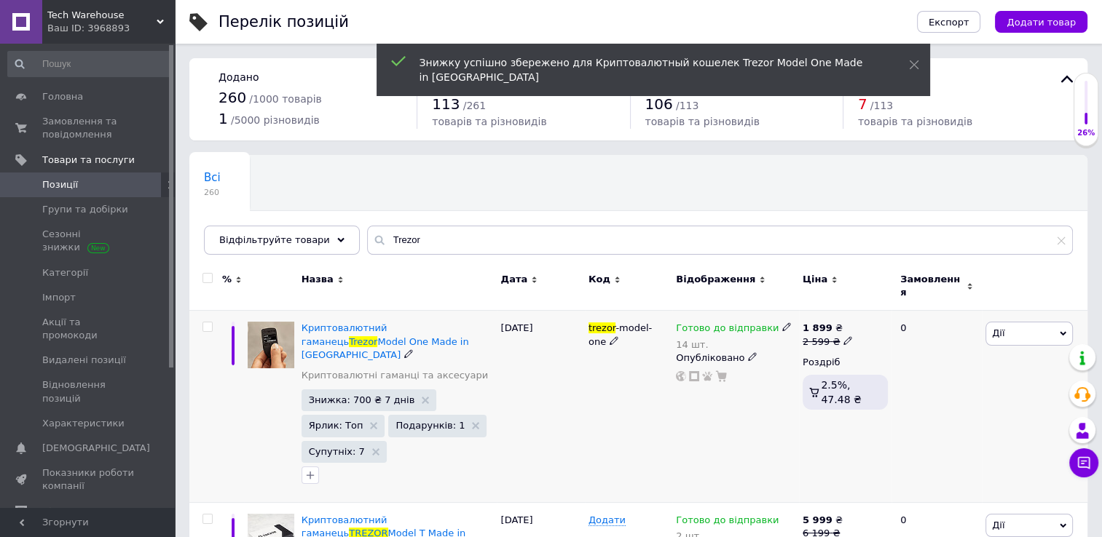
click at [813, 336] on div "2 599 ₴" at bounding box center [827, 342] width 50 height 13
click at [875, 309] on input "2599" at bounding box center [914, 318] width 111 height 29
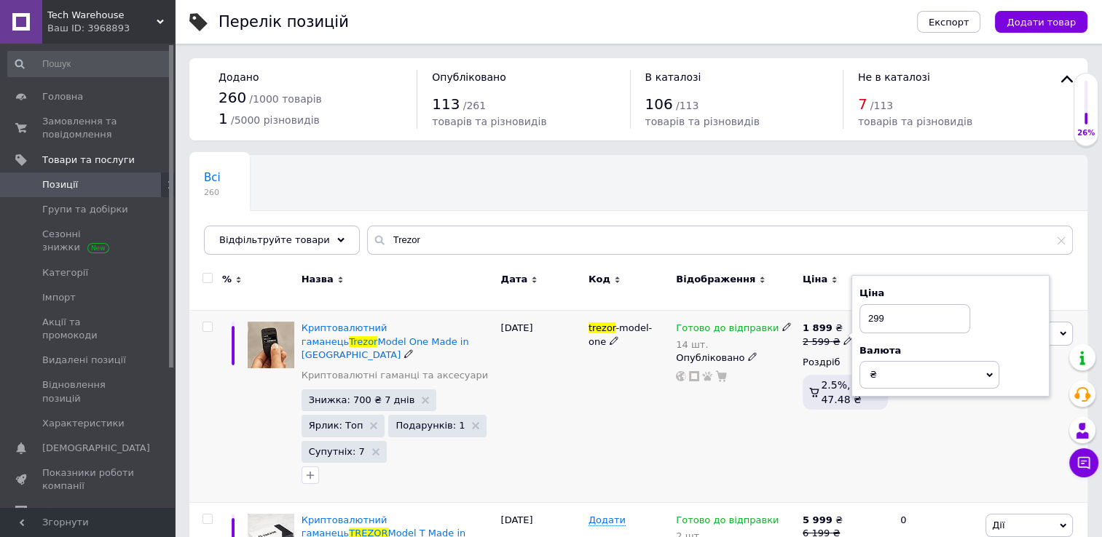
type input "2299"
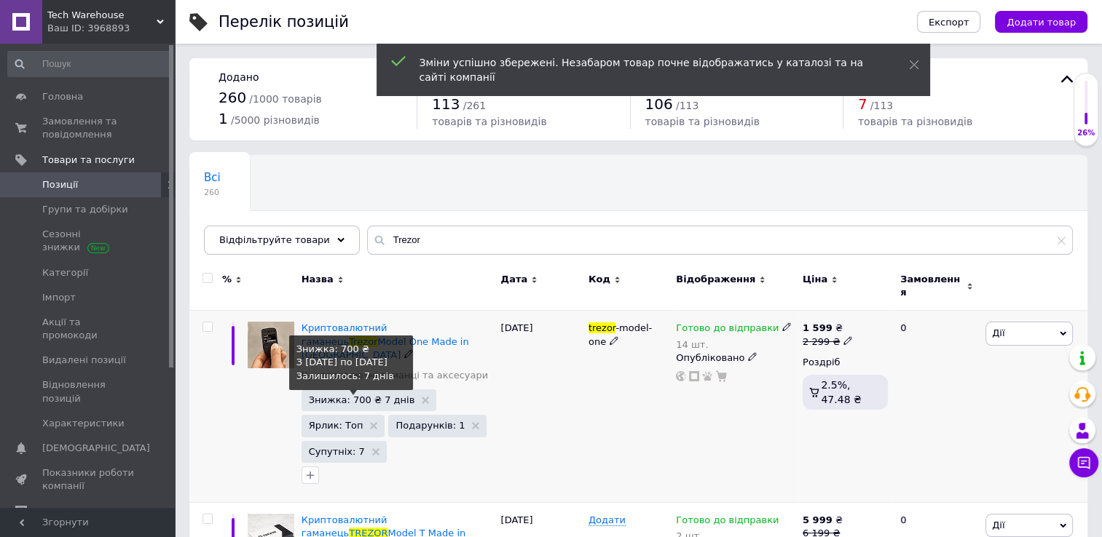
click at [332, 395] on span "Знижка: 700 ₴ 7 днів" at bounding box center [362, 399] width 106 height 9
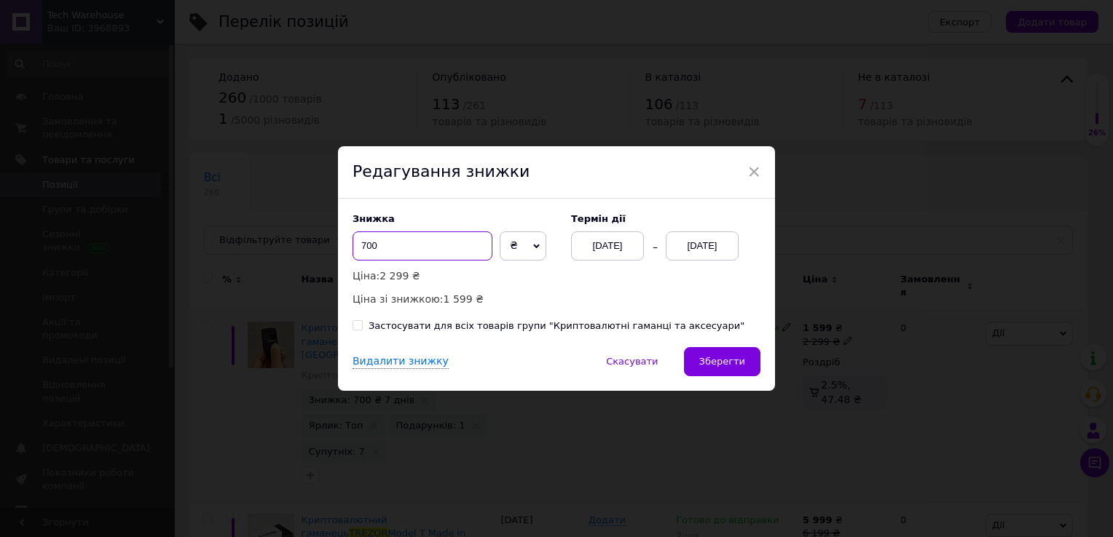
click at [416, 243] on input "700" at bounding box center [422, 246] width 140 height 29
click at [516, 243] on span "₴" at bounding box center [522, 246] width 47 height 29
click at [510, 274] on li "%" at bounding box center [522, 276] width 45 height 20
drag, startPoint x: 423, startPoint y: 234, endPoint x: 420, endPoint y: 249, distance: 15.6
click at [420, 249] on input "99.99" at bounding box center [422, 246] width 140 height 29
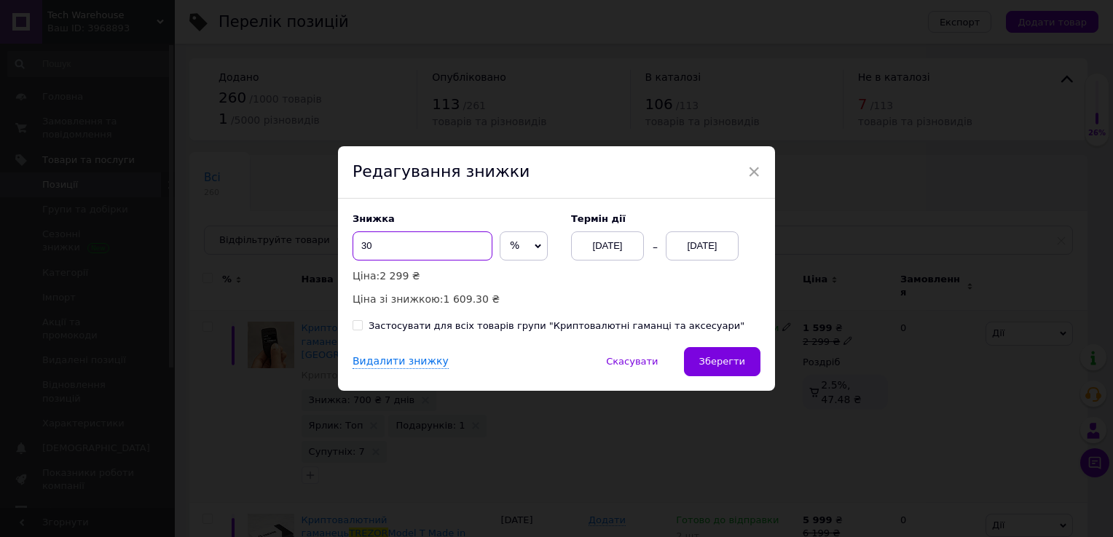
type input "3"
type input "2"
type input "50"
click at [740, 351] on button "Зберегти" at bounding box center [722, 361] width 76 height 29
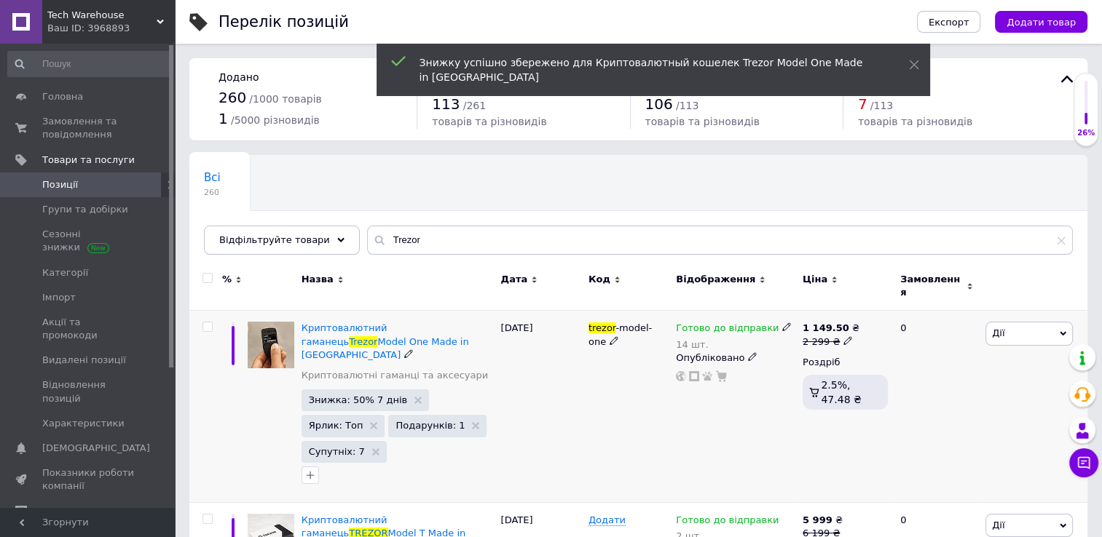
click at [843, 336] on use at bounding box center [847, 340] width 8 height 8
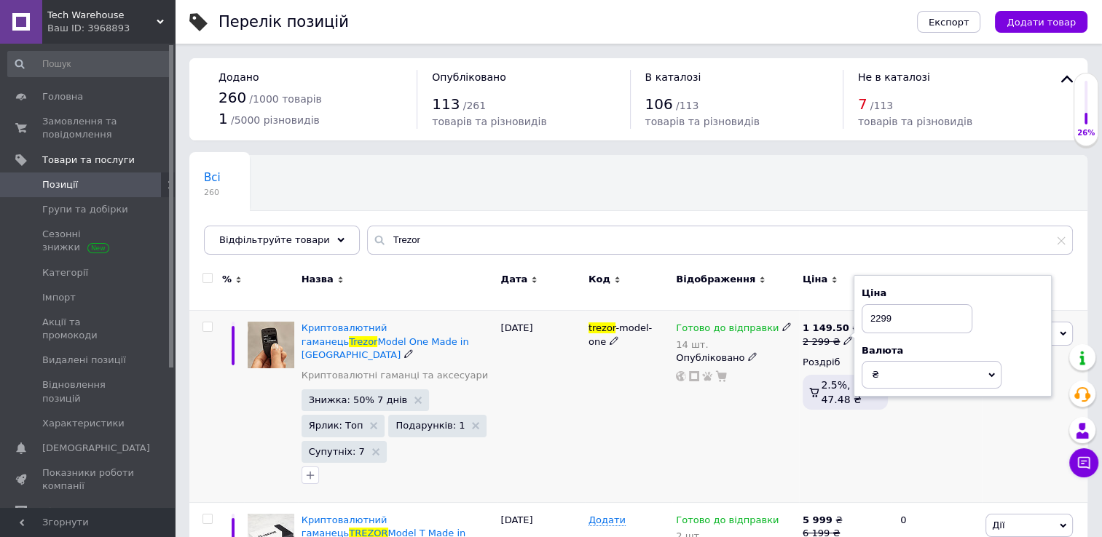
click at [880, 312] on input "2299" at bounding box center [916, 318] width 111 height 29
type input "2600"
click at [845, 336] on use at bounding box center [847, 340] width 8 height 8
click at [885, 312] on input "2600" at bounding box center [914, 318] width 111 height 29
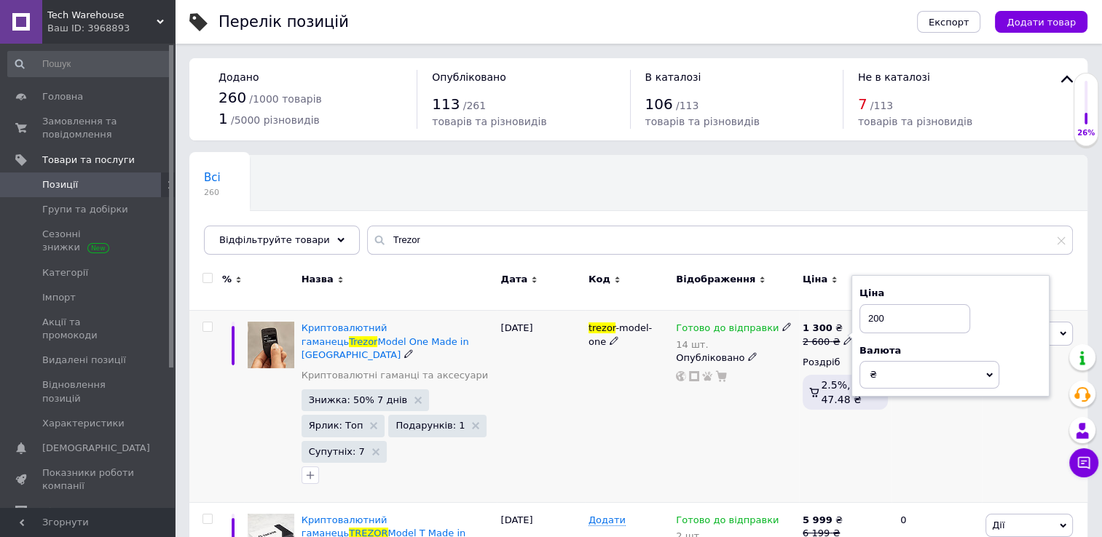
type input "2700"
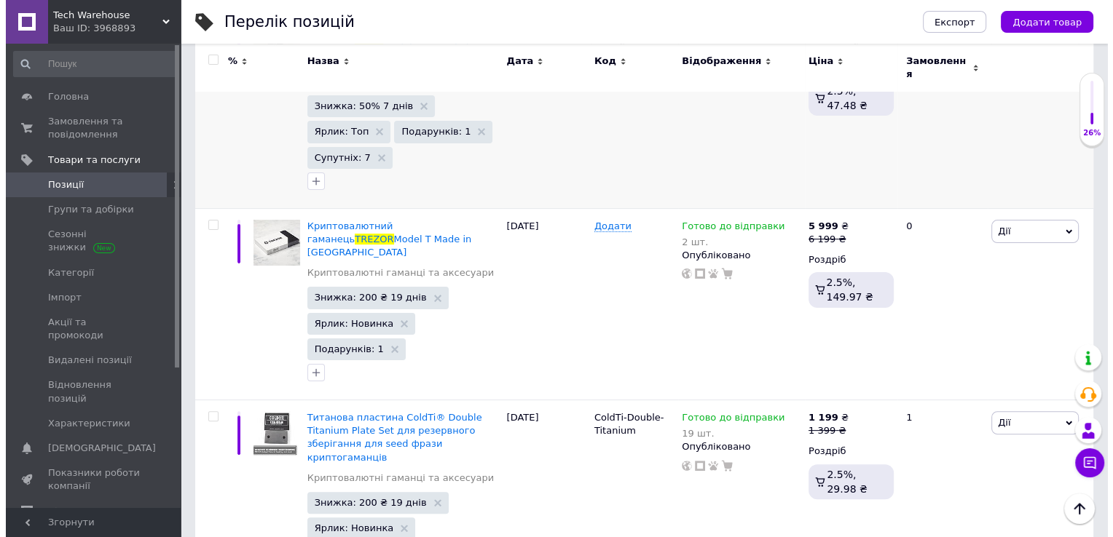
scroll to position [301, 0]
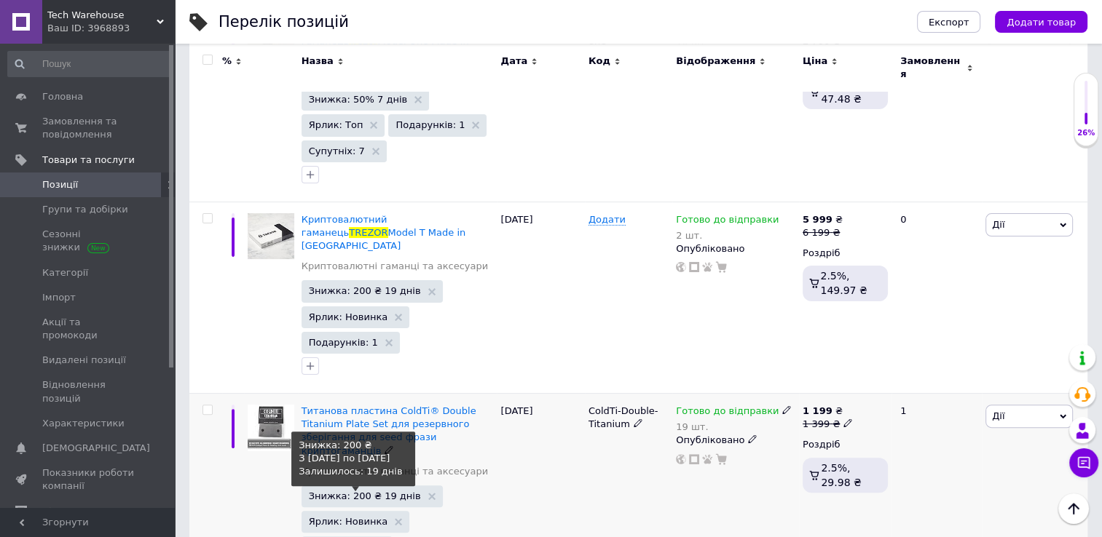
click at [387, 491] on span "Знижка: 200 ₴ 19 днів" at bounding box center [365, 495] width 112 height 9
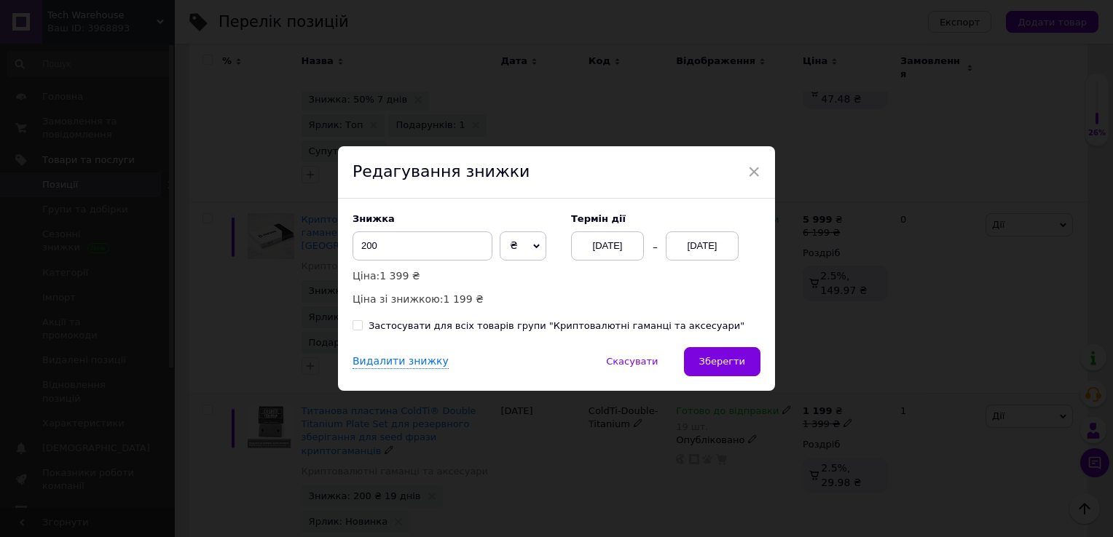
click at [711, 237] on div "[DATE]" at bounding box center [701, 246] width 73 height 29
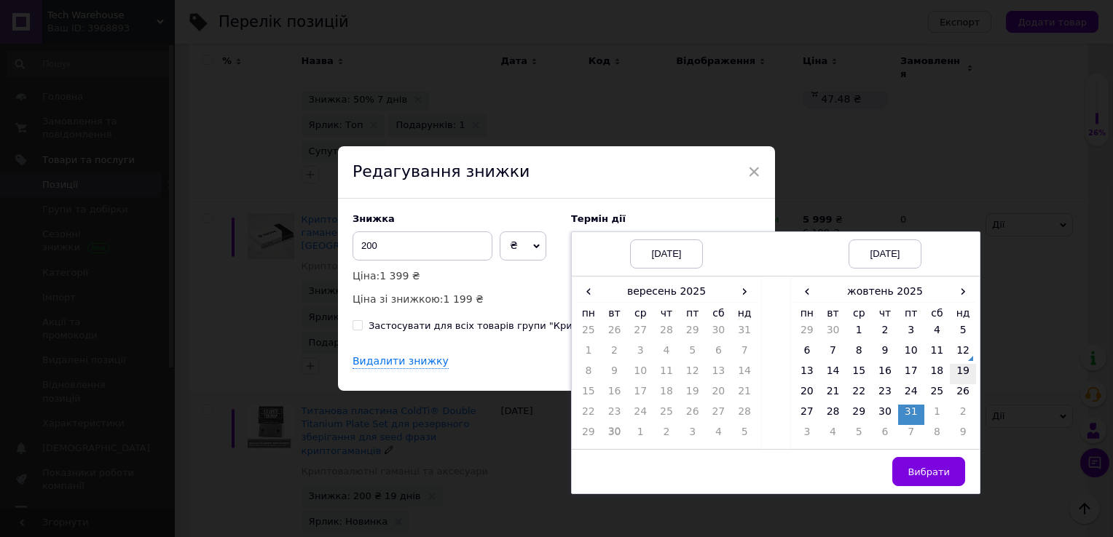
click at [960, 376] on td "19" at bounding box center [962, 374] width 26 height 20
click at [939, 471] on span "Вибрати" at bounding box center [928, 472] width 42 height 11
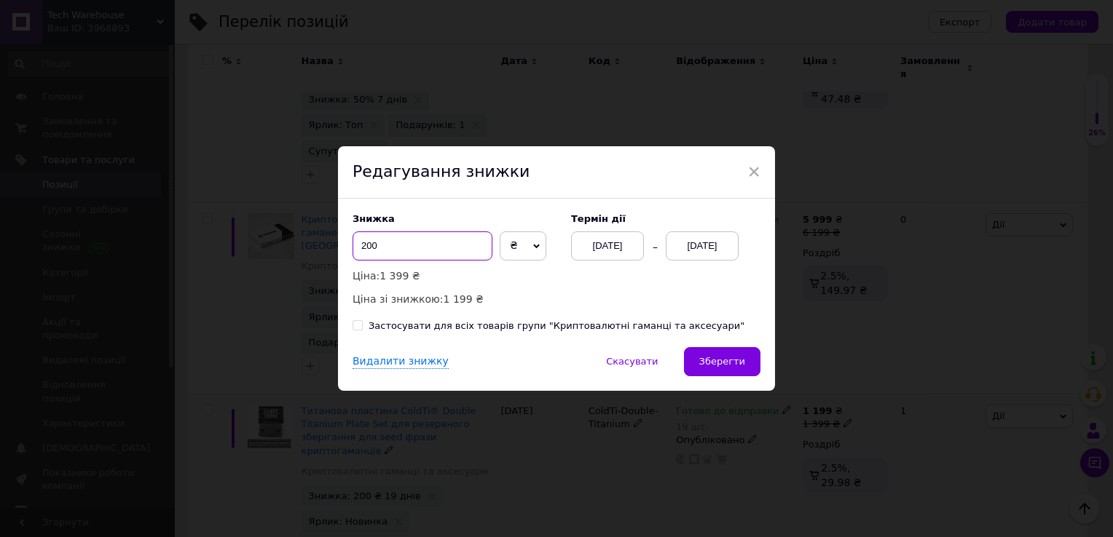
click at [410, 245] on input "200" at bounding box center [422, 246] width 140 height 29
click at [724, 360] on span "Зберегти" at bounding box center [722, 361] width 46 height 11
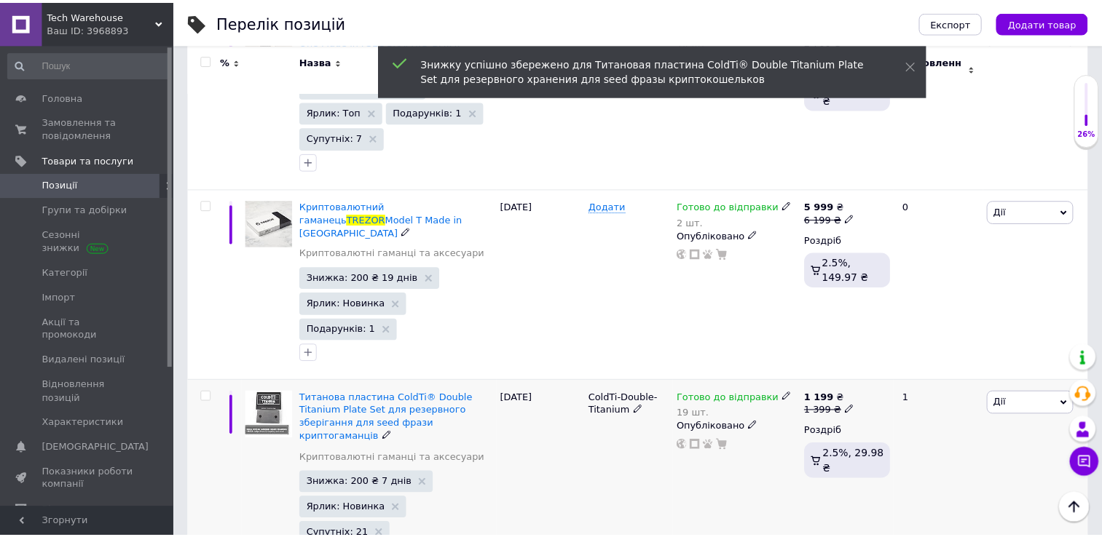
scroll to position [275, 0]
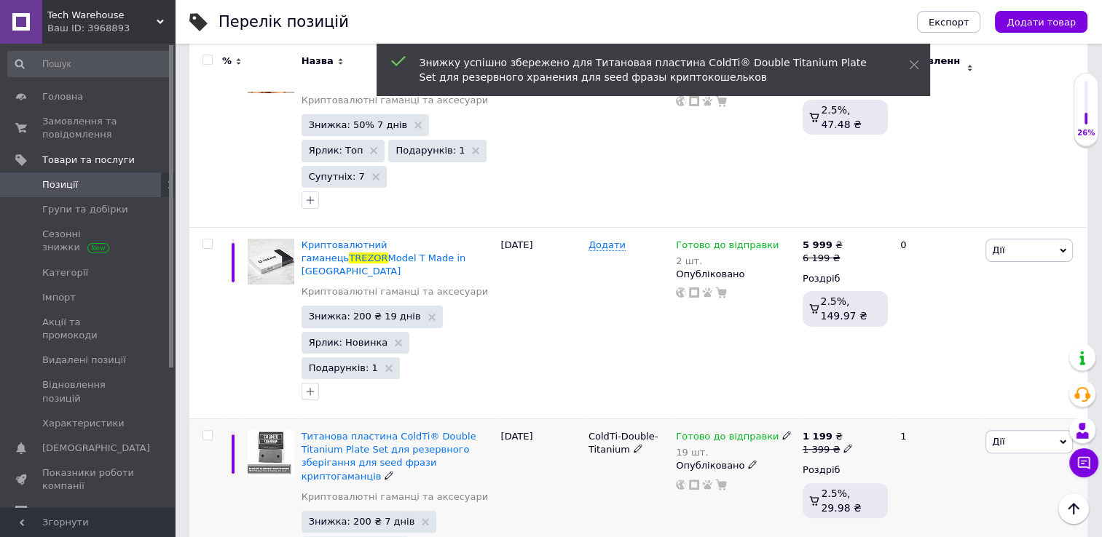
click at [843, 444] on icon at bounding box center [847, 448] width 9 height 9
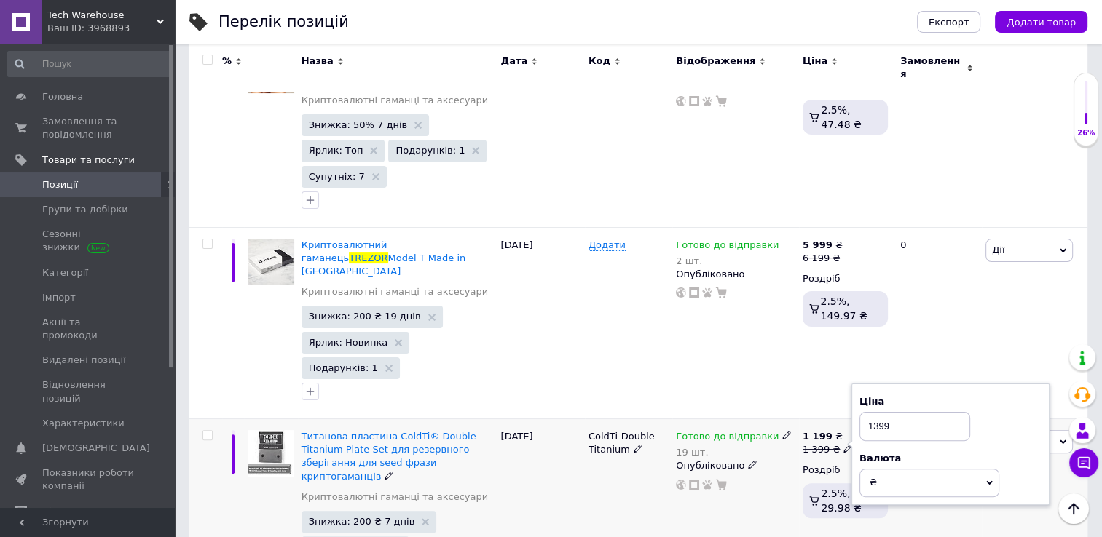
click at [877, 412] on input "1399" at bounding box center [914, 426] width 111 height 29
type input "1299"
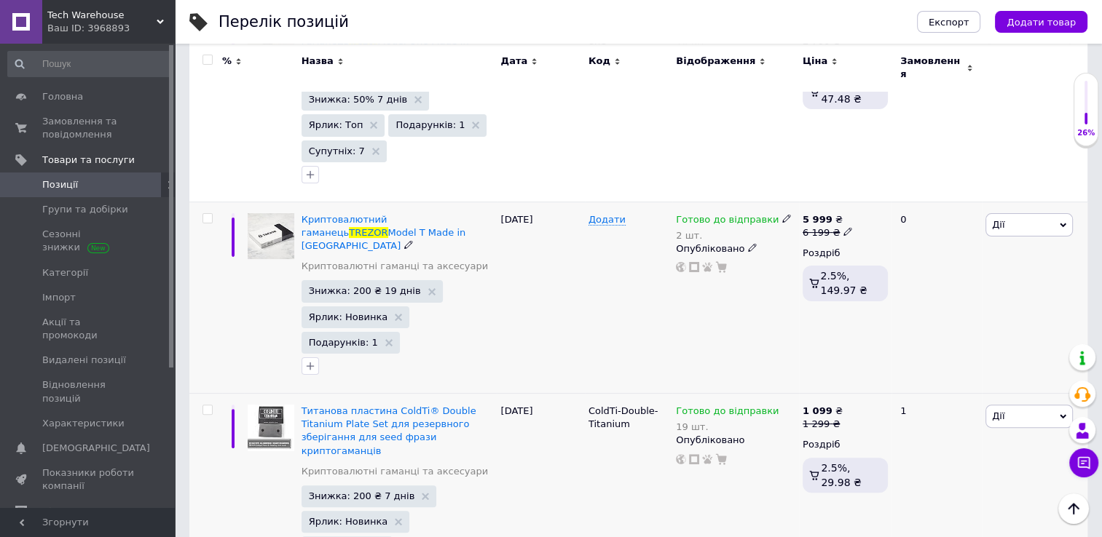
scroll to position [0, 0]
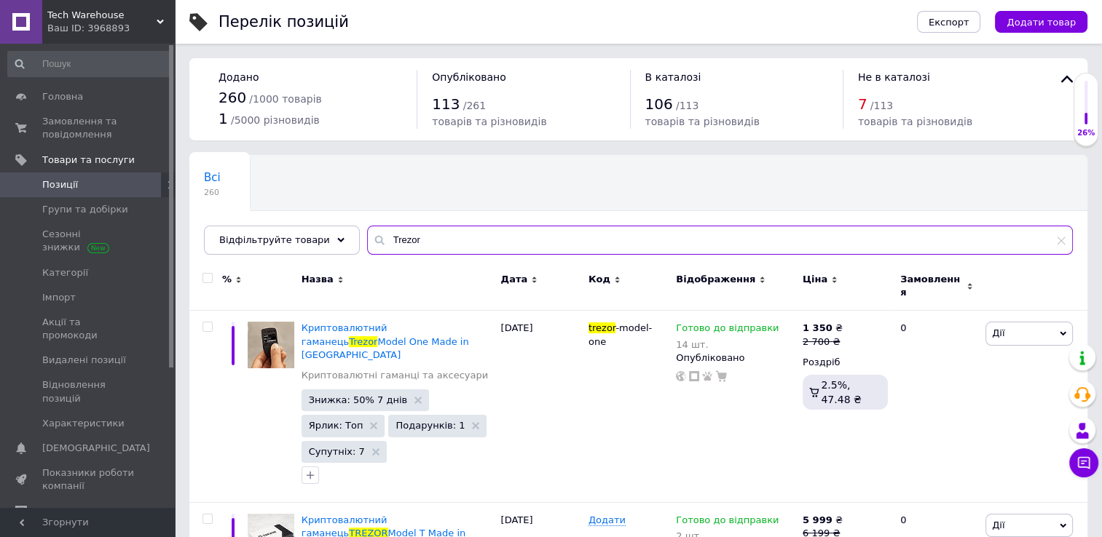
click at [527, 246] on input "Trezor" at bounding box center [720, 240] width 706 height 29
type input "Щ"
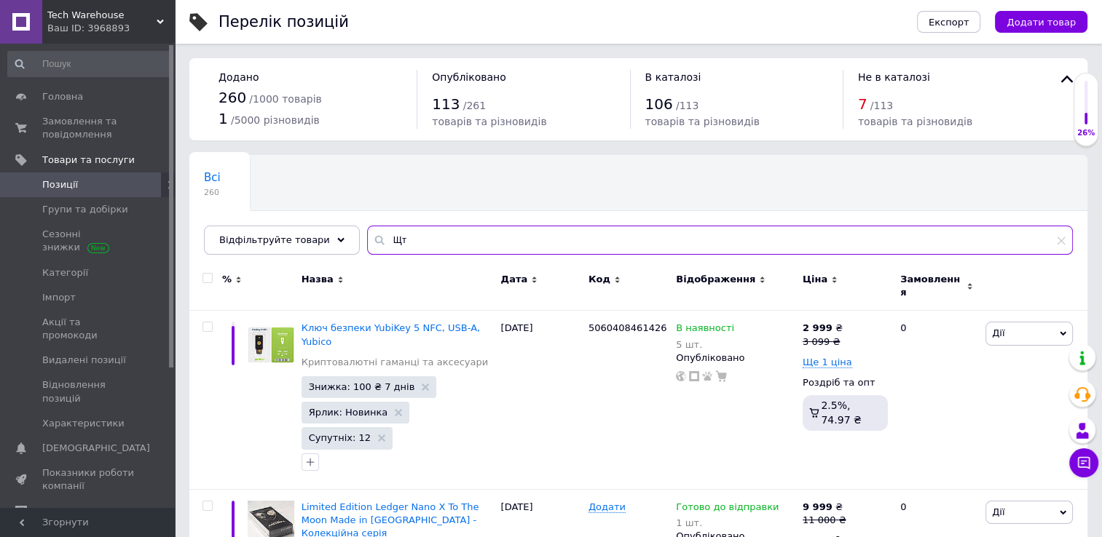
type input "Щ"
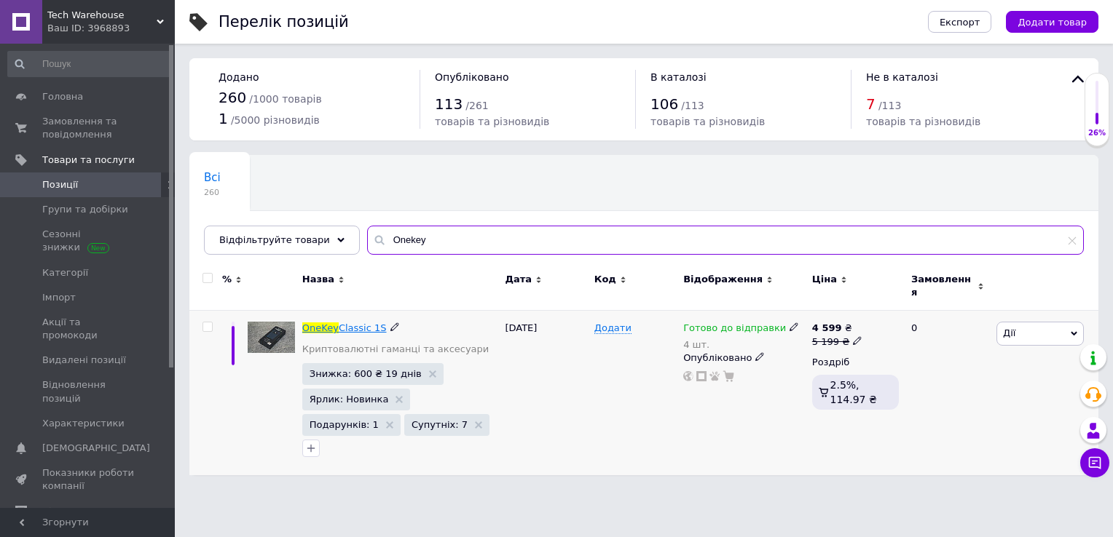
type input "Onekey"
click at [355, 323] on span "Classic 1S" at bounding box center [363, 328] width 48 height 11
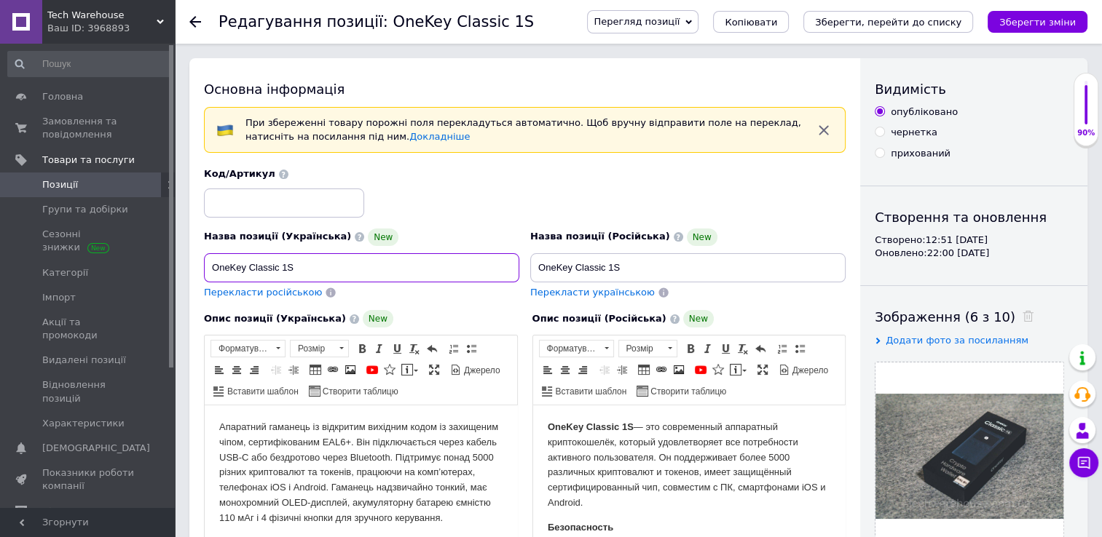
click at [340, 253] on input "OneKey Classic 1S" at bounding box center [361, 267] width 315 height 29
click at [193, 19] on use at bounding box center [195, 22] width 12 height 12
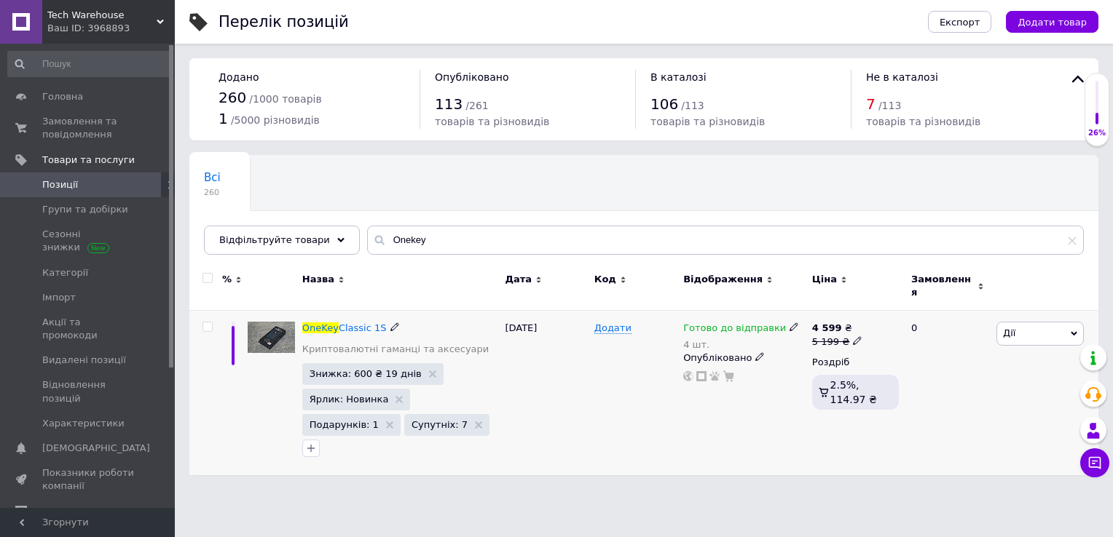
click at [853, 336] on icon at bounding box center [857, 340] width 9 height 9
click at [899, 315] on input "5199" at bounding box center [924, 318] width 111 height 29
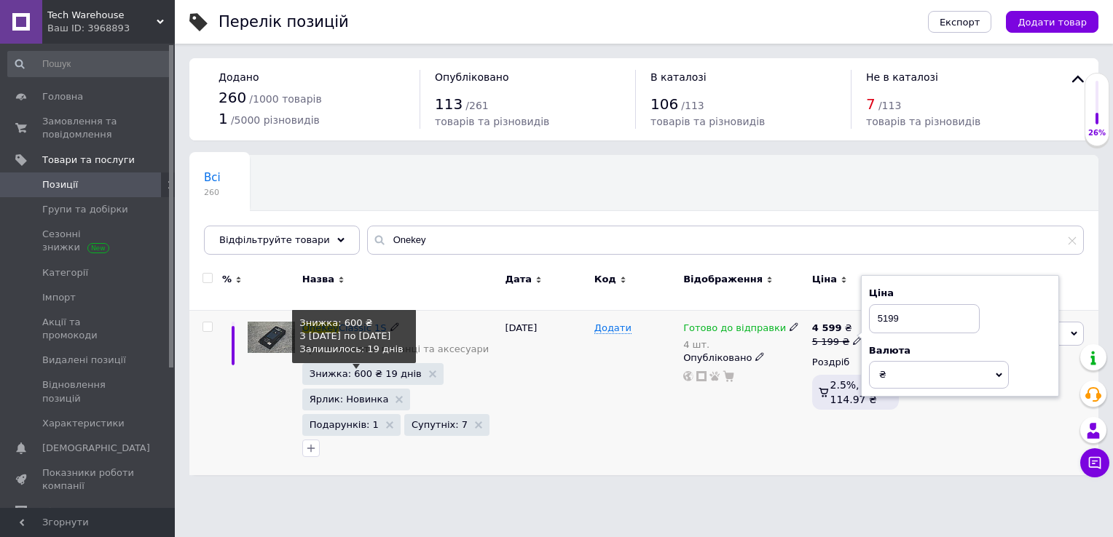
click at [366, 369] on span "Знижка: 600 ₴ 19 днів" at bounding box center [365, 373] width 112 height 9
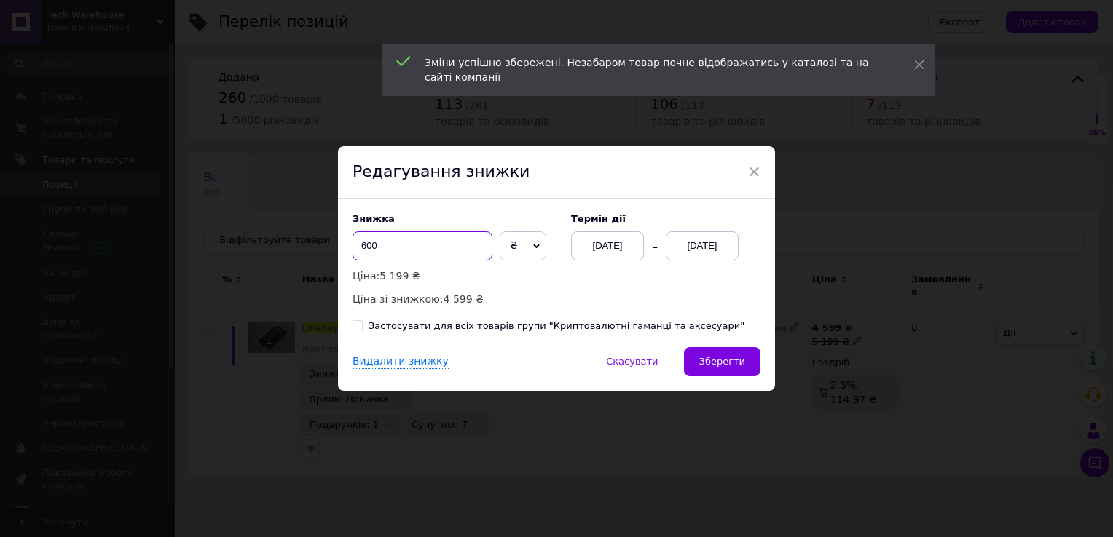
click at [432, 242] on input "600" at bounding box center [422, 246] width 140 height 29
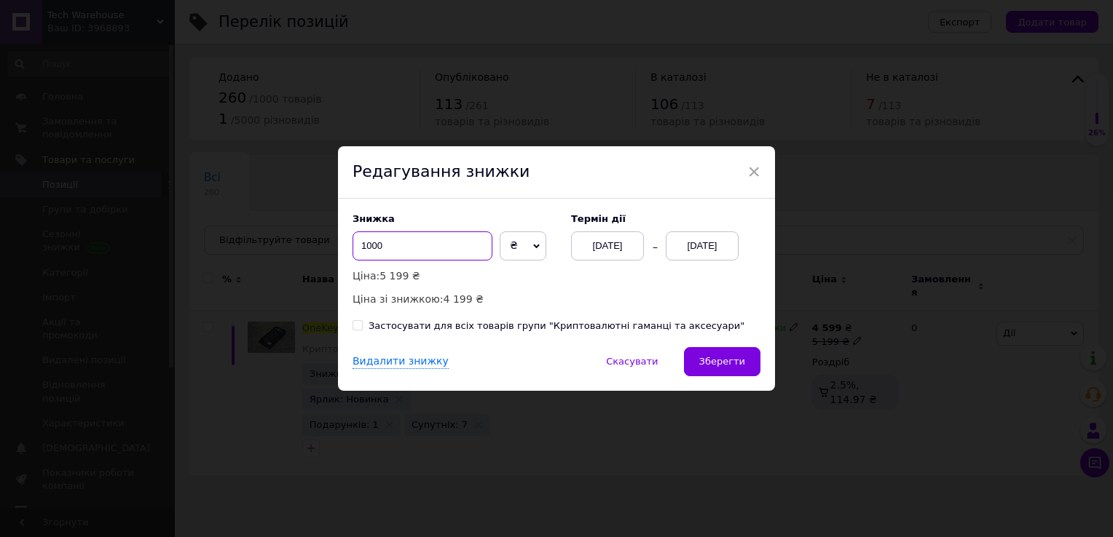
type input "1000"
click at [698, 234] on div "[DATE]" at bounding box center [701, 246] width 73 height 29
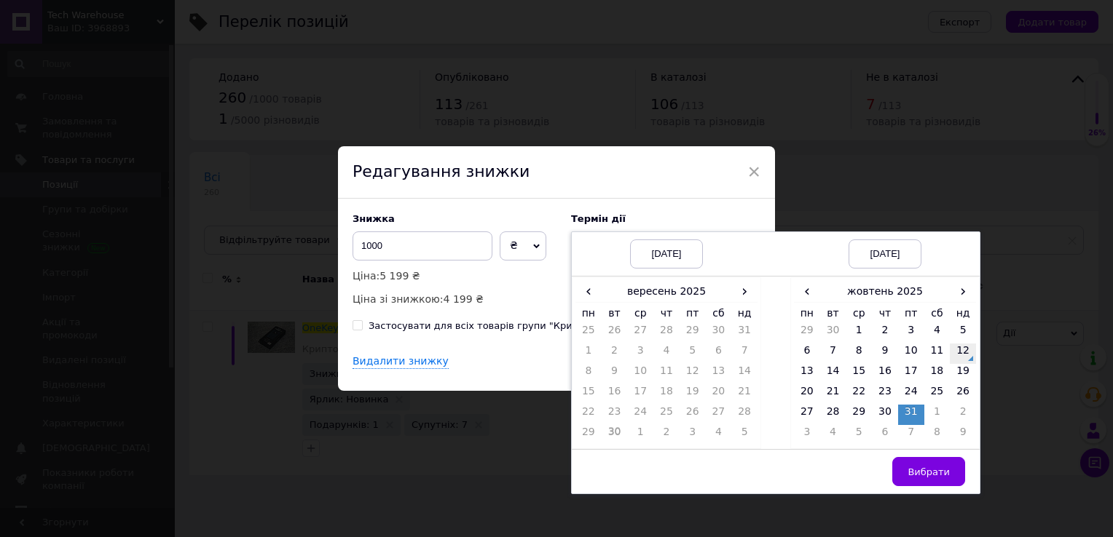
click at [967, 350] on td "12" at bounding box center [962, 354] width 26 height 20
click at [932, 462] on button "Вибрати" at bounding box center [928, 471] width 73 height 29
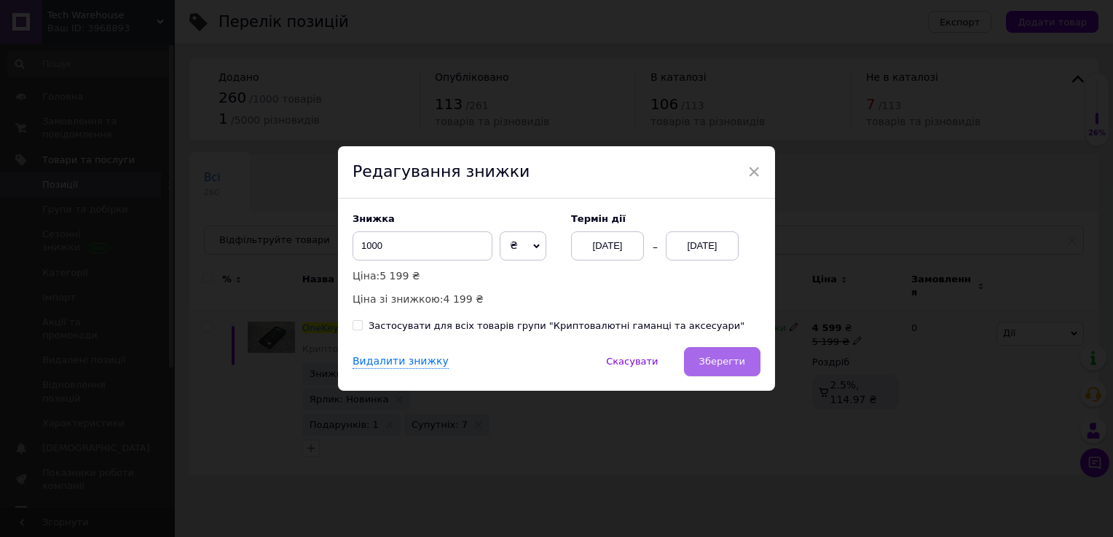
click at [737, 366] on span "Зберегти" at bounding box center [722, 361] width 46 height 11
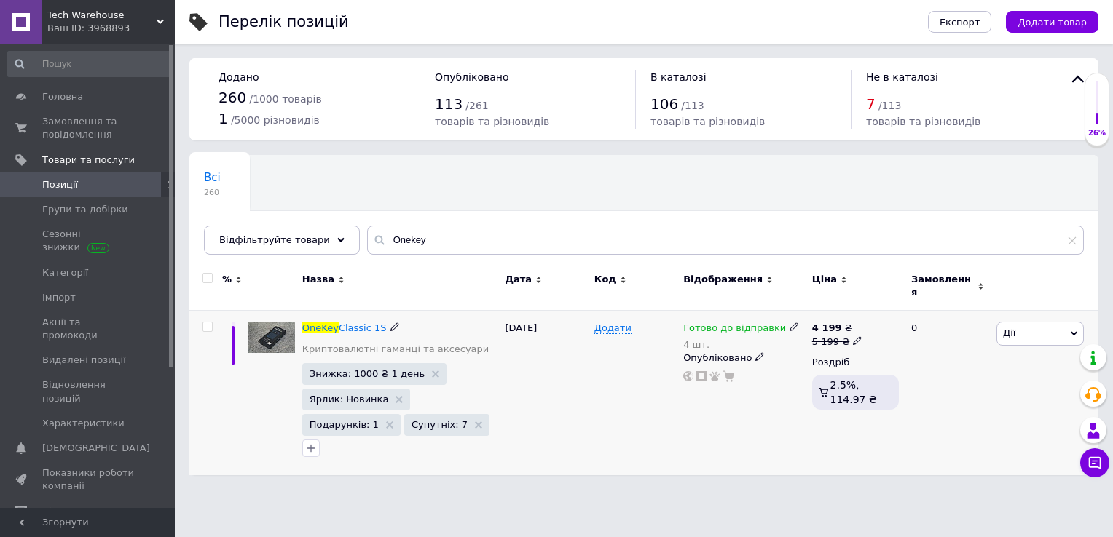
click at [362, 363] on span "Знижка: 1000 ₴ 1 день" at bounding box center [374, 374] width 144 height 22
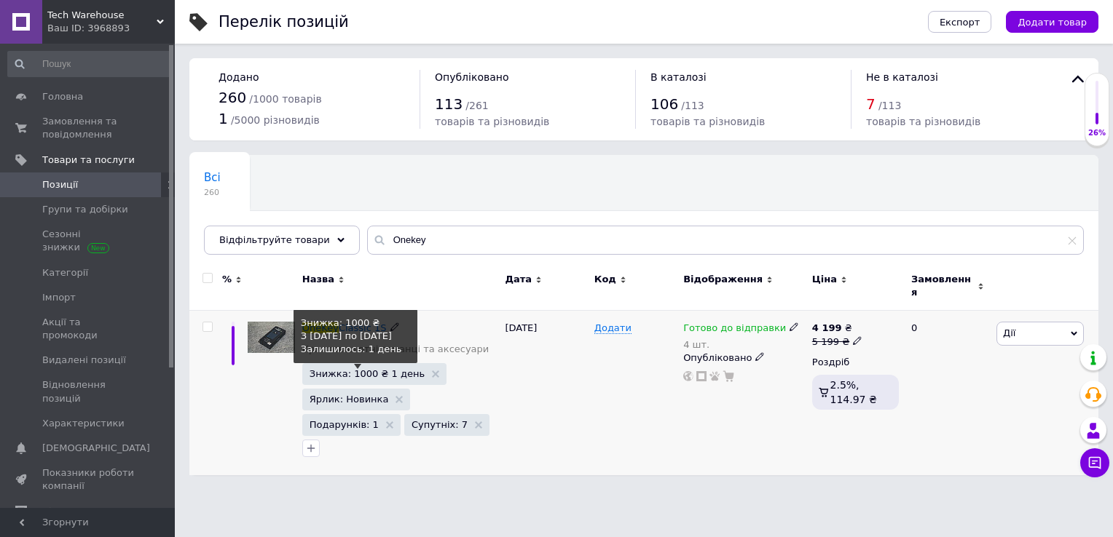
click at [379, 369] on span "Знижка: 1000 ₴ 1 день" at bounding box center [366, 373] width 115 height 9
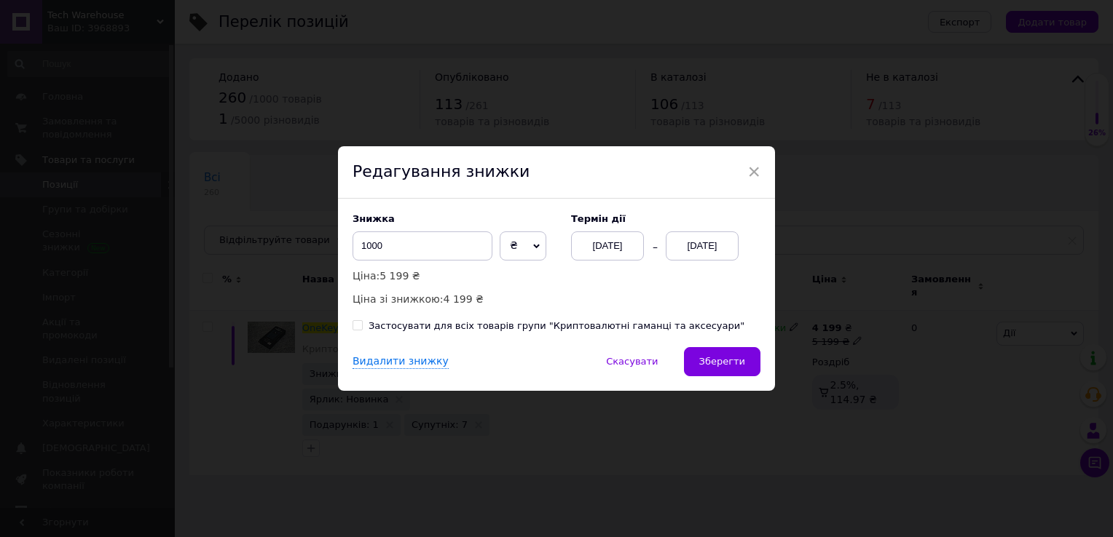
click at [695, 242] on div "[DATE]" at bounding box center [701, 246] width 73 height 29
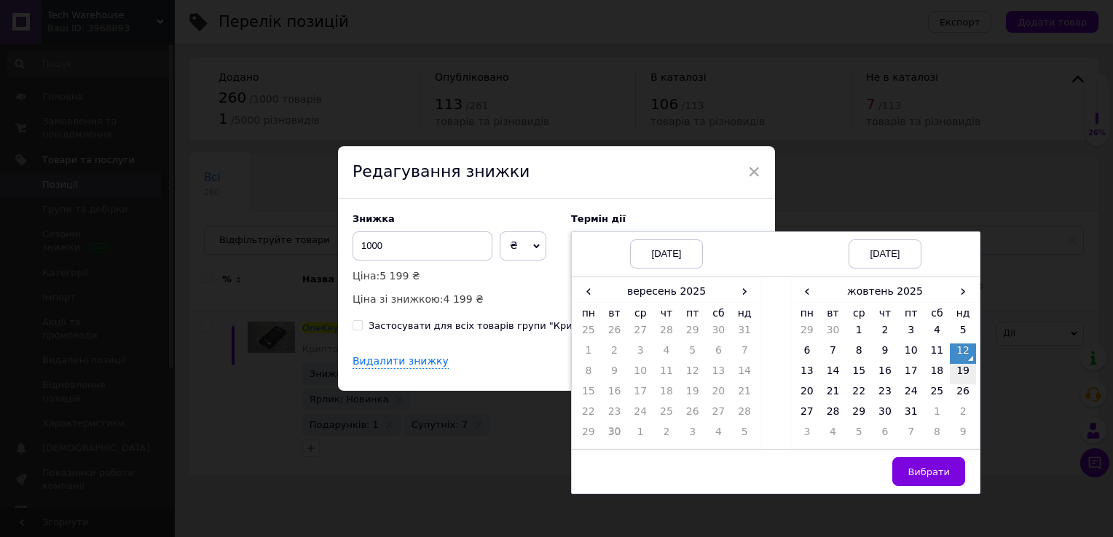
click at [967, 376] on td "19" at bounding box center [962, 374] width 26 height 20
click at [937, 451] on td "Вибрати" at bounding box center [884, 472] width 189 height 44
click at [930, 476] on span "Вибрати" at bounding box center [928, 472] width 42 height 11
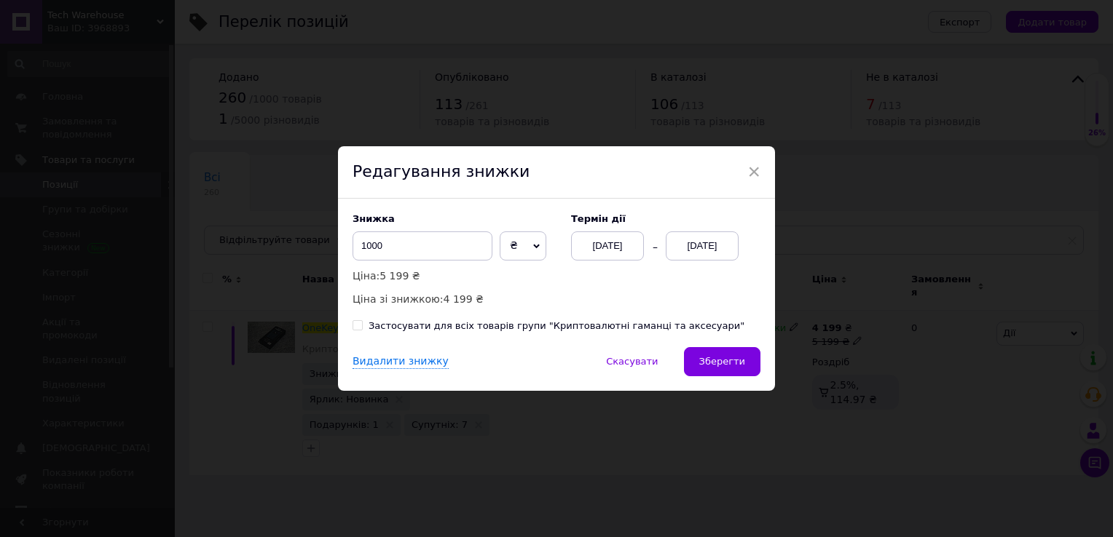
click at [737, 343] on div "Знижка 1000 ₴ % Ціна: 5 199 ₴ Ціна зі знижкою: 4 199 ₴ Термін дії [DATE] [DATE]…" at bounding box center [556, 273] width 437 height 149
click at [722, 376] on button "Зберегти" at bounding box center [722, 361] width 76 height 29
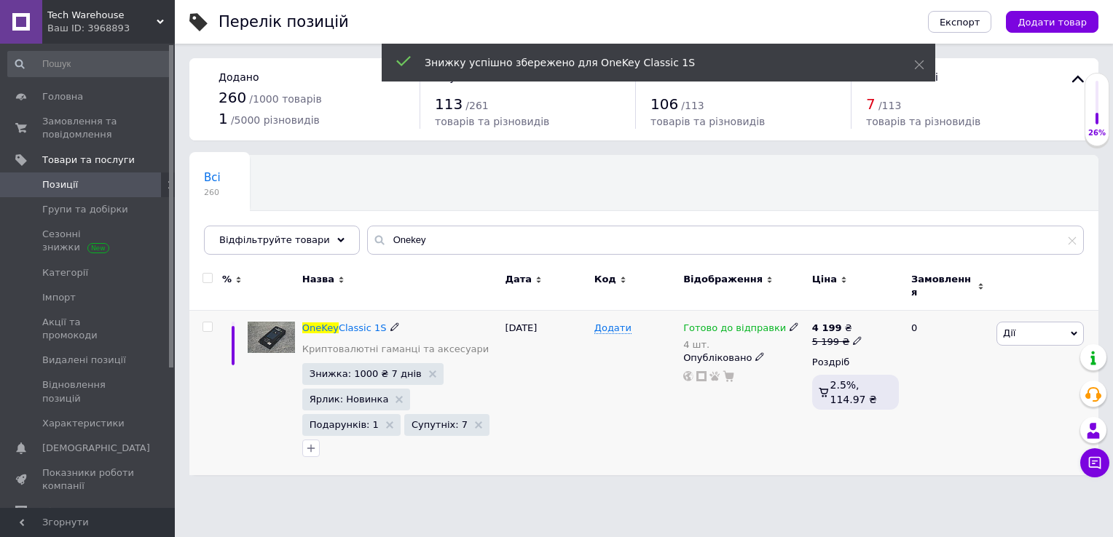
click at [740, 352] on div "Опубліковано" at bounding box center [744, 358] width 122 height 13
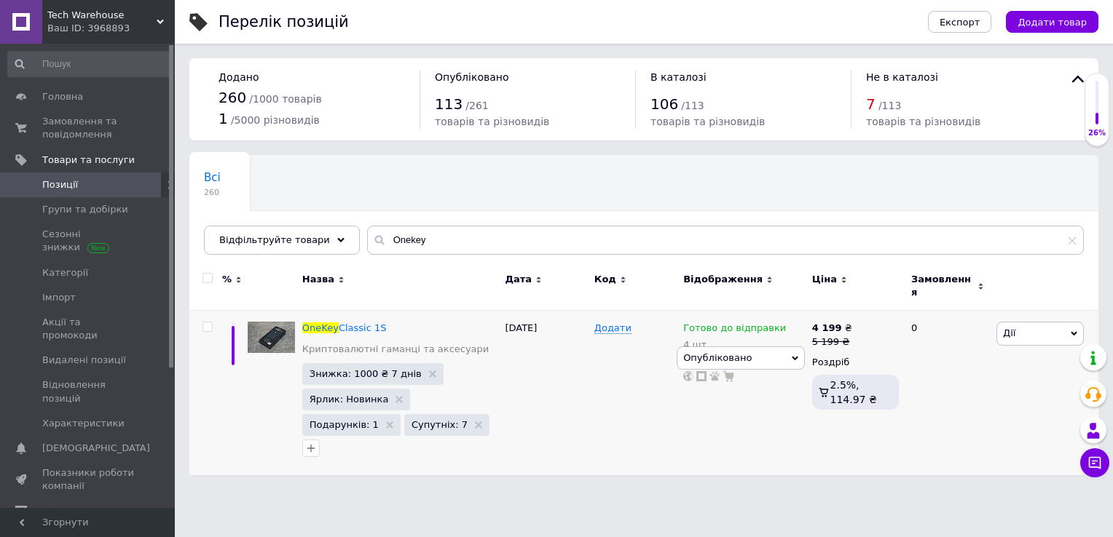
click at [555, 206] on div "Всі 260 Ok Відфільтровано... Зберегти" at bounding box center [643, 212] width 909 height 120
click at [53, 124] on span "Замовлення та повідомлення" at bounding box center [88, 128] width 92 height 26
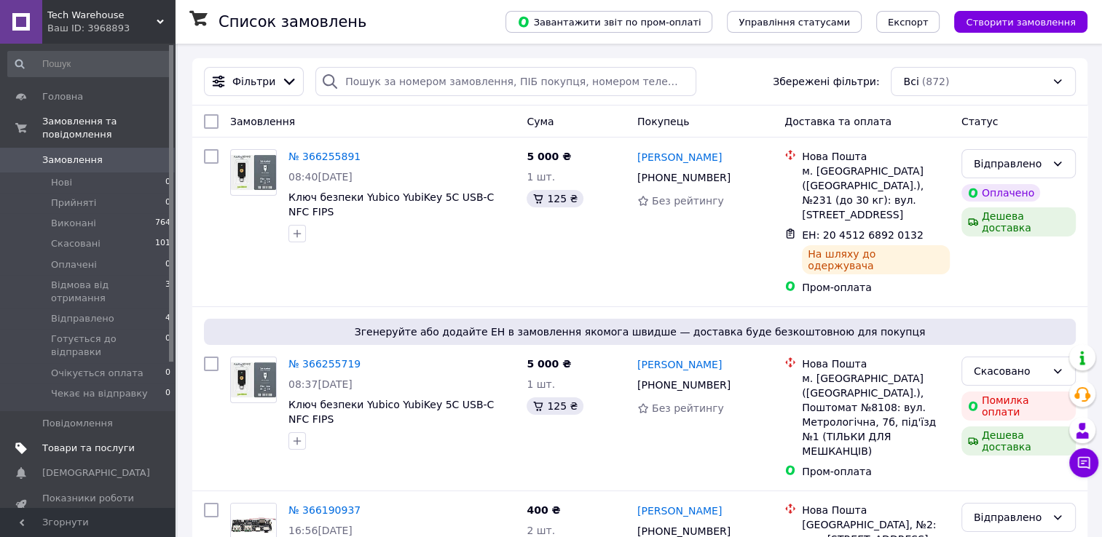
click at [105, 442] on span "Товари та послуги" at bounding box center [88, 448] width 92 height 13
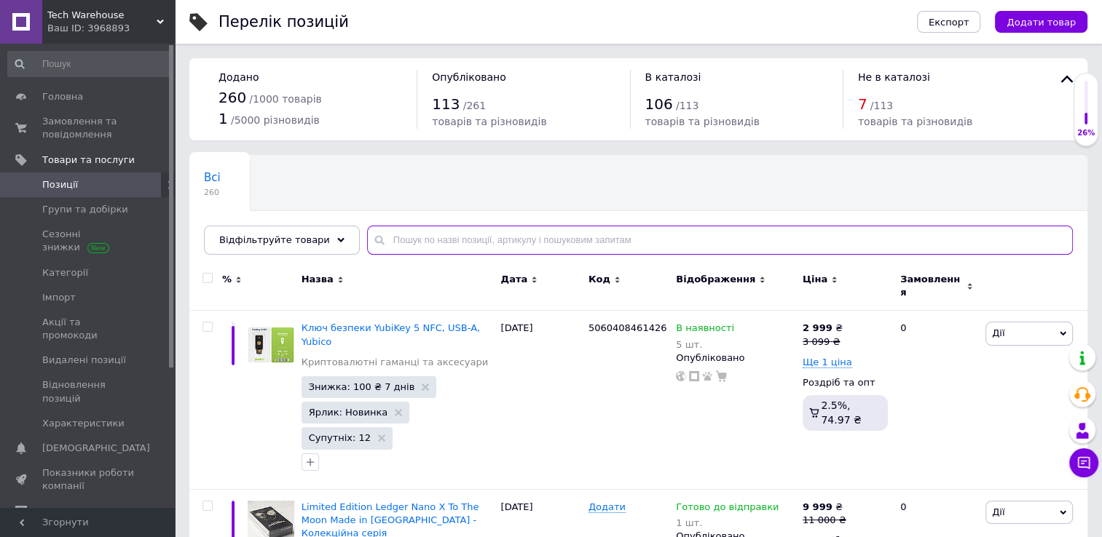
click at [427, 249] on input "text" at bounding box center [720, 240] width 706 height 29
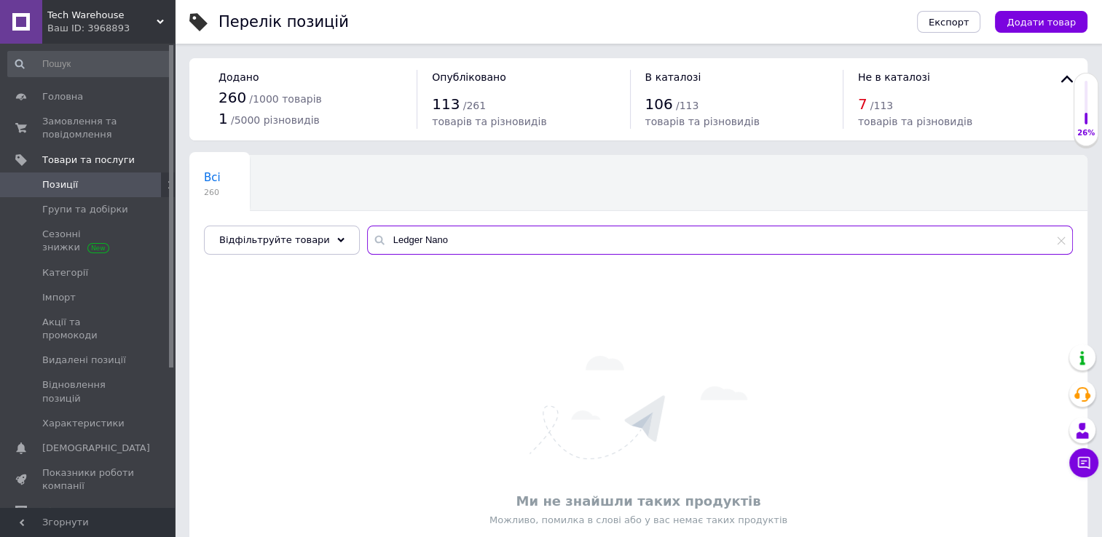
type input "Ledger Nano"
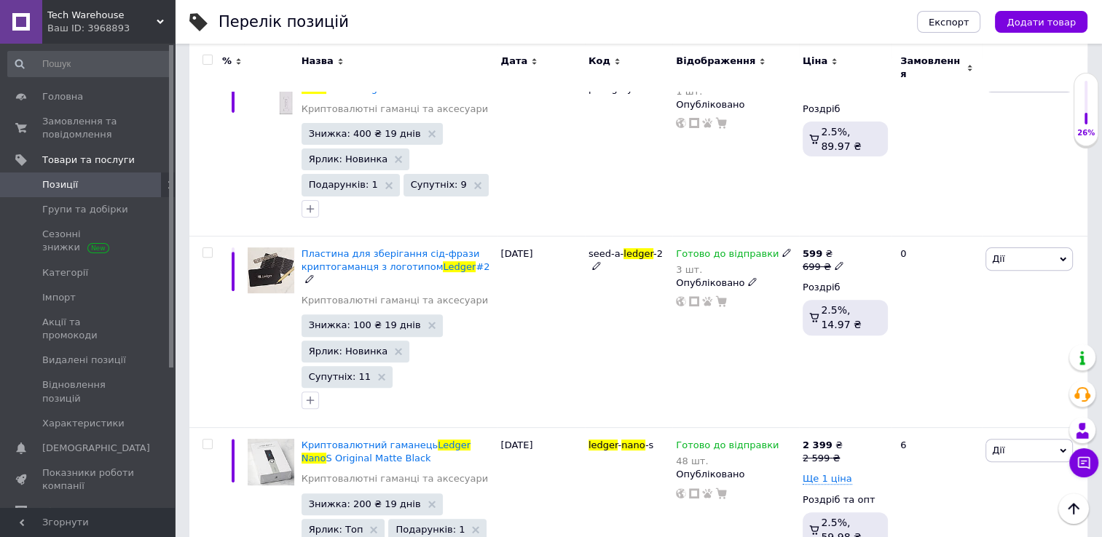
scroll to position [443, 0]
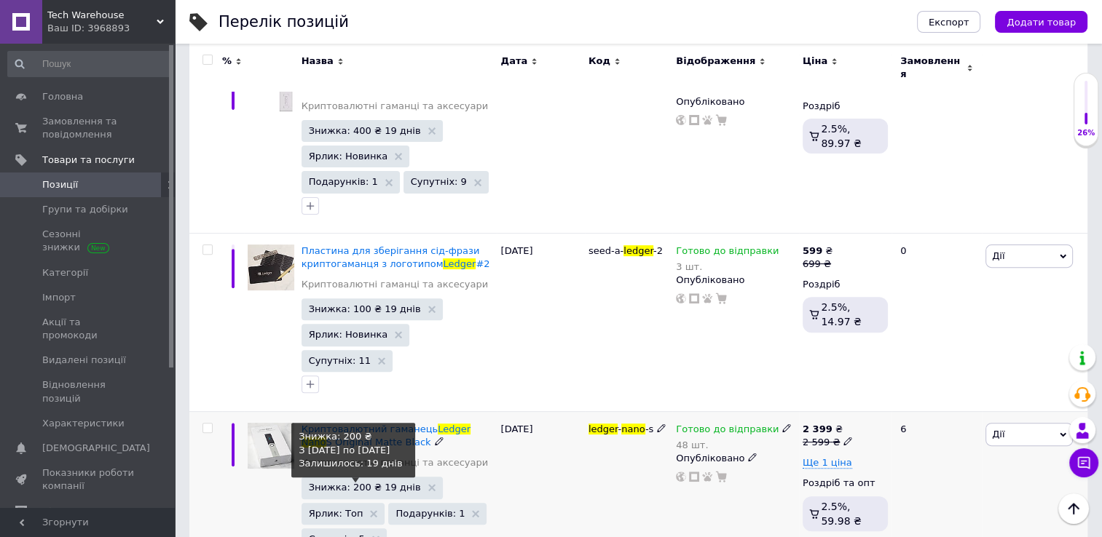
click at [367, 483] on span "Знижка: 200 ₴ 19 днів" at bounding box center [365, 487] width 112 height 9
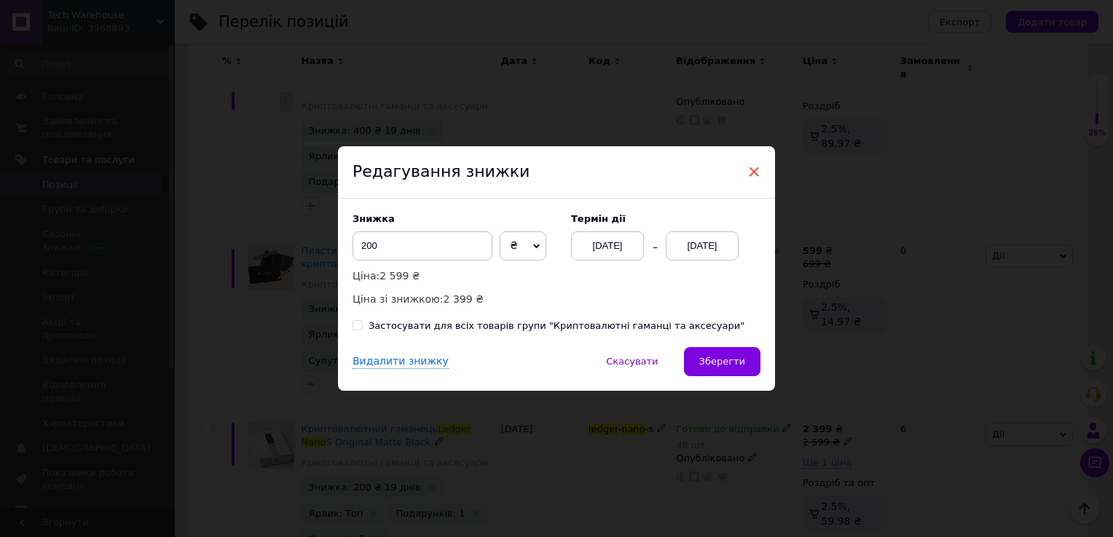
click at [754, 166] on span "×" at bounding box center [753, 171] width 13 height 25
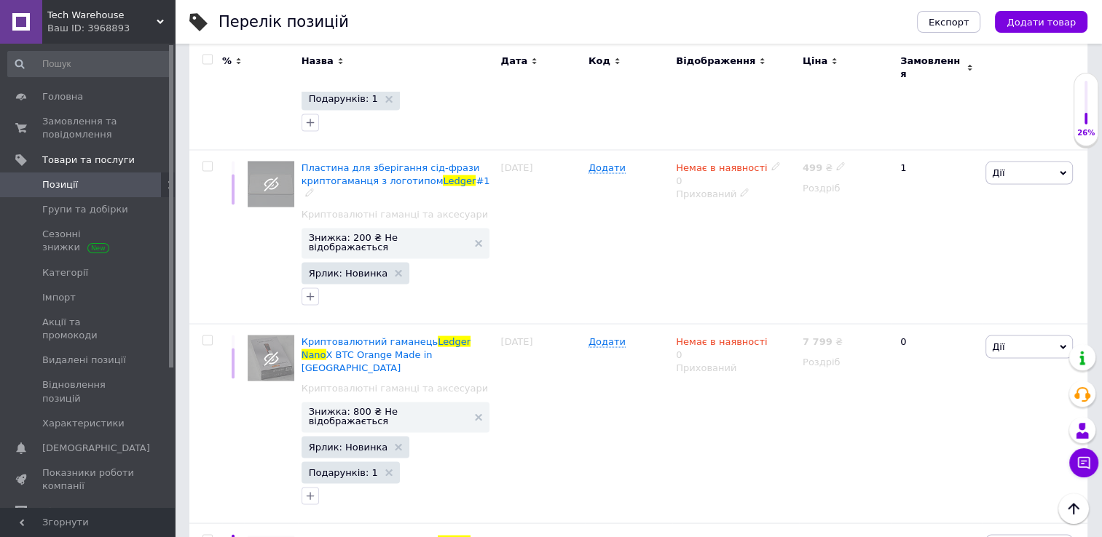
scroll to position [2781, 0]
